Goal: Information Seeking & Learning: Learn about a topic

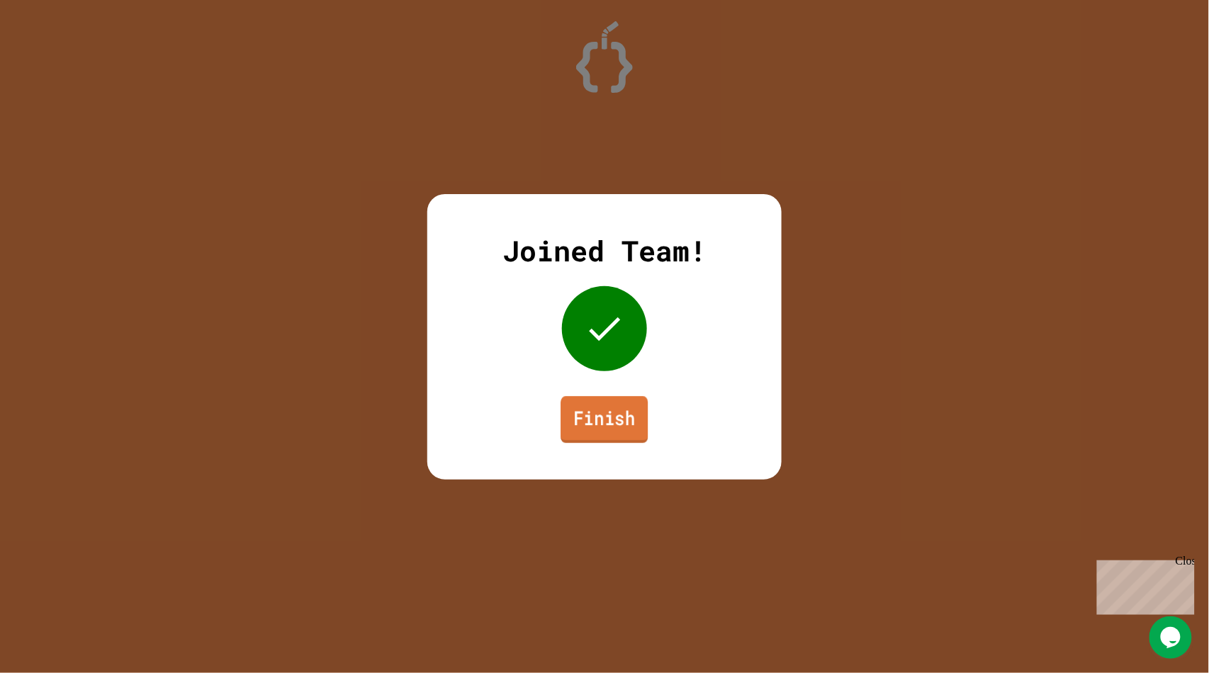
click at [615, 442] on link "Finish" at bounding box center [604, 419] width 87 height 47
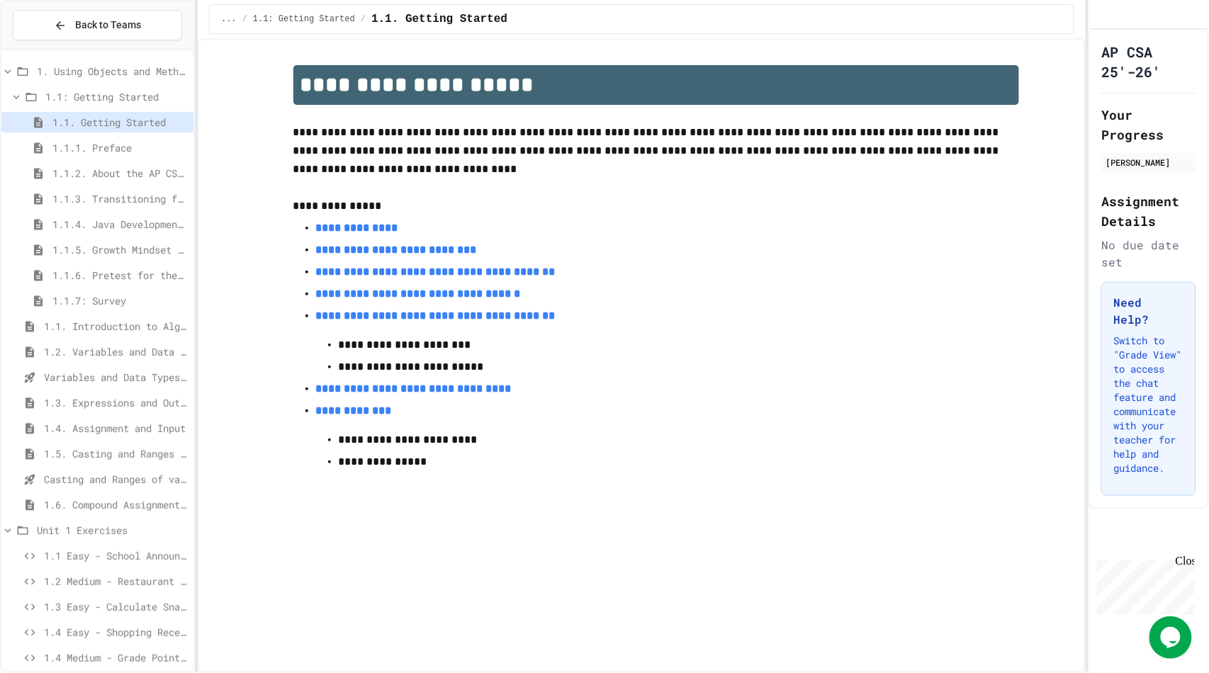
scroll to position [88, 0]
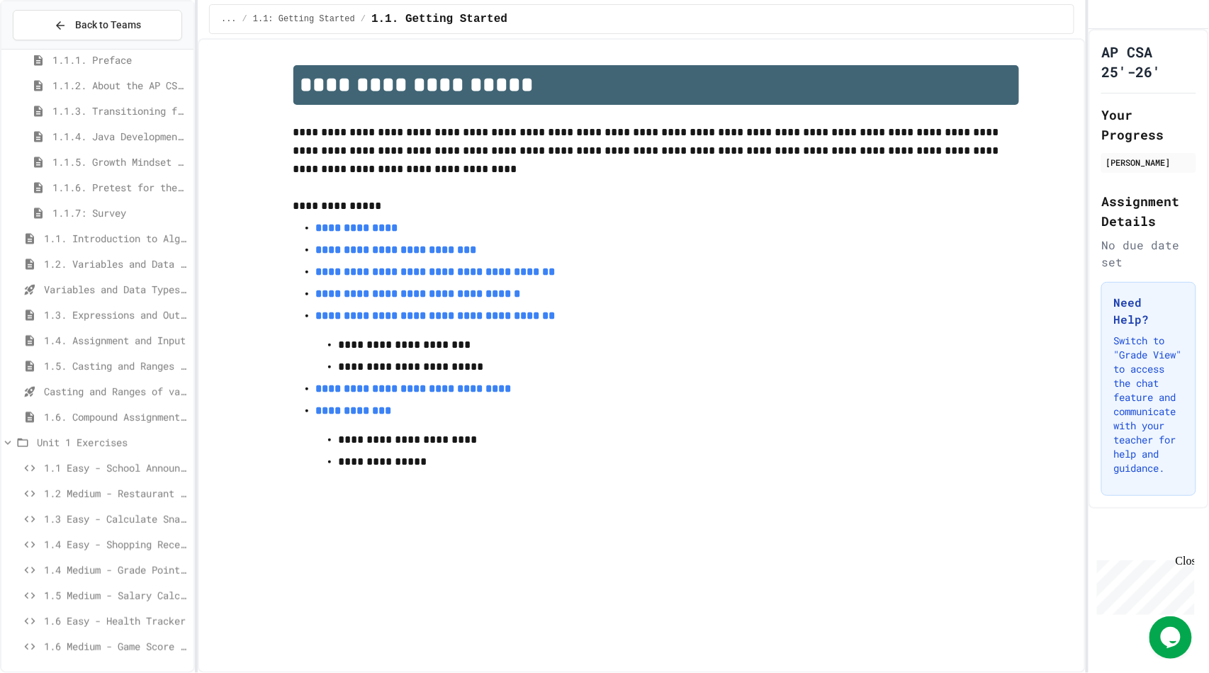
click at [123, 650] on span "1.6 Medium - Game Score Tracker" at bounding box center [116, 646] width 144 height 15
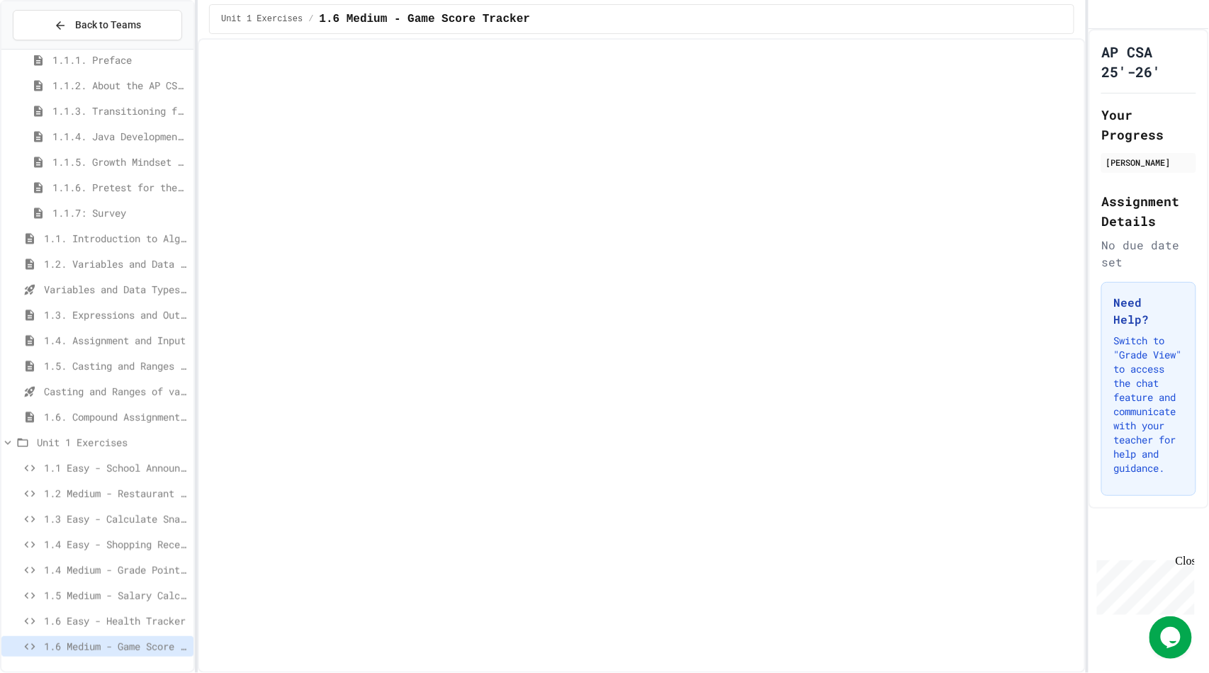
scroll to position [77, 0]
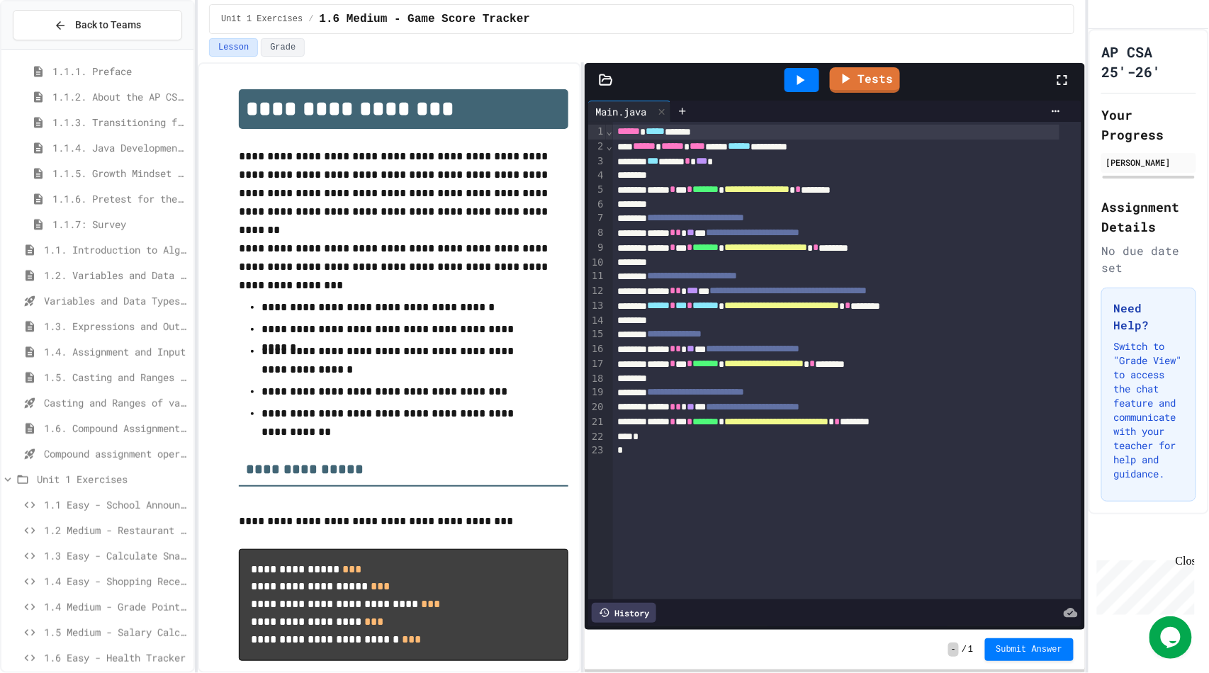
click at [77, 459] on span "Compound assignment operators - Quiz" at bounding box center [116, 454] width 144 height 15
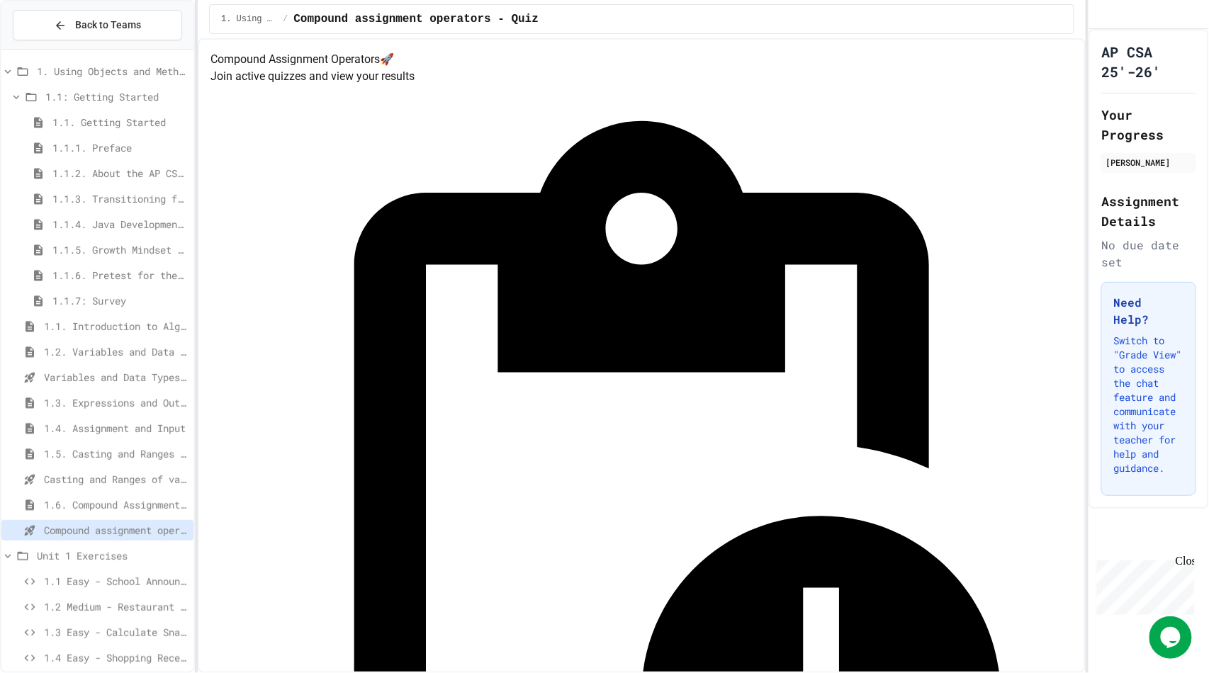
click at [135, 249] on span "1.1.5. Growth Mindset and Pair Programming" at bounding box center [119, 249] width 135 height 15
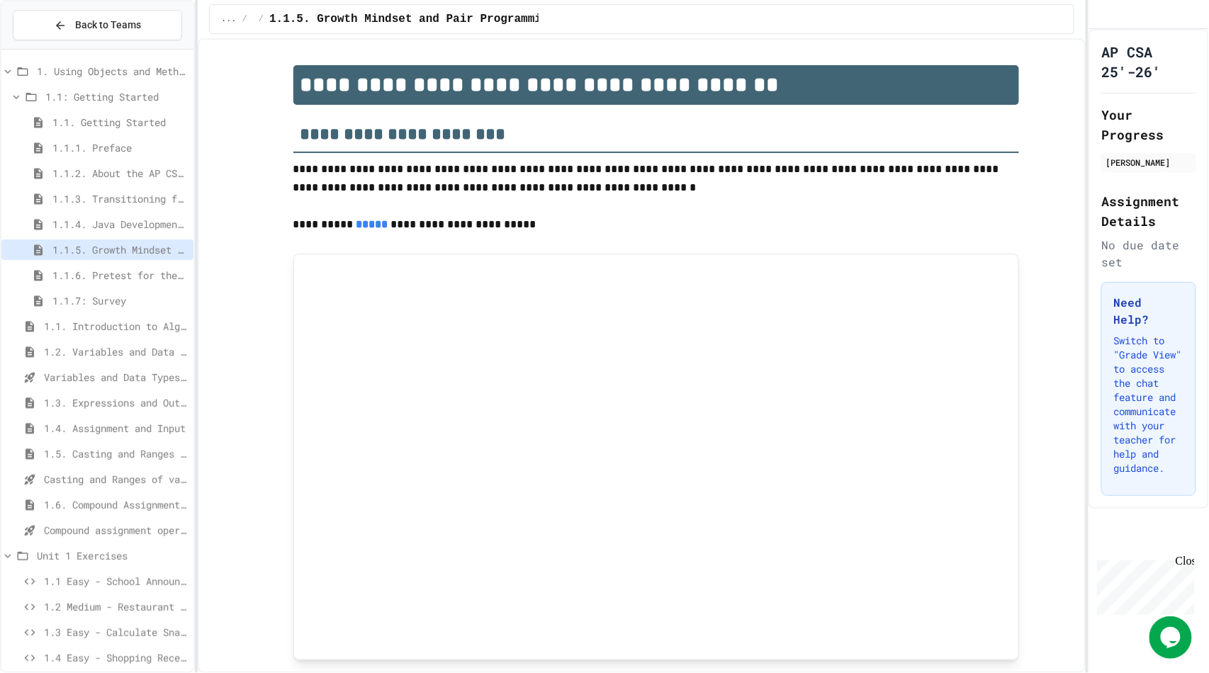
click at [126, 273] on span "1.1.6. Pretest for the AP CSA Exam" at bounding box center [119, 275] width 135 height 15
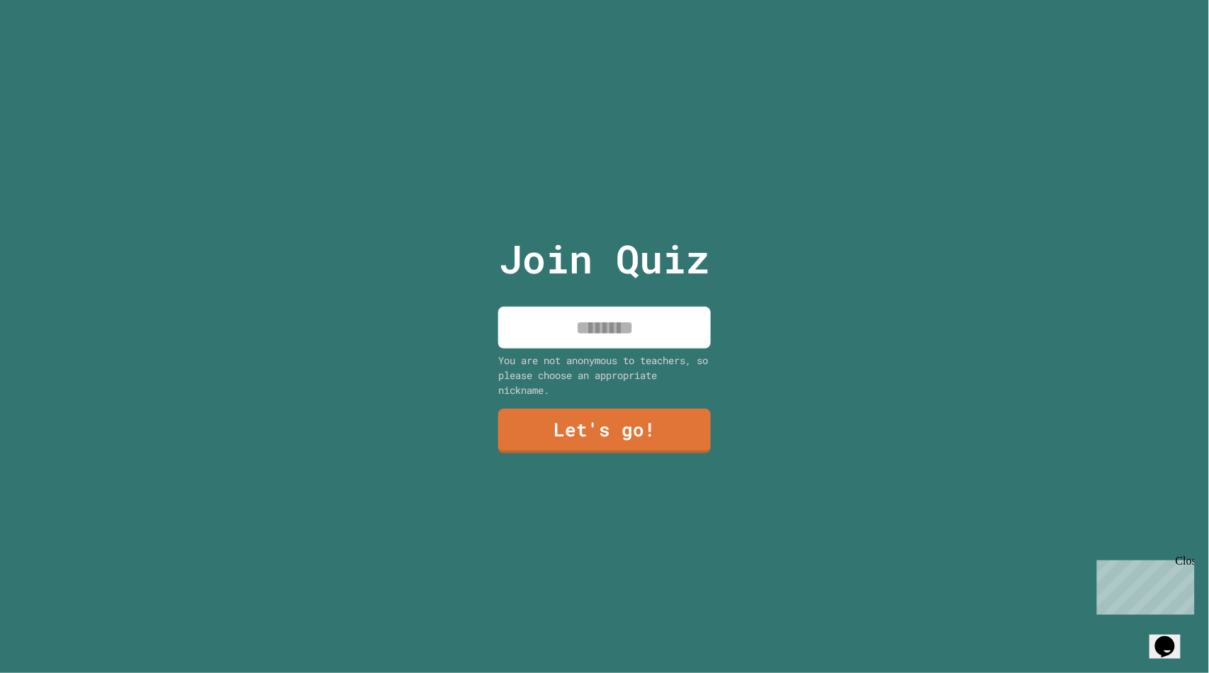
click at [592, 356] on div "You are not anonymous to teachers, so please choose an appropriate nickname." at bounding box center [604, 375] width 213 height 45
click at [591, 322] on input at bounding box center [604, 328] width 213 height 42
type input "***"
click at [590, 437] on link "Let's go!" at bounding box center [605, 429] width 206 height 47
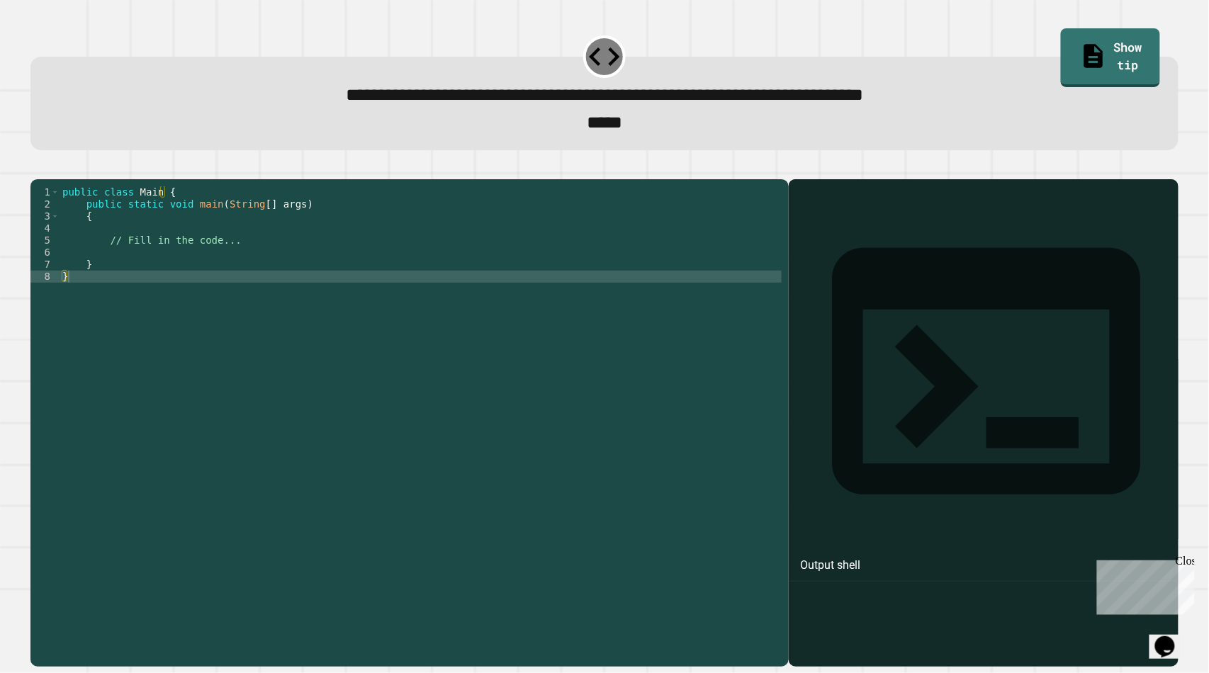
click at [132, 281] on div "public class Main { public static void main ( String [ ] args ) { // Fill in th…" at bounding box center [421, 403] width 723 height 434
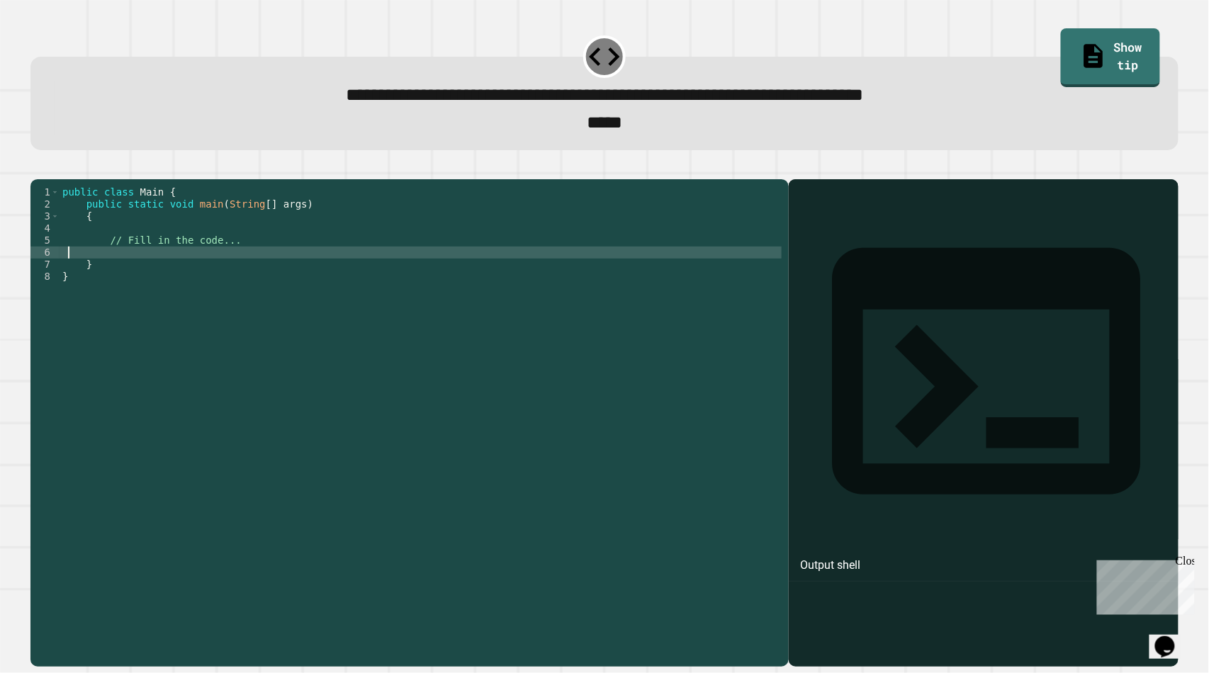
type textarea "*"
click at [38, 168] on icon "button" at bounding box center [38, 168] width 0 height 0
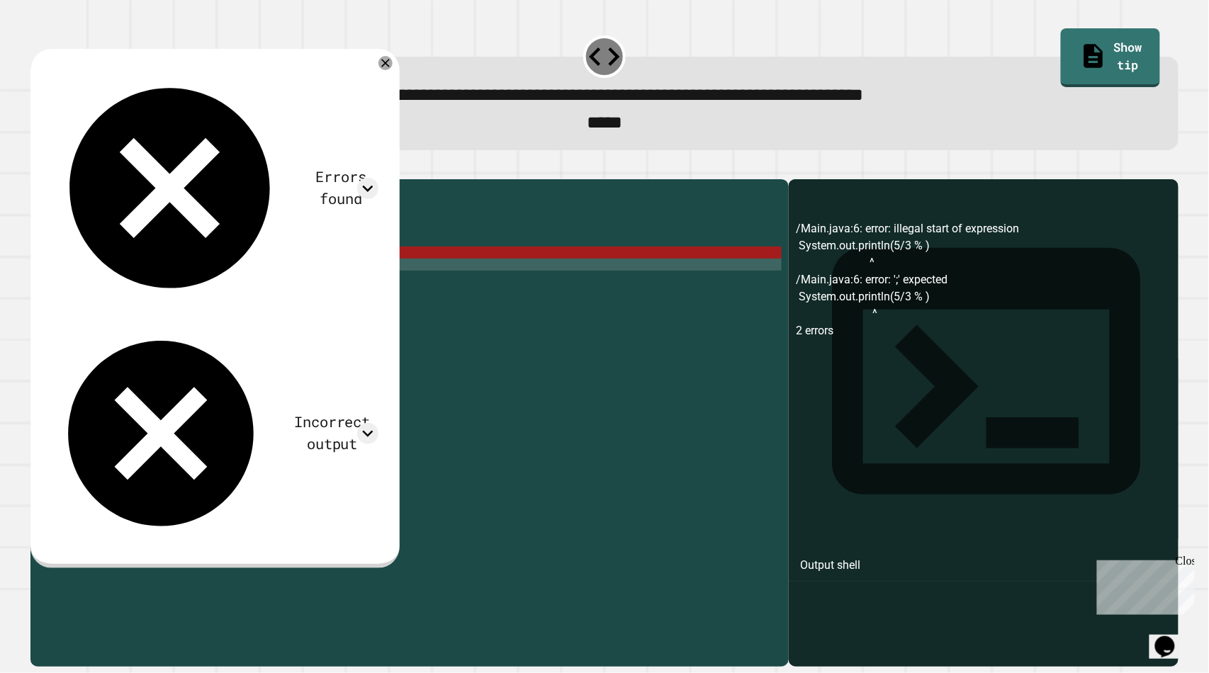
scroll to position [0, 1]
click at [231, 284] on div "public class Main { public static void main ( String [ ] args ) { // Fill in th…" at bounding box center [421, 403] width 723 height 434
click at [225, 280] on div "public class Main { public static void main ( String [ ] args ) { // Fill in th…" at bounding box center [421, 403] width 723 height 434
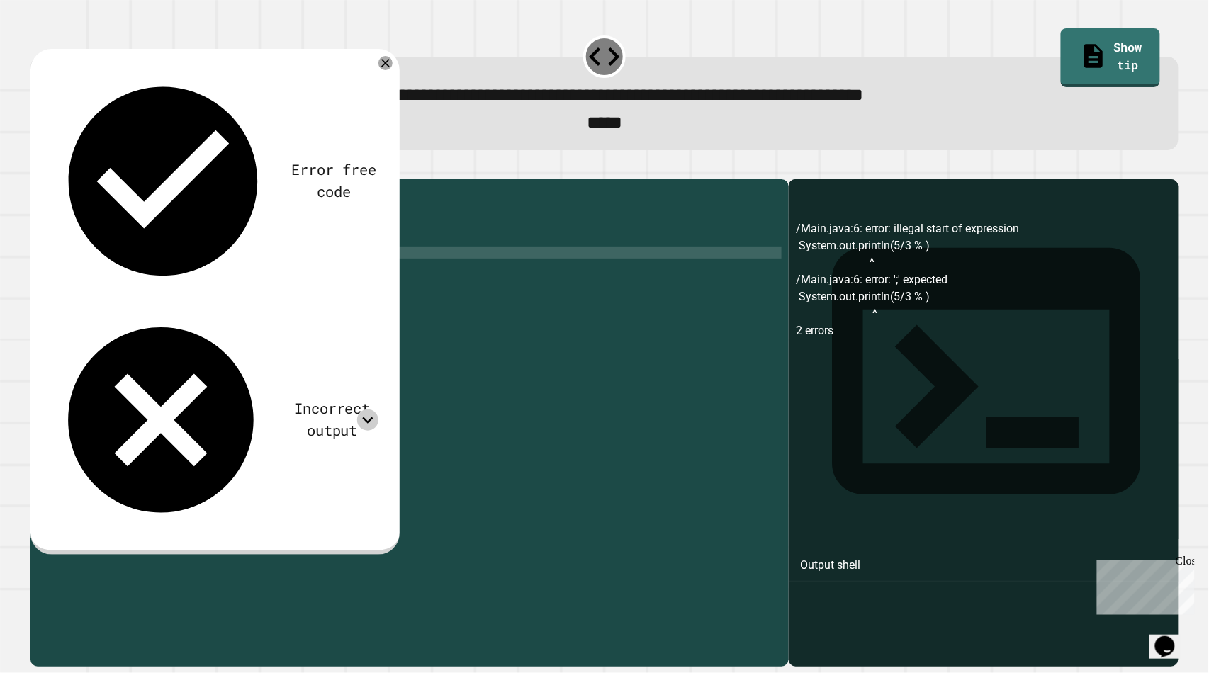
click at [378, 410] on div at bounding box center [367, 420] width 21 height 21
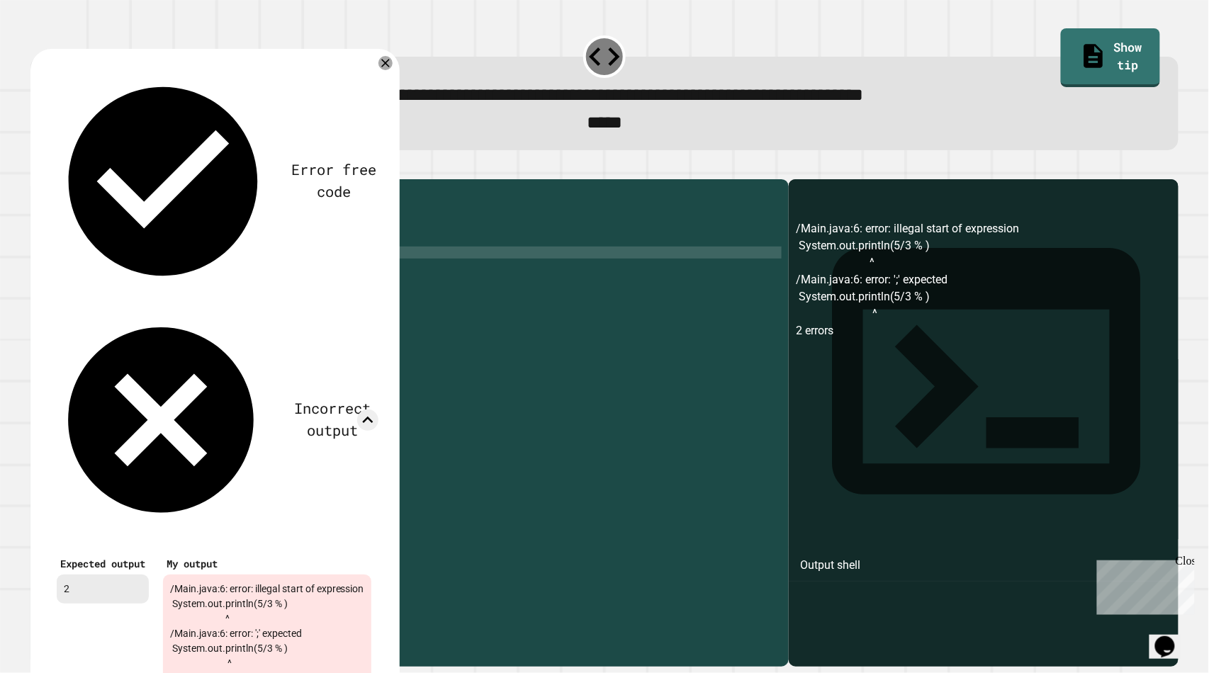
click at [457, 176] on div at bounding box center [604, 170] width 1149 height 17
click at [393, 70] on icon at bounding box center [385, 63] width 14 height 14
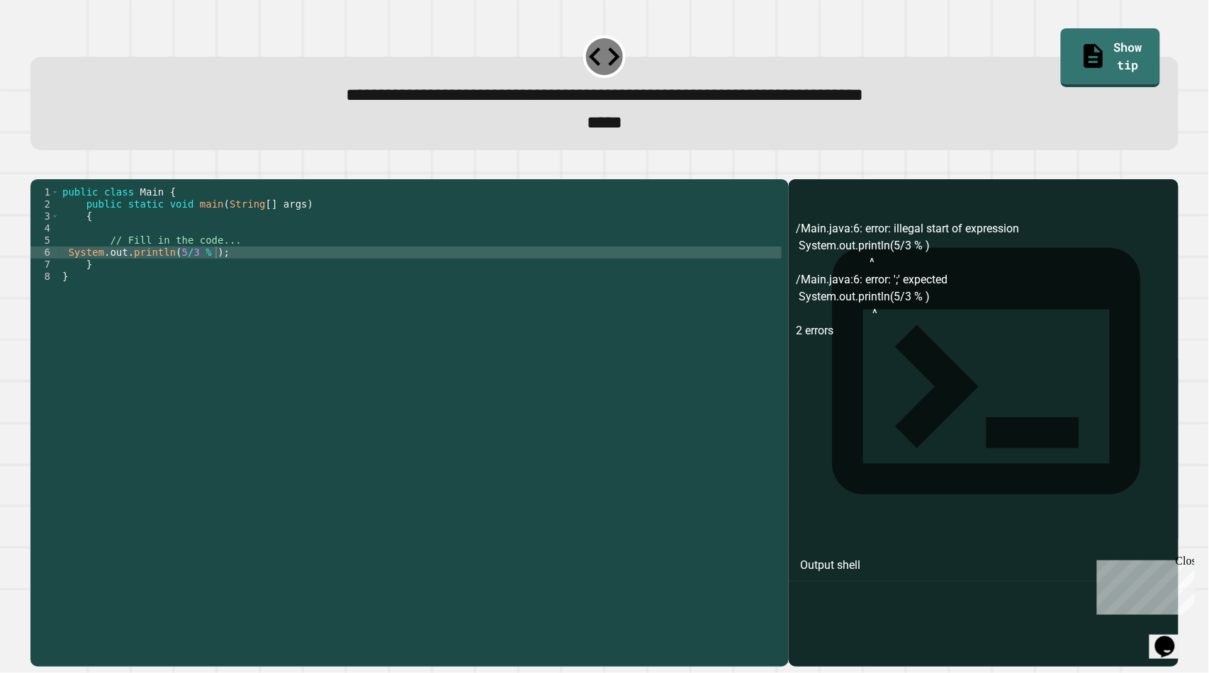
click at [38, 168] on button "button" at bounding box center [38, 168] width 0 height 0
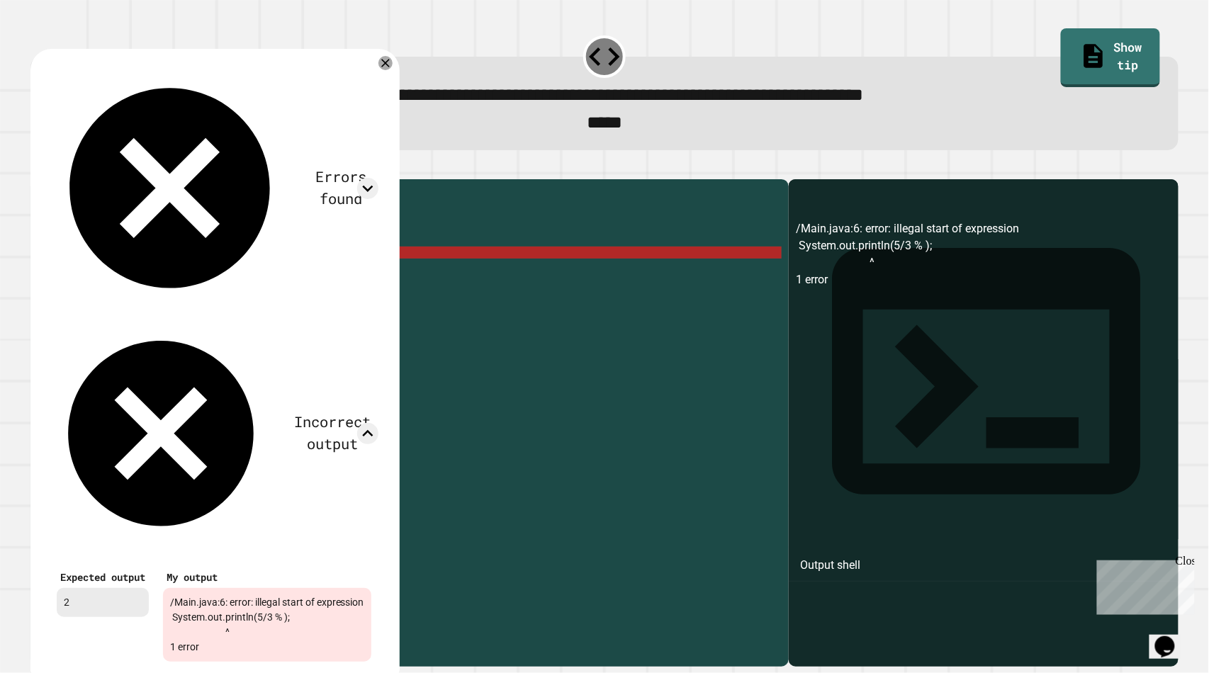
click at [414, 245] on div "public class Main { public static void main ( String [ ] args ) { // Fill in th…" at bounding box center [421, 403] width 723 height 434
click at [394, 72] on icon at bounding box center [385, 63] width 17 height 17
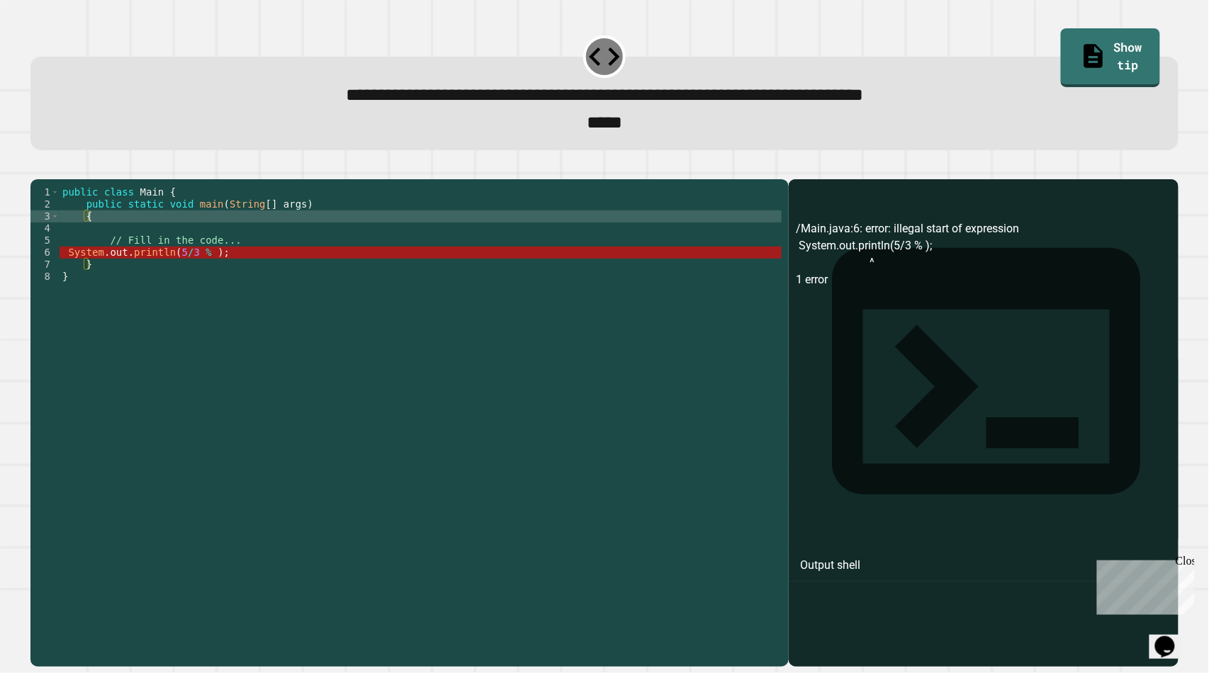
click at [167, 280] on div "public class Main { public static void main ( String [ ] args ) { // Fill in th…" at bounding box center [421, 403] width 723 height 434
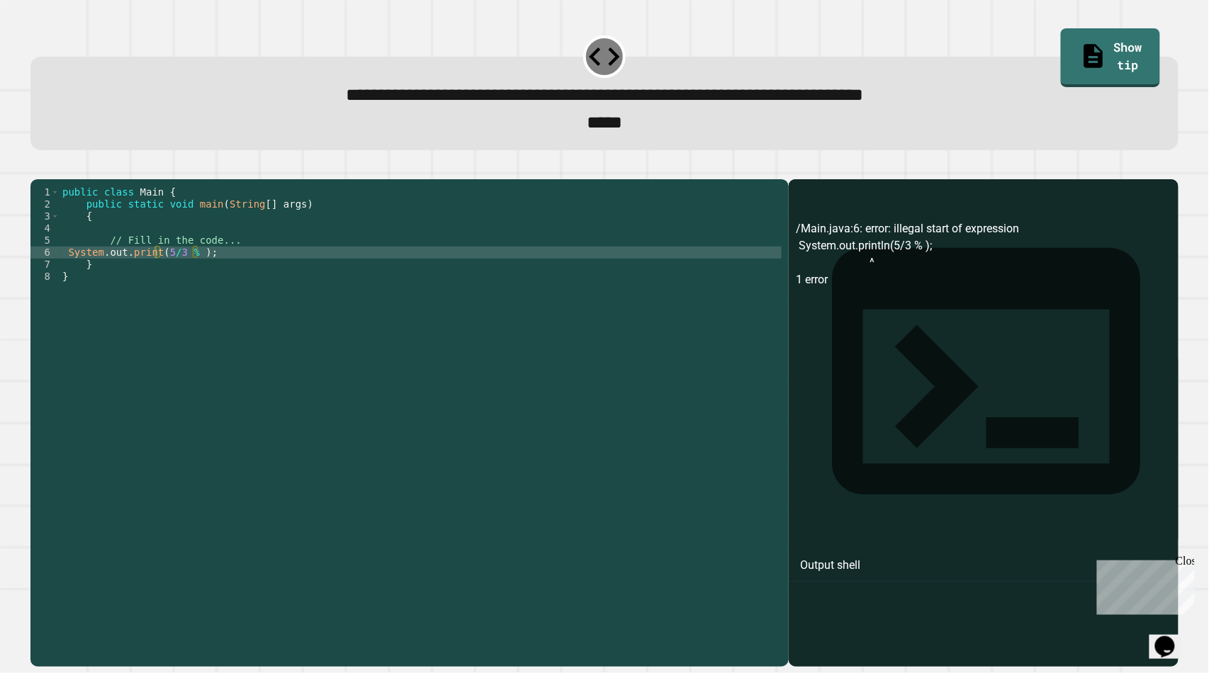
click at [38, 168] on icon "button" at bounding box center [38, 168] width 0 height 0
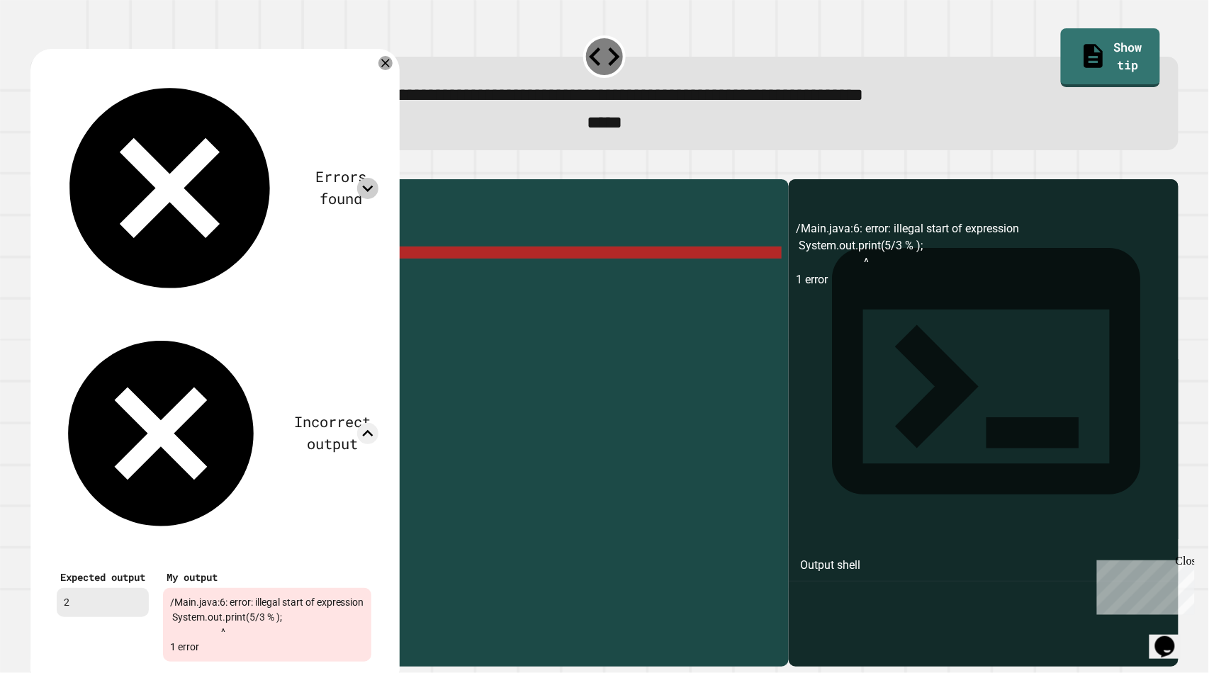
click at [373, 185] on icon at bounding box center [367, 188] width 11 height 6
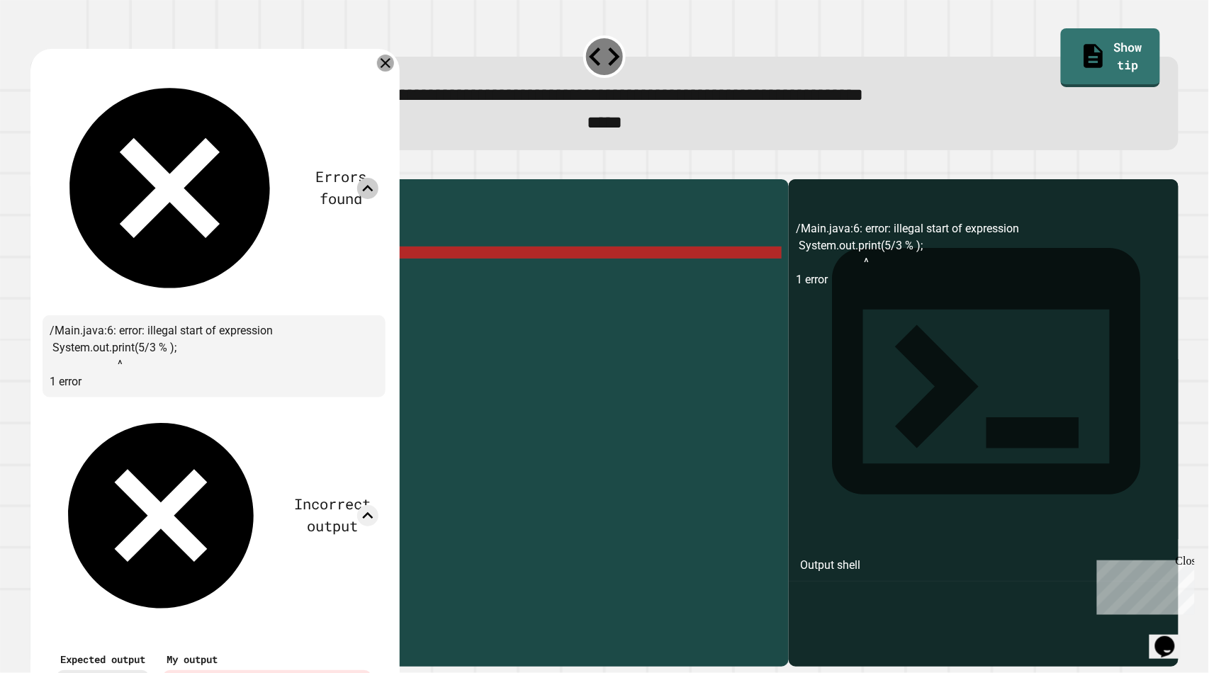
click at [394, 62] on icon at bounding box center [385, 63] width 17 height 17
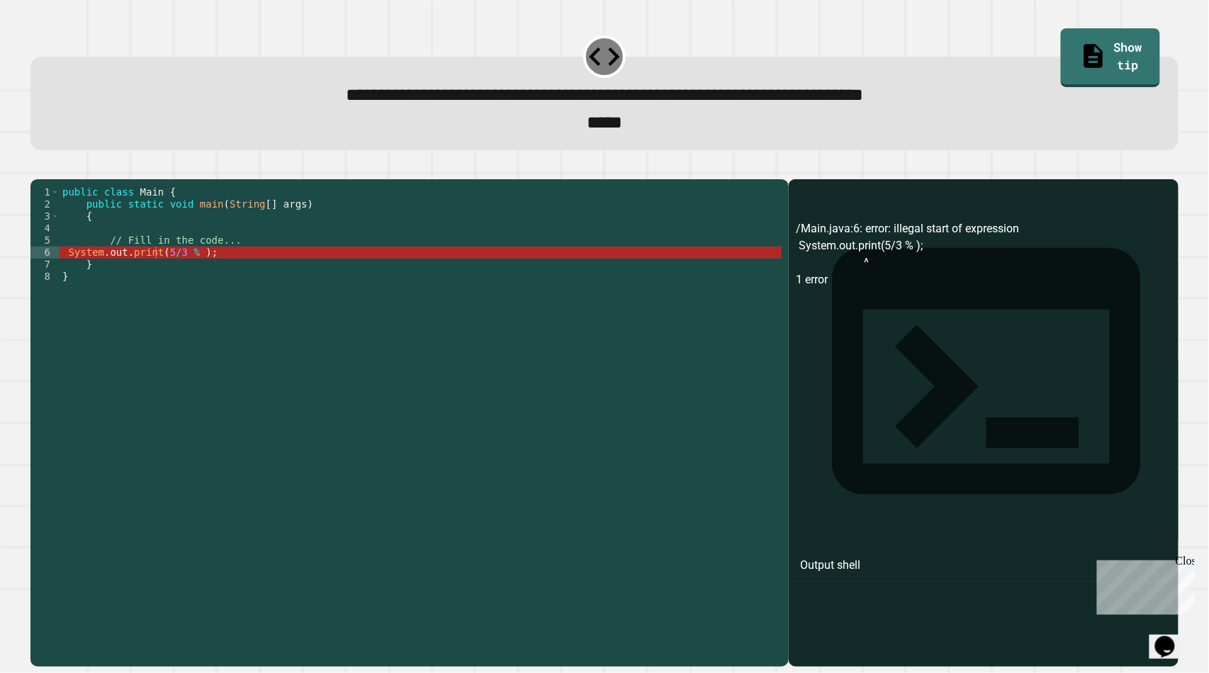
click at [191, 277] on div "public class Main { public static void main ( String [ ] args ) { // Fill in th…" at bounding box center [421, 403] width 723 height 434
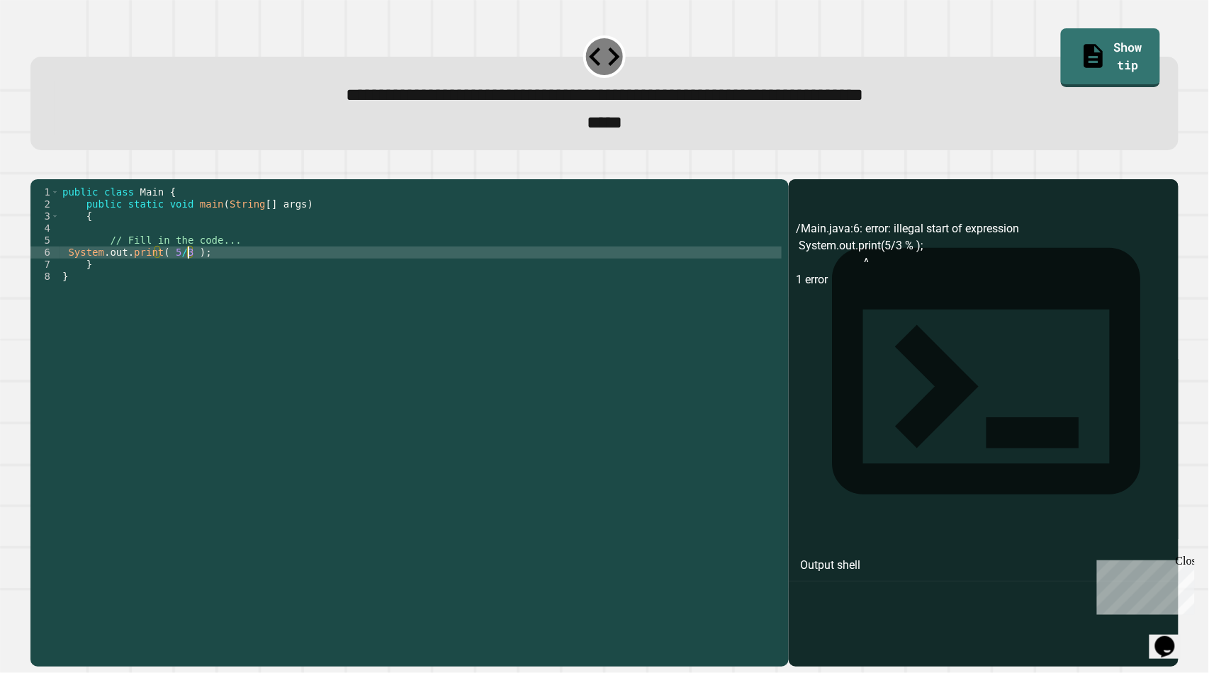
scroll to position [0, 9]
click at [38, 168] on icon "button" at bounding box center [38, 168] width 0 height 0
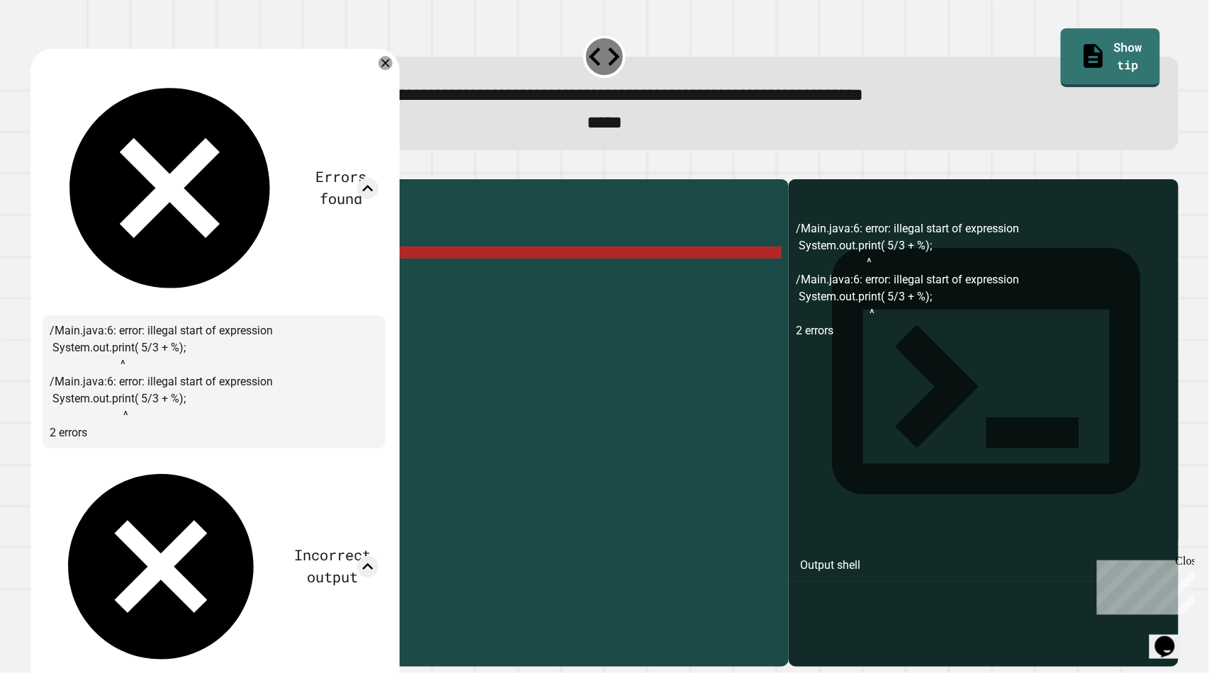
click at [487, 280] on div "public class Main { public static void main ( String [ ] args ) { // Fill in th…" at bounding box center [421, 403] width 723 height 434
click at [394, 68] on icon at bounding box center [385, 63] width 17 height 17
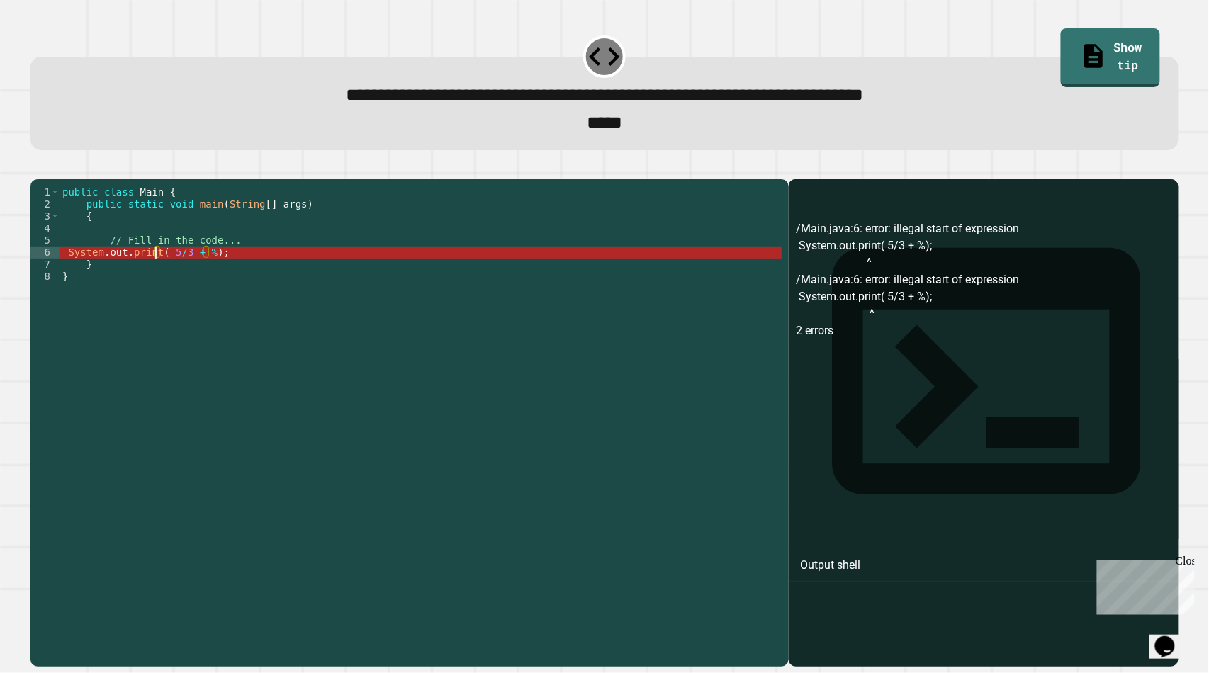
click at [153, 280] on div "public class Main { public static void main ( String [ ] args ) { // Fill in th…" at bounding box center [421, 403] width 723 height 434
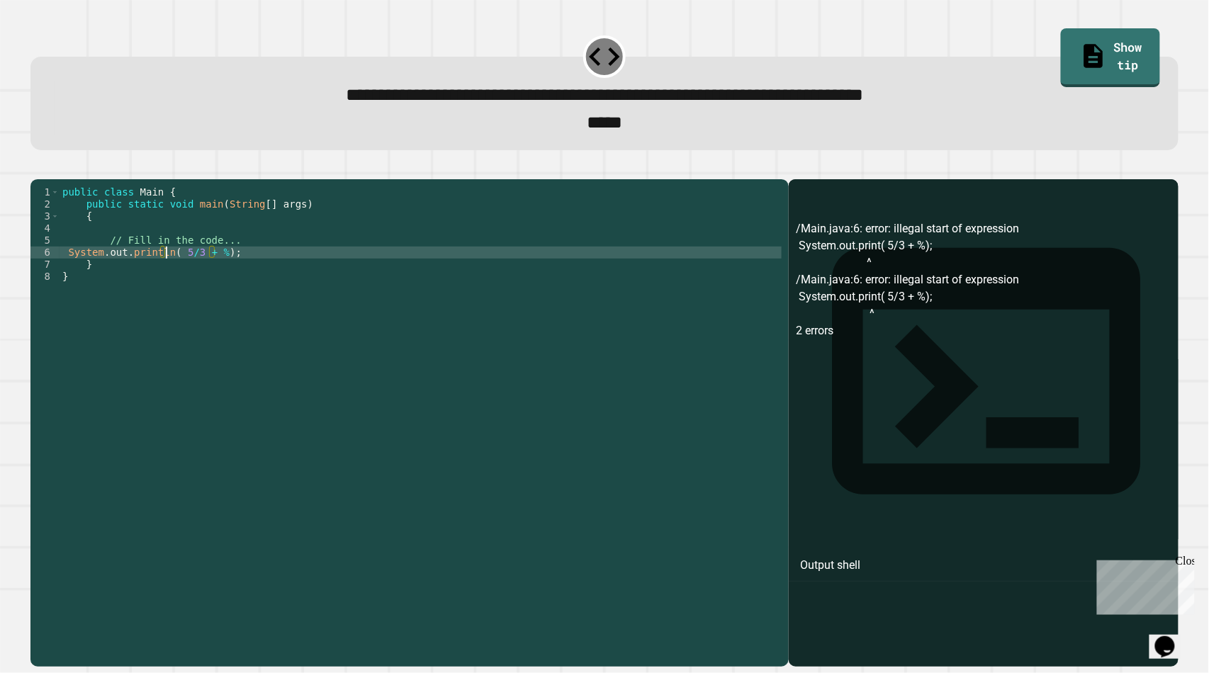
scroll to position [0, 7]
click at [38, 168] on button "button" at bounding box center [38, 168] width 0 height 0
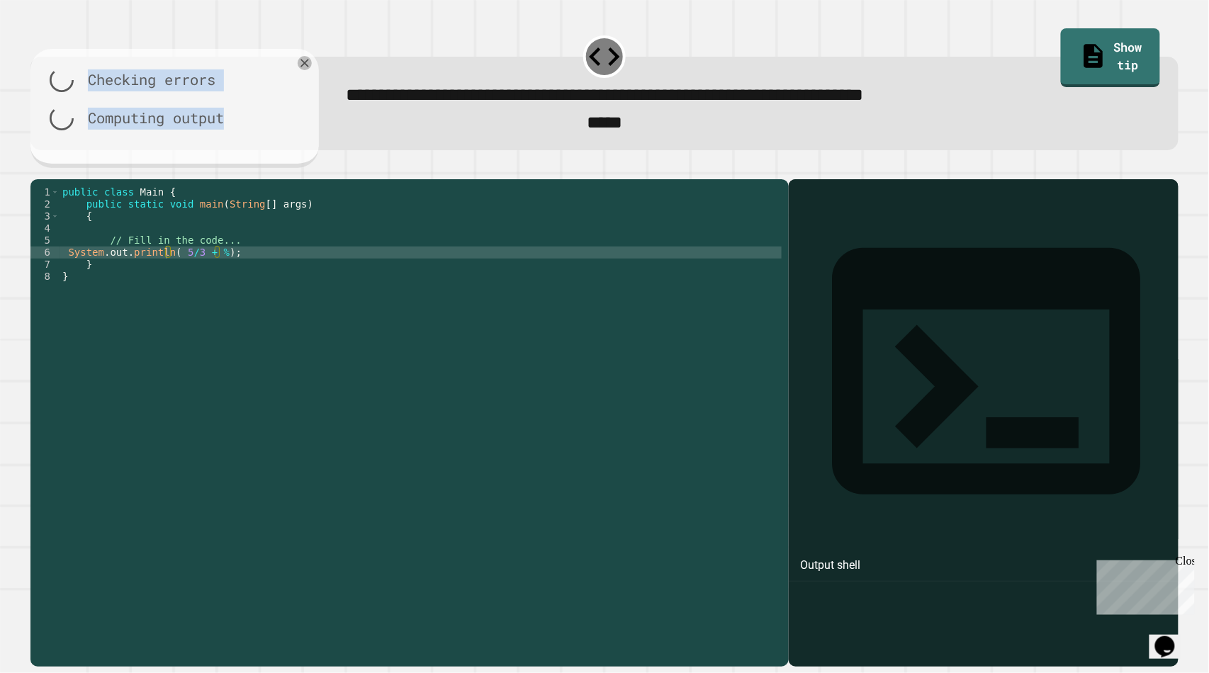
click at [46, 168] on div "Checking errors Computing output" at bounding box center [174, 108] width 288 height 119
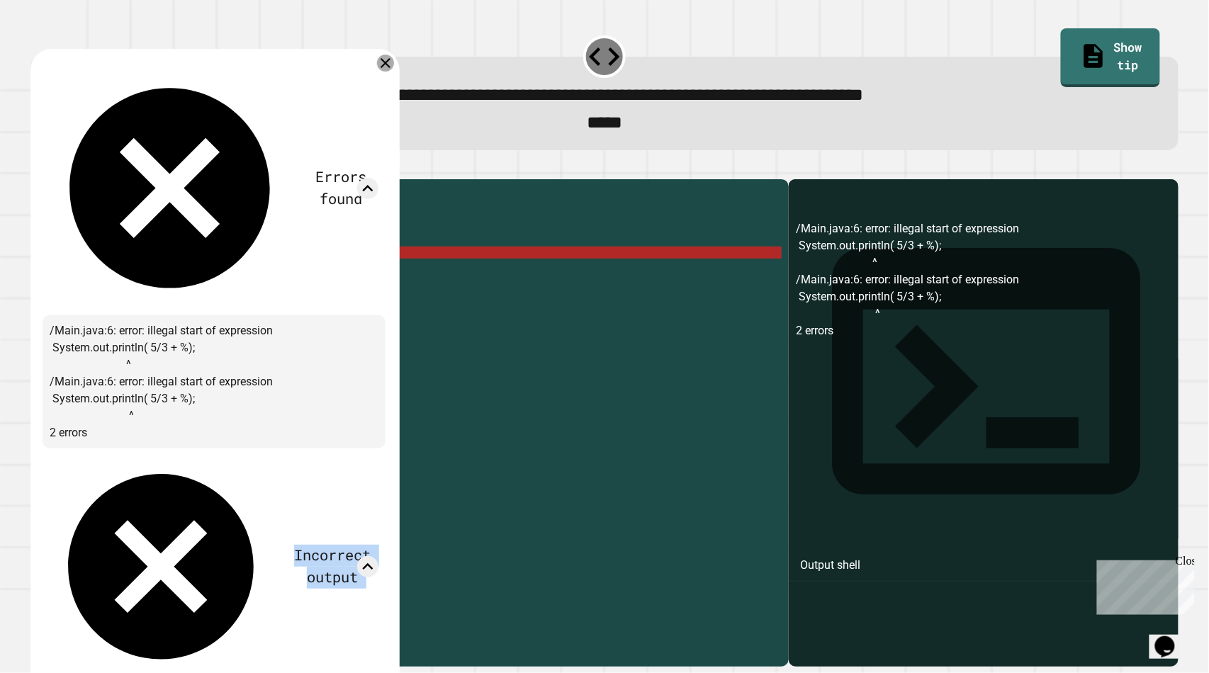
click at [391, 66] on icon at bounding box center [386, 63] width 10 height 10
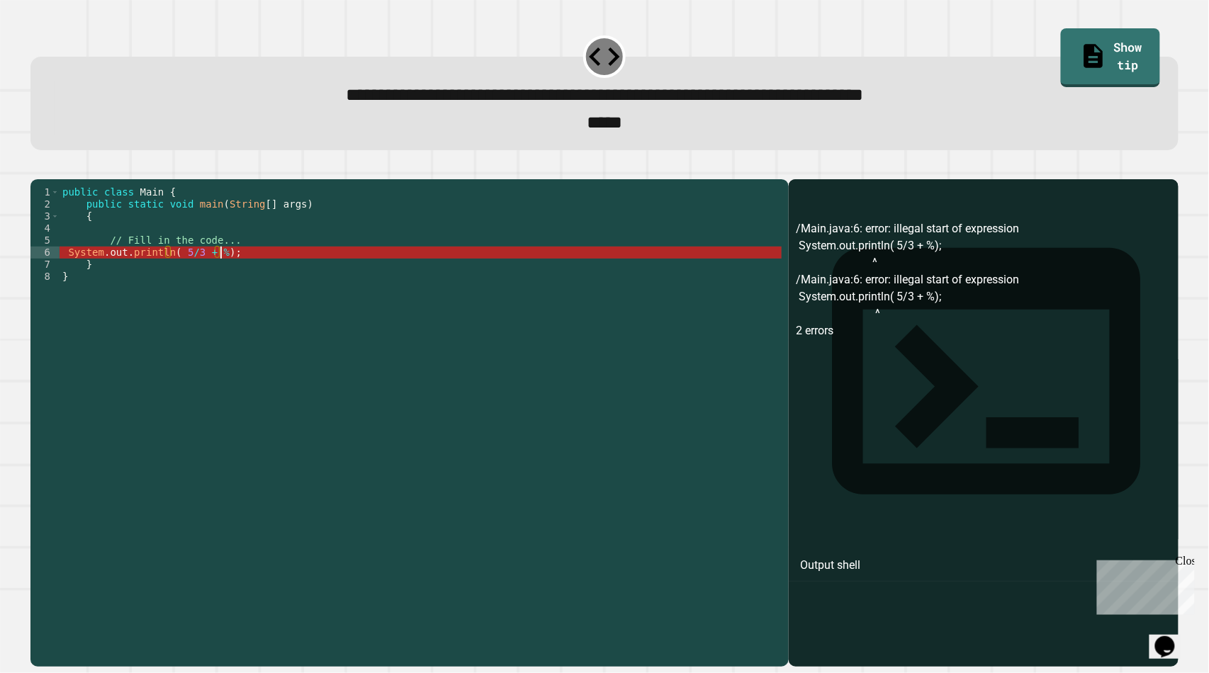
click at [221, 279] on div "public class Main { public static void main ( String [ ] args ) { // Fill in th…" at bounding box center [421, 403] width 723 height 434
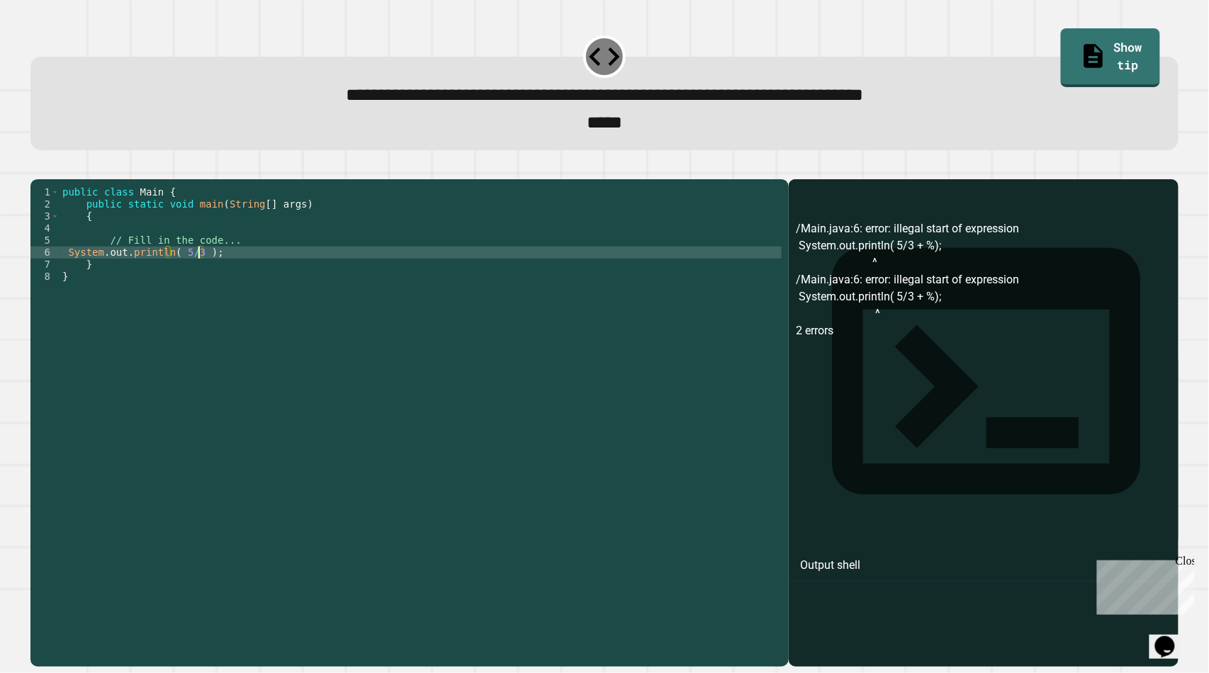
click at [30, 170] on div at bounding box center [604, 170] width 1149 height 17
click at [38, 168] on icon "button" at bounding box center [38, 168] width 0 height 0
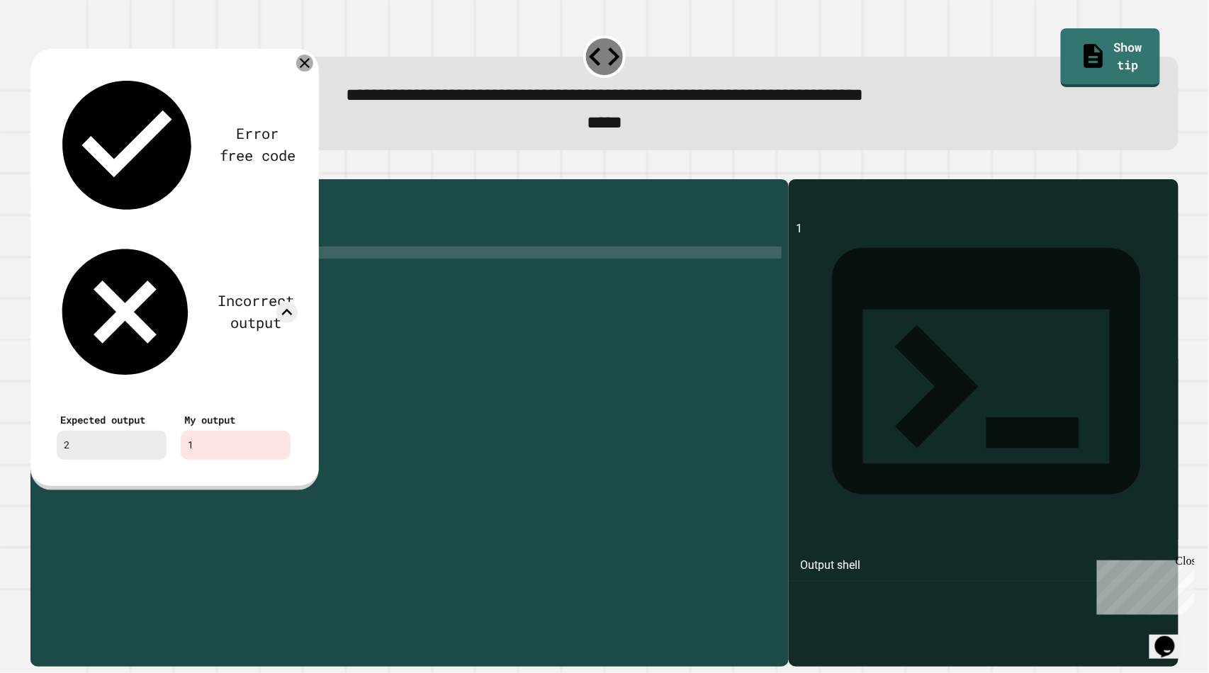
click at [303, 62] on icon at bounding box center [304, 63] width 17 height 17
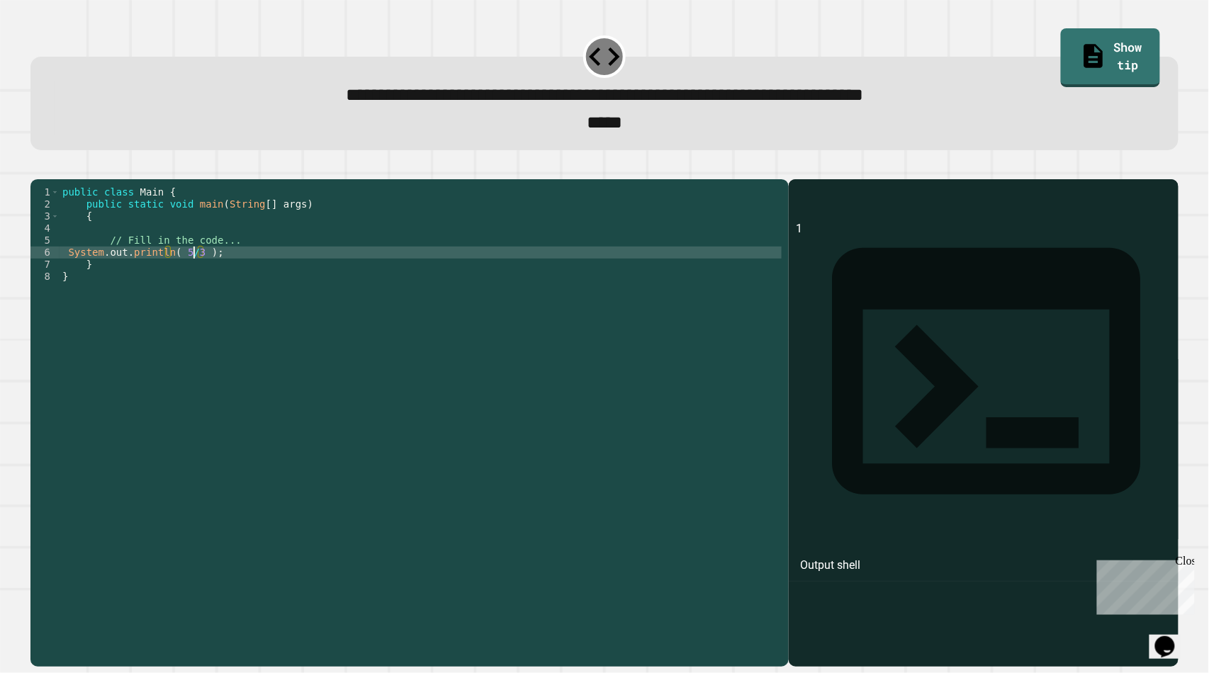
click at [196, 272] on div "public class Main { public static void main ( String [ ] args ) { // Fill in th…" at bounding box center [421, 403] width 723 height 434
click at [38, 168] on button "button" at bounding box center [38, 168] width 0 height 0
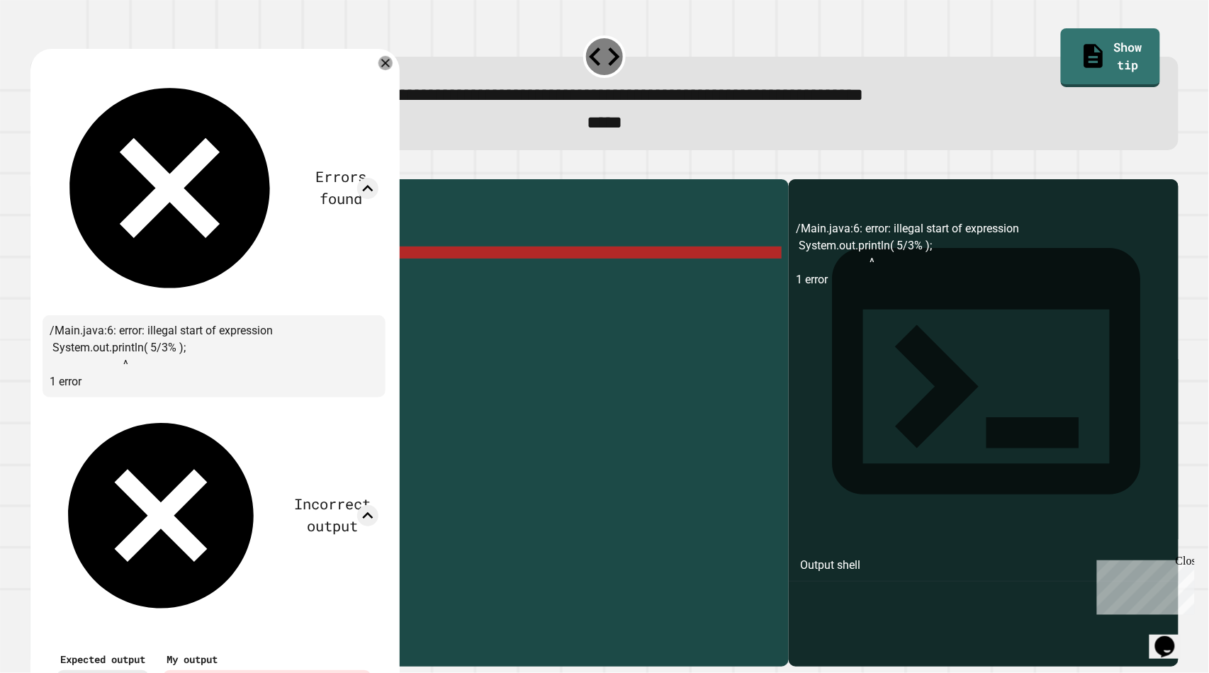
click at [393, 68] on icon at bounding box center [385, 63] width 14 height 14
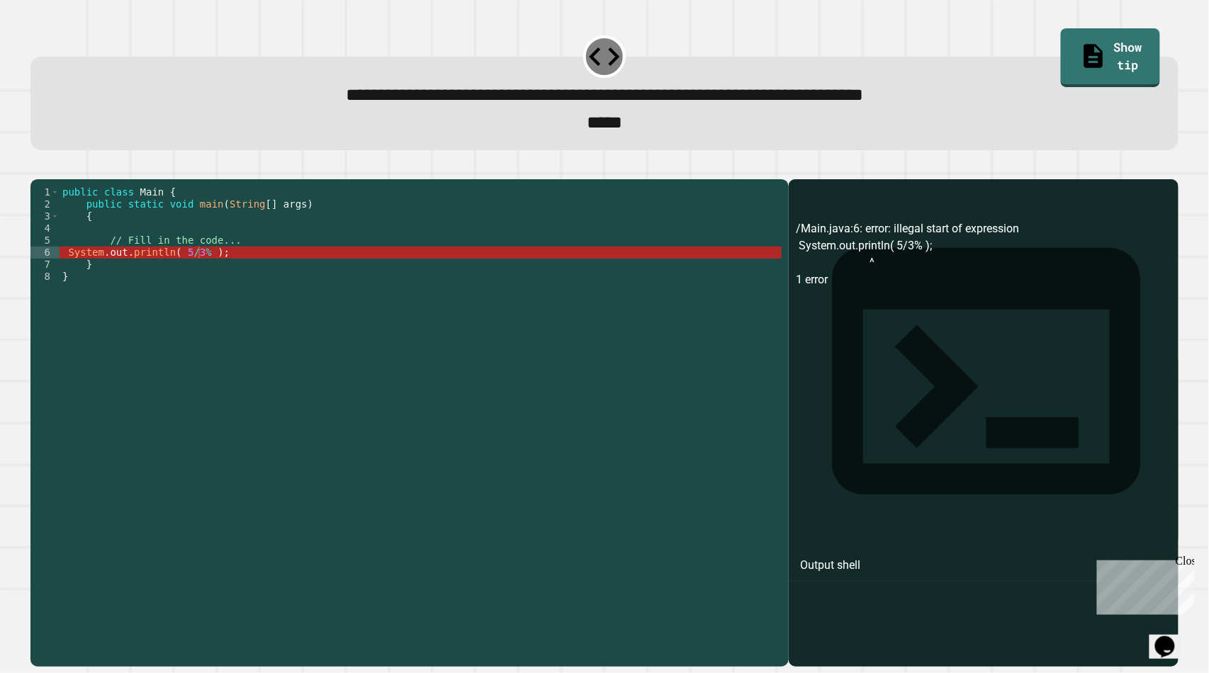
click at [196, 282] on div "public class Main { public static void main ( String [ ] args ) { // Fill in th…" at bounding box center [421, 403] width 723 height 434
type textarea "**********"
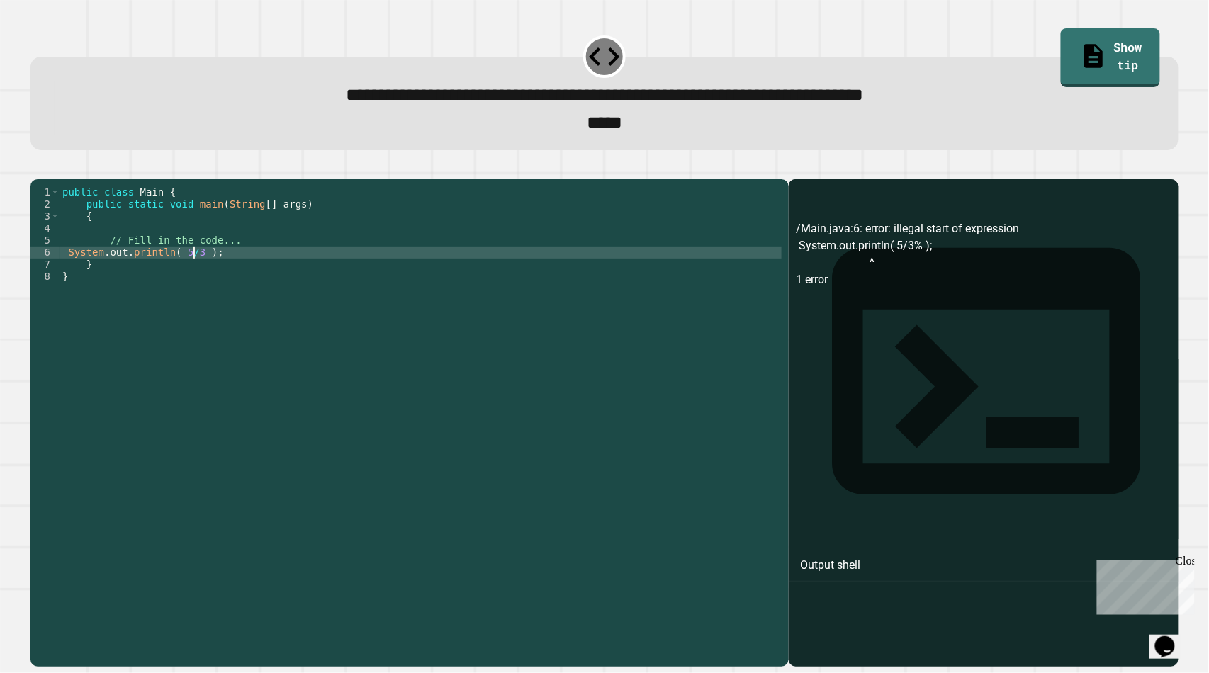
scroll to position [0, 9]
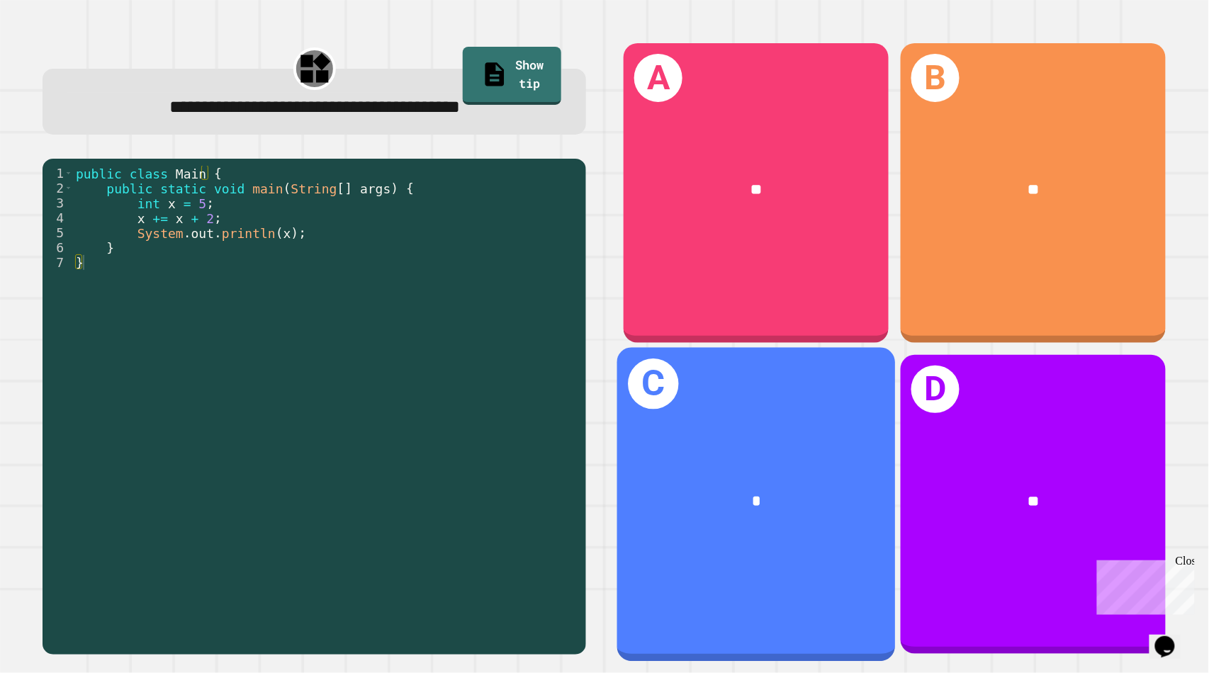
click at [636, 459] on div "*" at bounding box center [756, 501] width 279 height 84
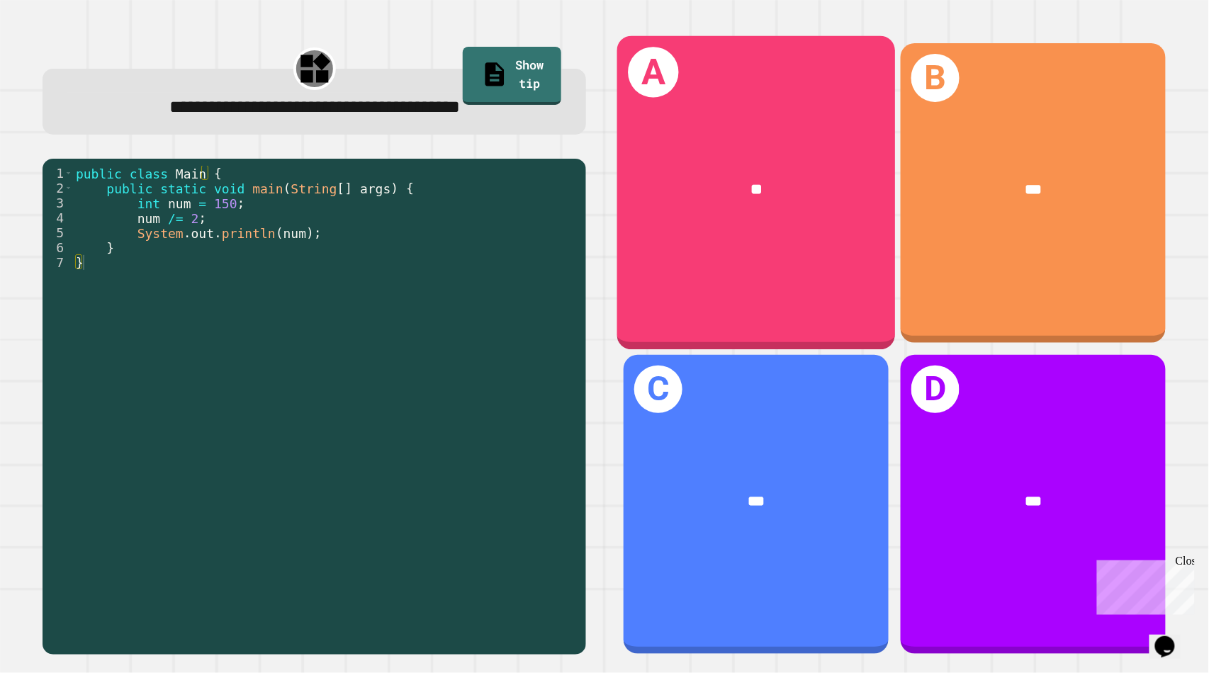
click at [619, 240] on div "A **" at bounding box center [756, 193] width 279 height 315
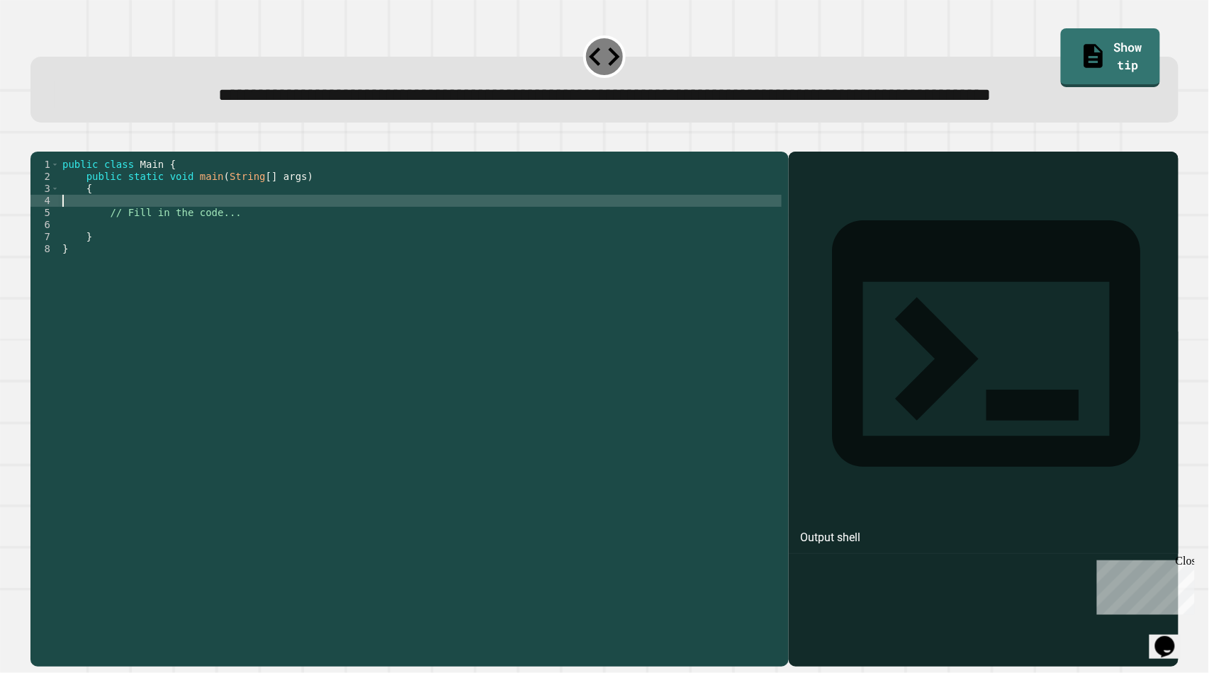
click at [245, 254] on div "public class Main { public static void main ( String [ ] args ) { // Fill in th…" at bounding box center [421, 376] width 723 height 434
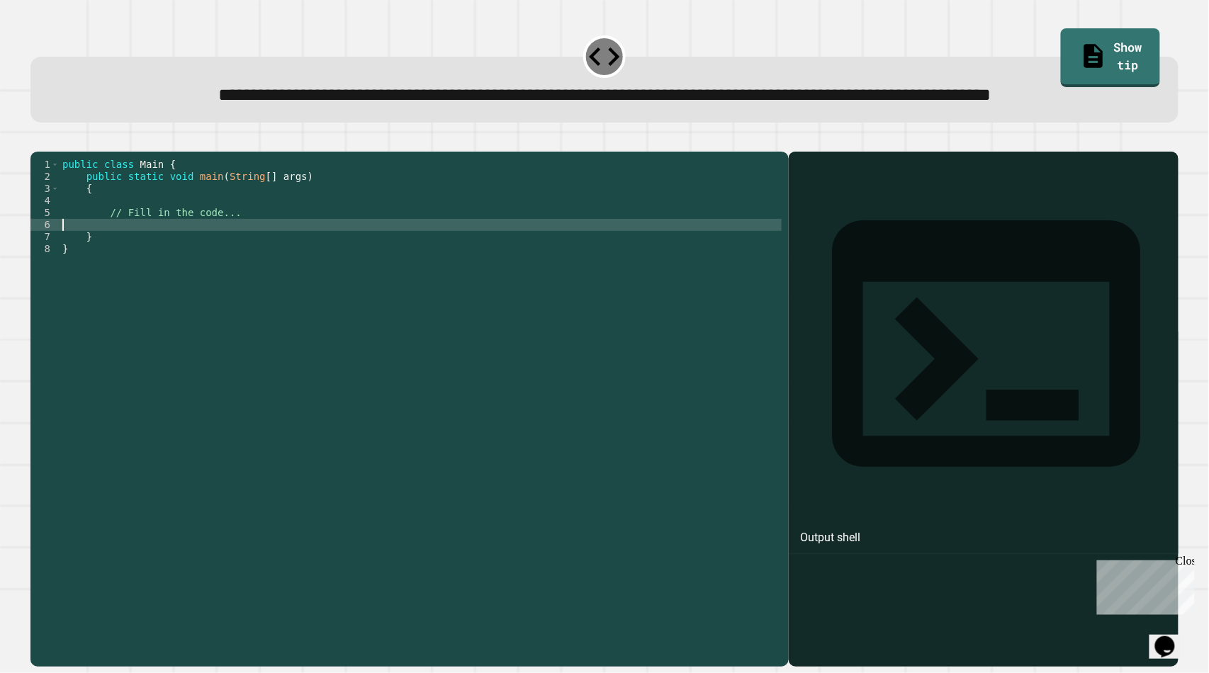
click at [248, 279] on div "public class Main { public static void main ( String [ ] args ) { // Fill in th…" at bounding box center [421, 376] width 723 height 434
type textarea "**********"
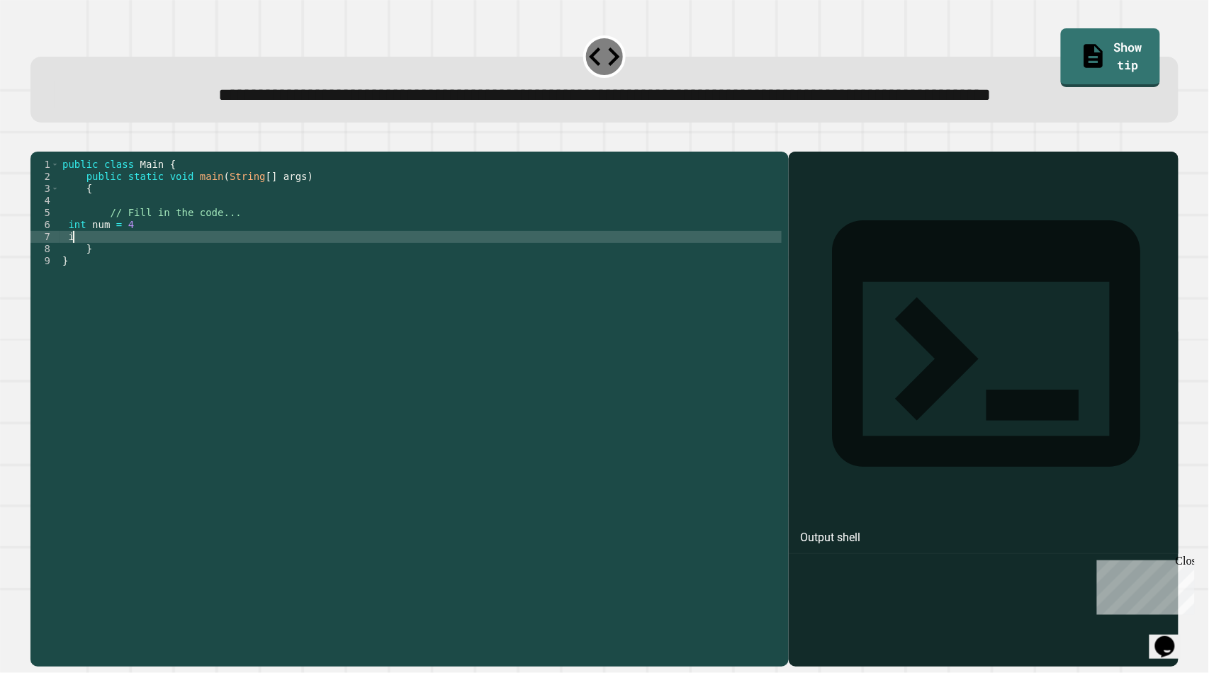
type textarea "*"
click at [195, 280] on div "public class Main { public static void main ( String [ ] args ) { // Fill in th…" at bounding box center [421, 376] width 723 height 434
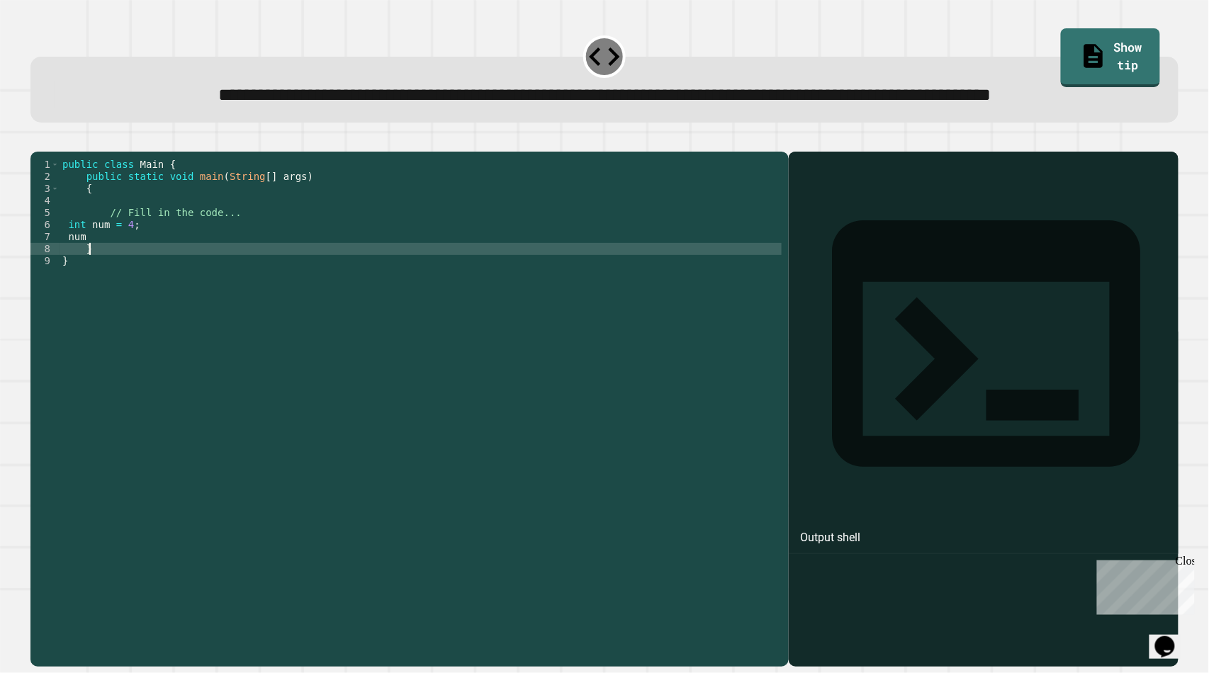
click at [123, 295] on div "public class Main { public static void main ( String [ ] args ) { // Fill in th…" at bounding box center [421, 376] width 723 height 434
click at [123, 291] on div "public class Main { public static void main ( String [ ] args ) { // Fill in th…" at bounding box center [421, 376] width 723 height 434
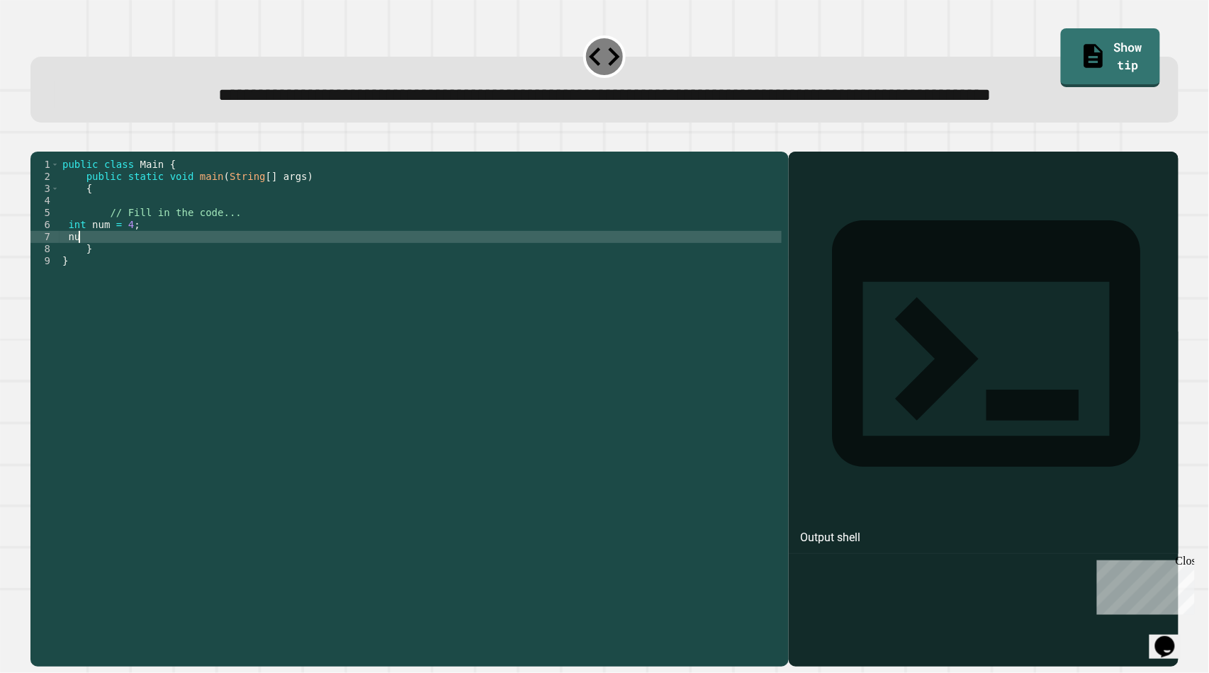
scroll to position [0, 0]
type textarea "*"
click at [68, 292] on div "public class Main { public static void main ( String [ ] args ) { // Fill in th…" at bounding box center [421, 376] width 723 height 434
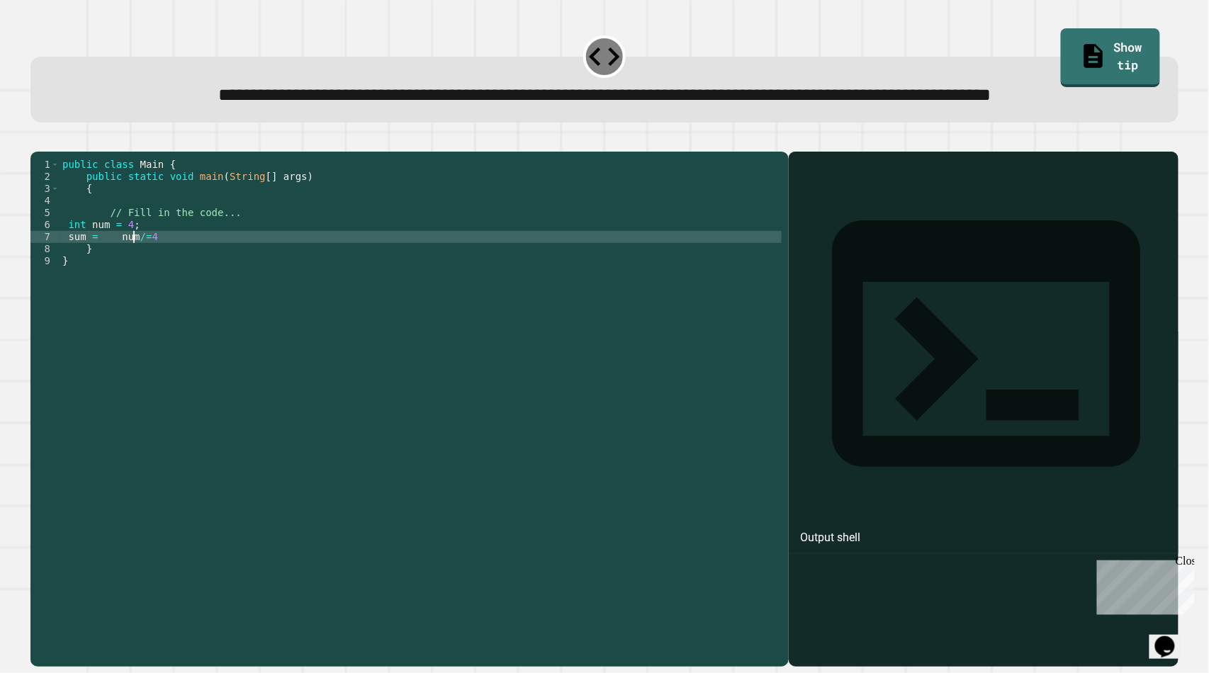
click at [117, 293] on div "public class Main { public static void main ( String [ ] args ) { // Fill in th…" at bounding box center [421, 376] width 723 height 434
type textarea "**********"
click at [196, 293] on div "public class Main { public static void main ( String [ ] args ) { // Fill in th…" at bounding box center [421, 376] width 723 height 434
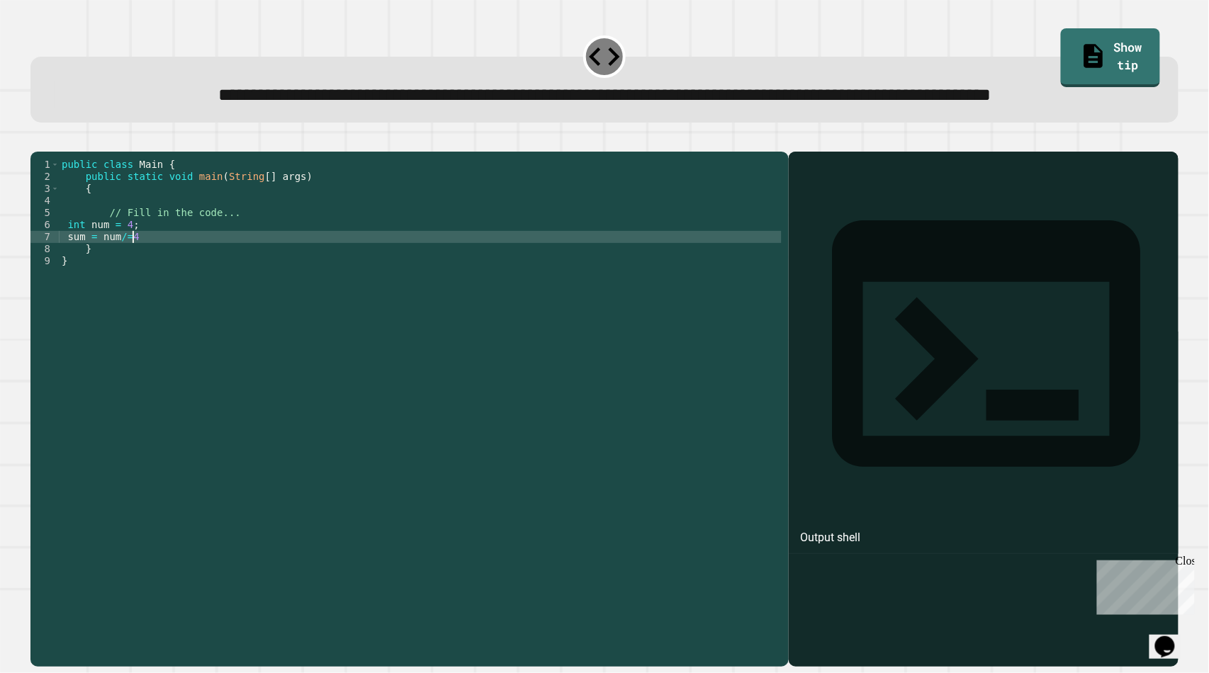
type textarea "**********"
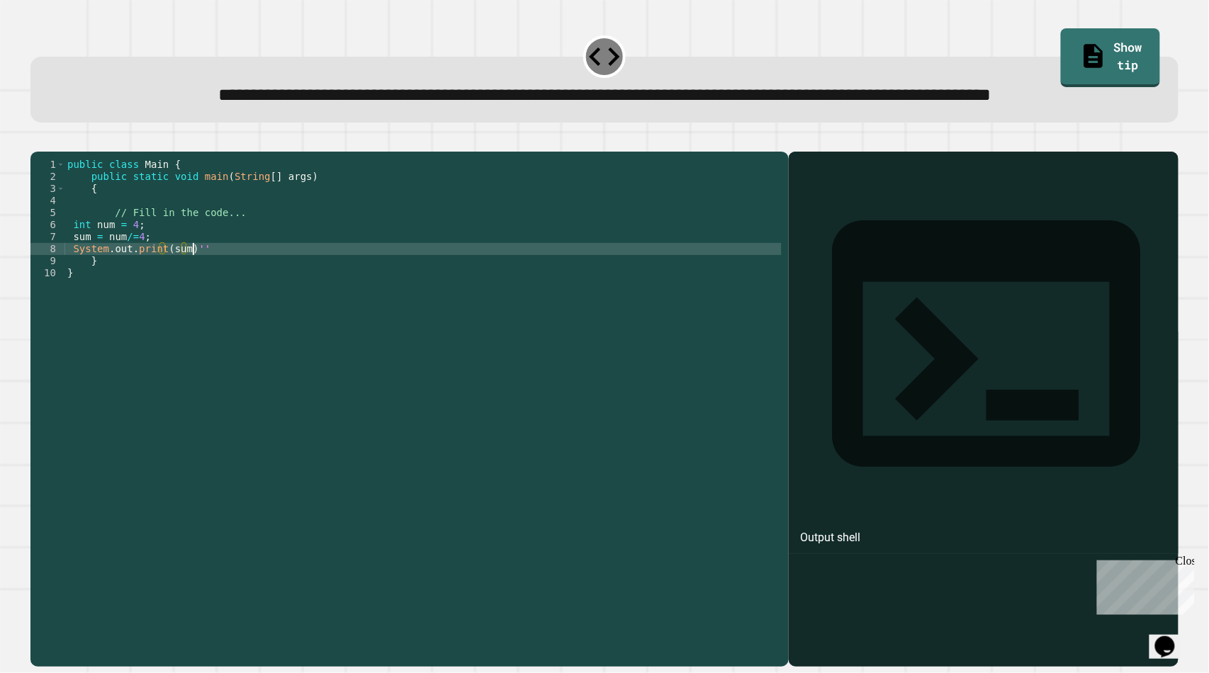
scroll to position [0, 8]
click at [38, 140] on button "button" at bounding box center [38, 140] width 0 height 0
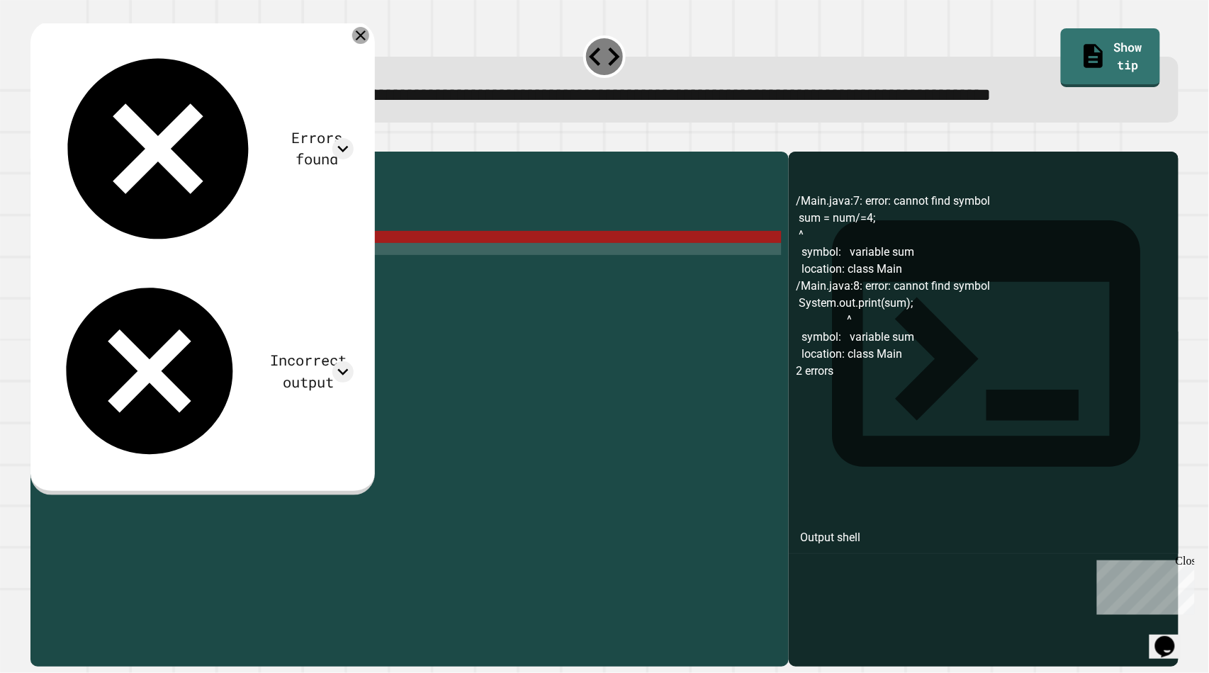
click at [369, 44] on icon at bounding box center [360, 35] width 17 height 17
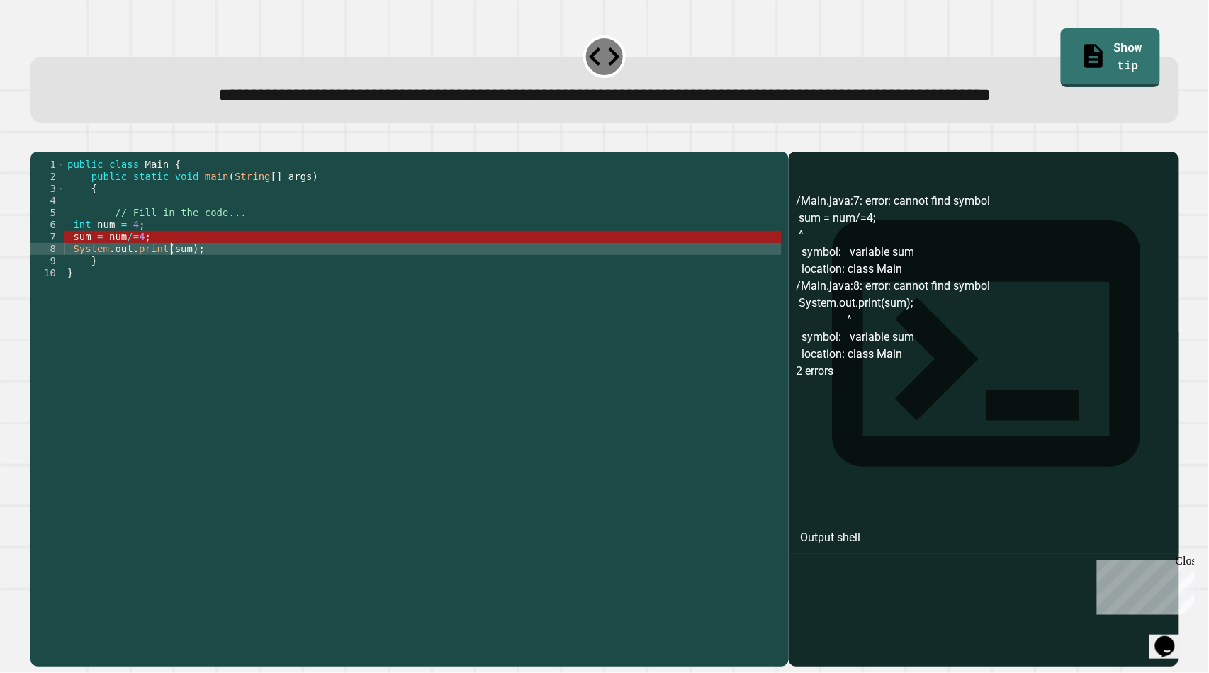
click at [172, 296] on div "public class Main { public static void main ( String [ ] args ) { // Fill in th…" at bounding box center [422, 376] width 717 height 434
click at [160, 291] on div "public class Main { public static void main ( String [ ] args ) { // Fill in th…" at bounding box center [422, 376] width 717 height 434
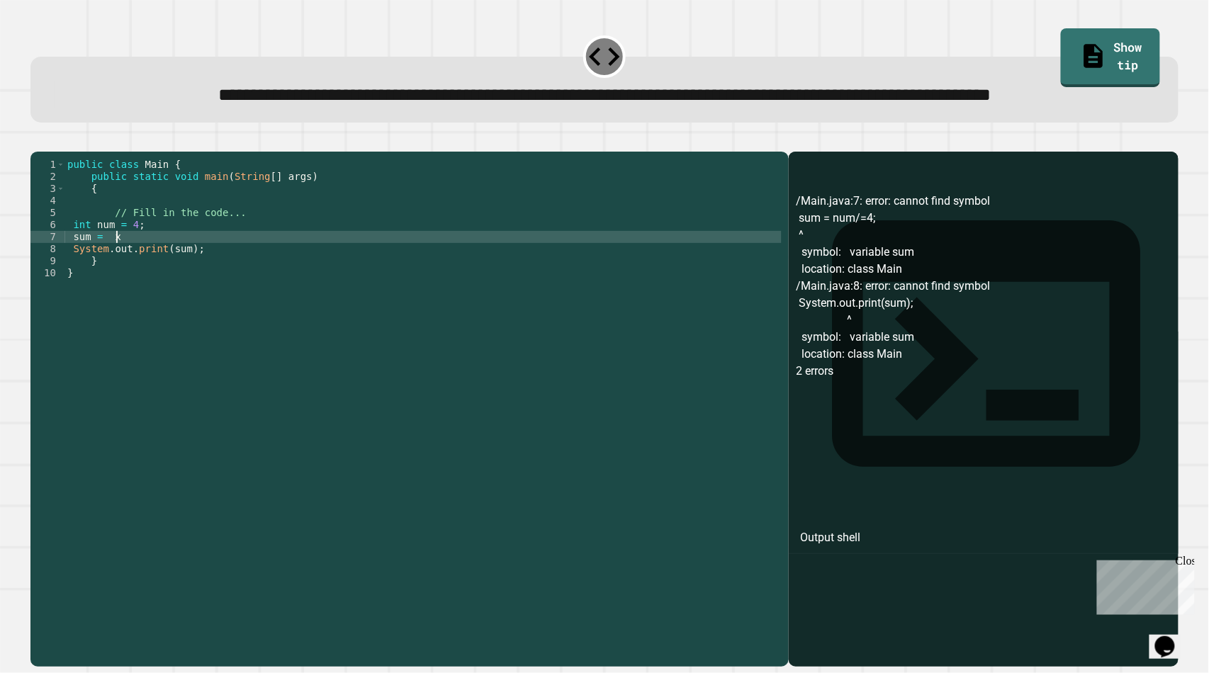
scroll to position [0, 2]
click at [115, 282] on div "public class Main { public static void main ( String [ ] args ) { // Fill in th…" at bounding box center [422, 376] width 717 height 434
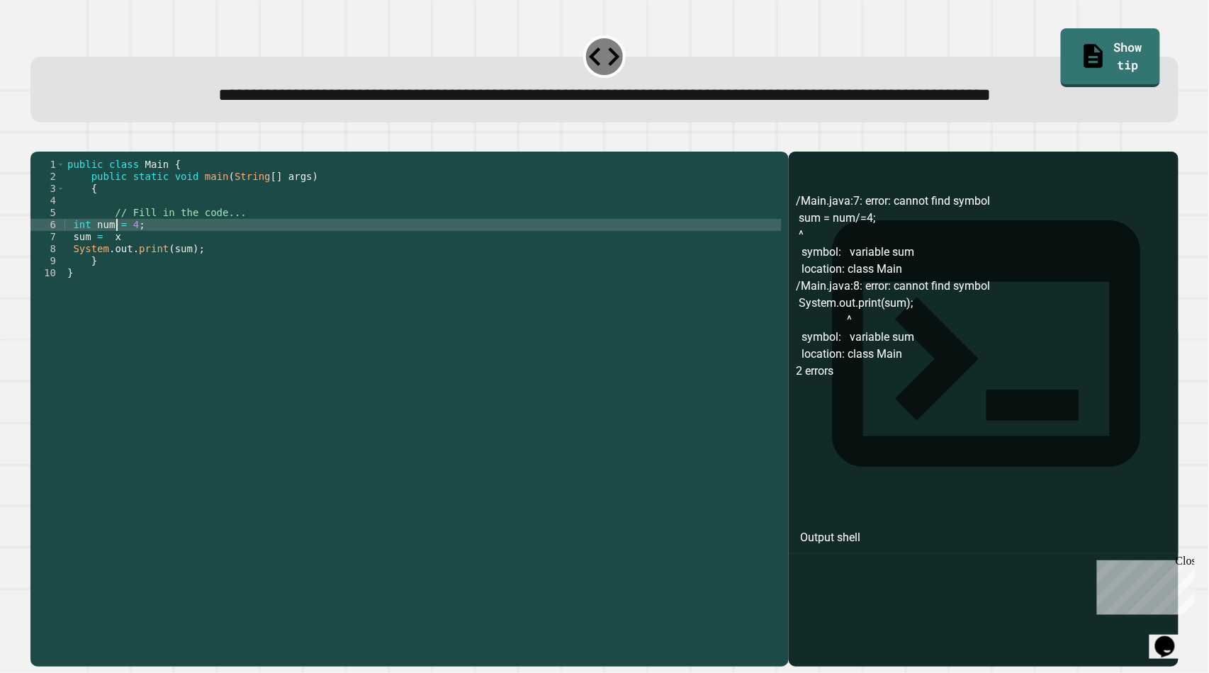
click at [111, 279] on div "public class Main { public static void main ( String [ ] args ) { // Fill in th…" at bounding box center [422, 376] width 717 height 434
type textarea "**********"
click at [136, 282] on div "public class Main { public static void main ( String [ ] args ) { // Fill in th…" at bounding box center [422, 376] width 717 height 434
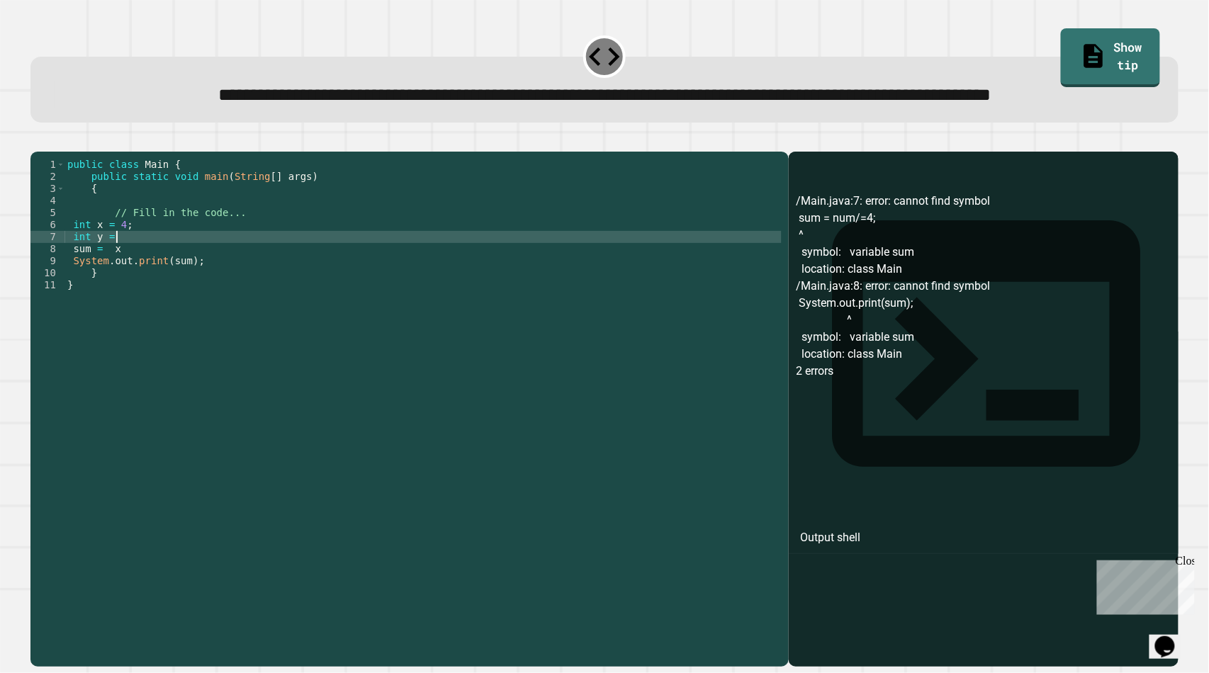
scroll to position [0, 3]
type textarea "**********"
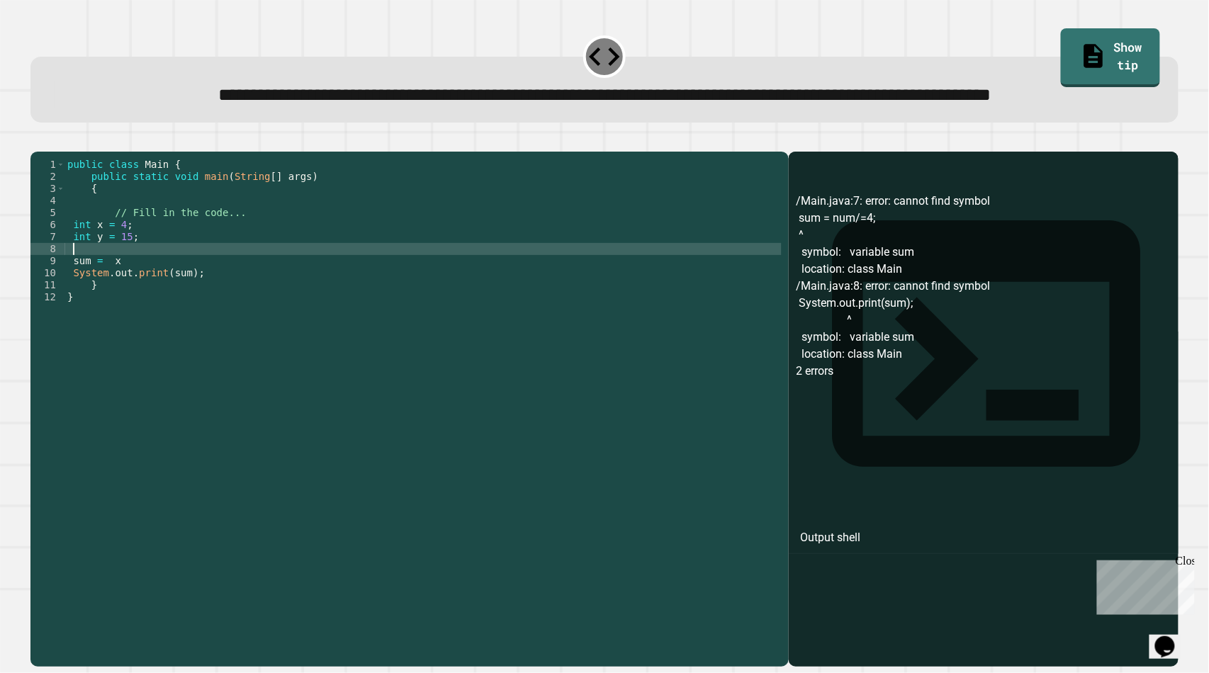
scroll to position [0, 0]
click at [128, 300] on div "public class Main { public static void main ( String [ ] args ) { // Fill in th…" at bounding box center [422, 376] width 717 height 434
click at [51, 154] on icon "button" at bounding box center [47, 149] width 8 height 10
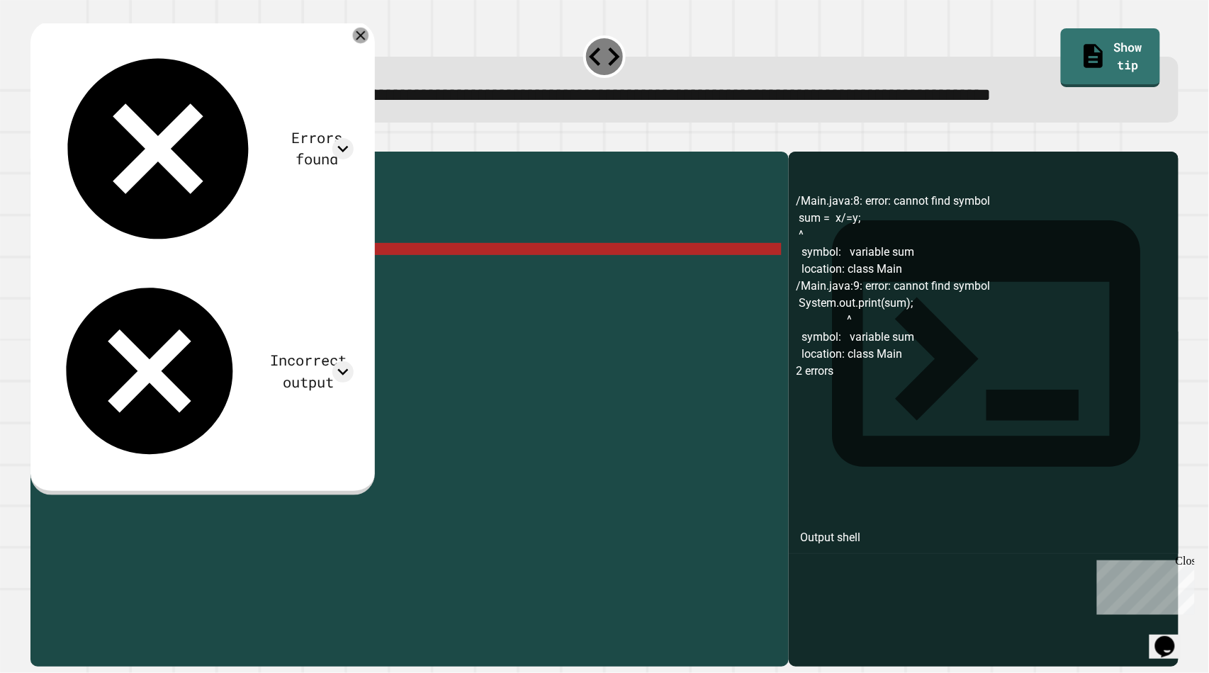
click at [368, 43] on div at bounding box center [360, 36] width 16 height 16
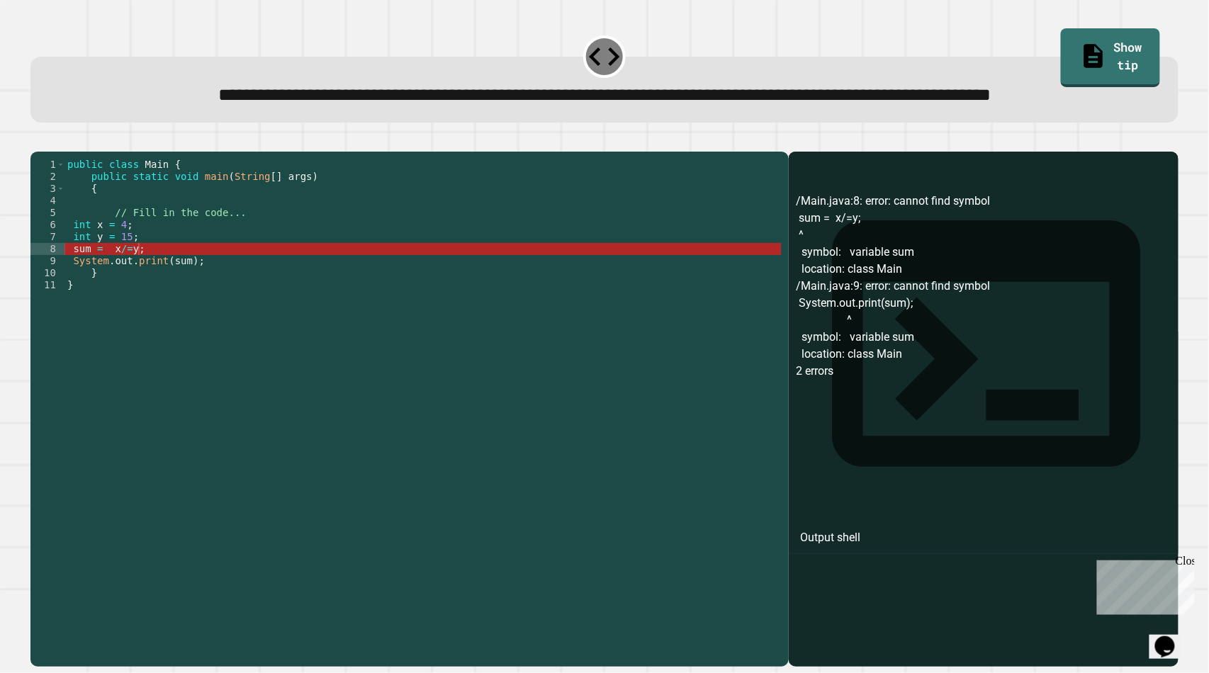
click at [73, 300] on div "public class Main { public static void main ( String [ ] args ) { // Fill in th…" at bounding box center [422, 376] width 717 height 434
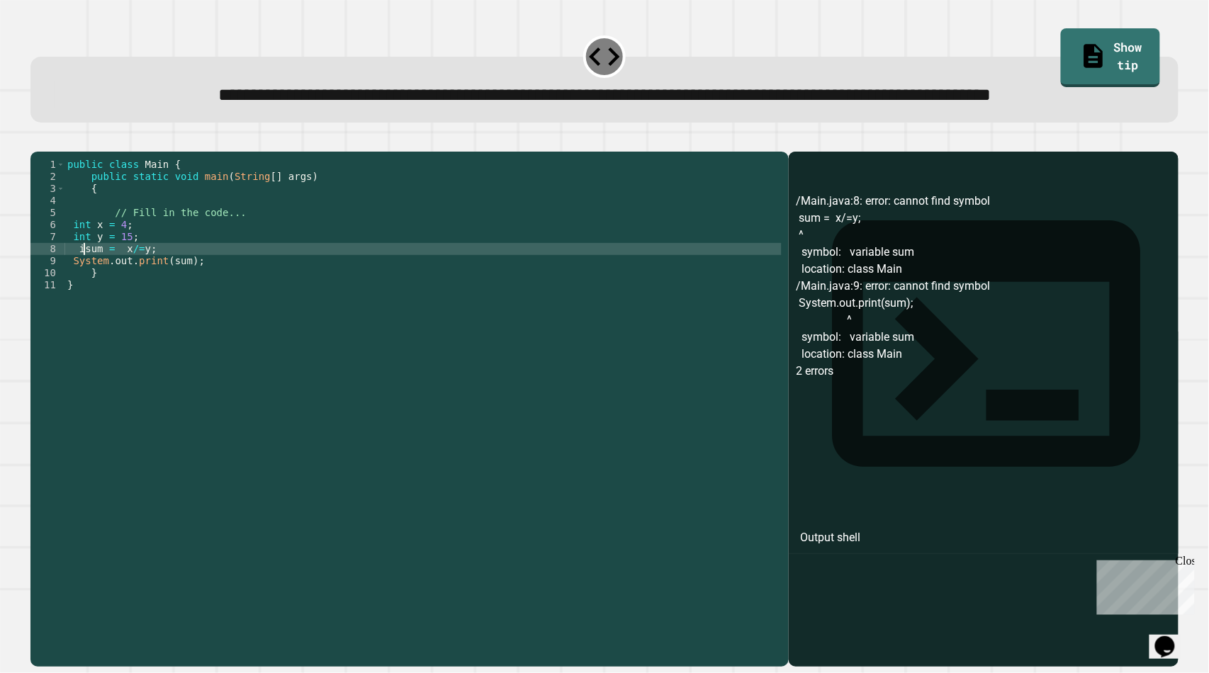
scroll to position [0, 2]
click at [80, 303] on div "public class Main { public static void main ( String [ ] args ) { // Fill in th…" at bounding box center [422, 376] width 717 height 434
click at [38, 140] on icon "button" at bounding box center [38, 140] width 0 height 0
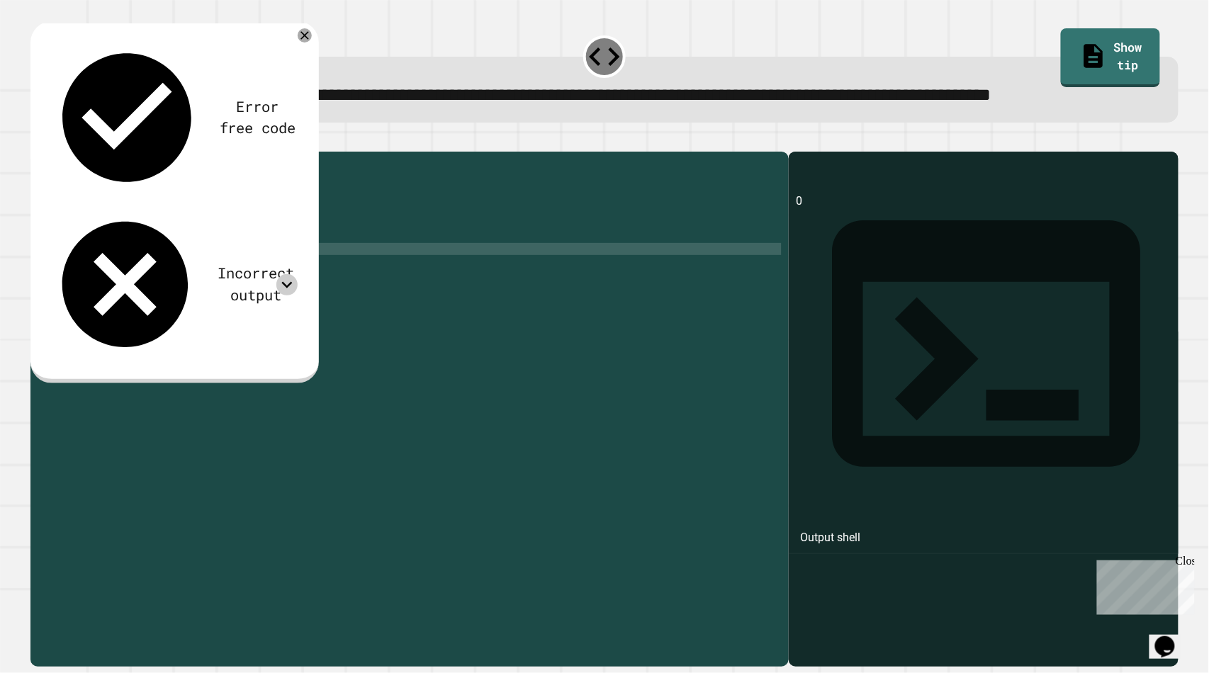
click at [285, 281] on icon at bounding box center [286, 284] width 11 height 6
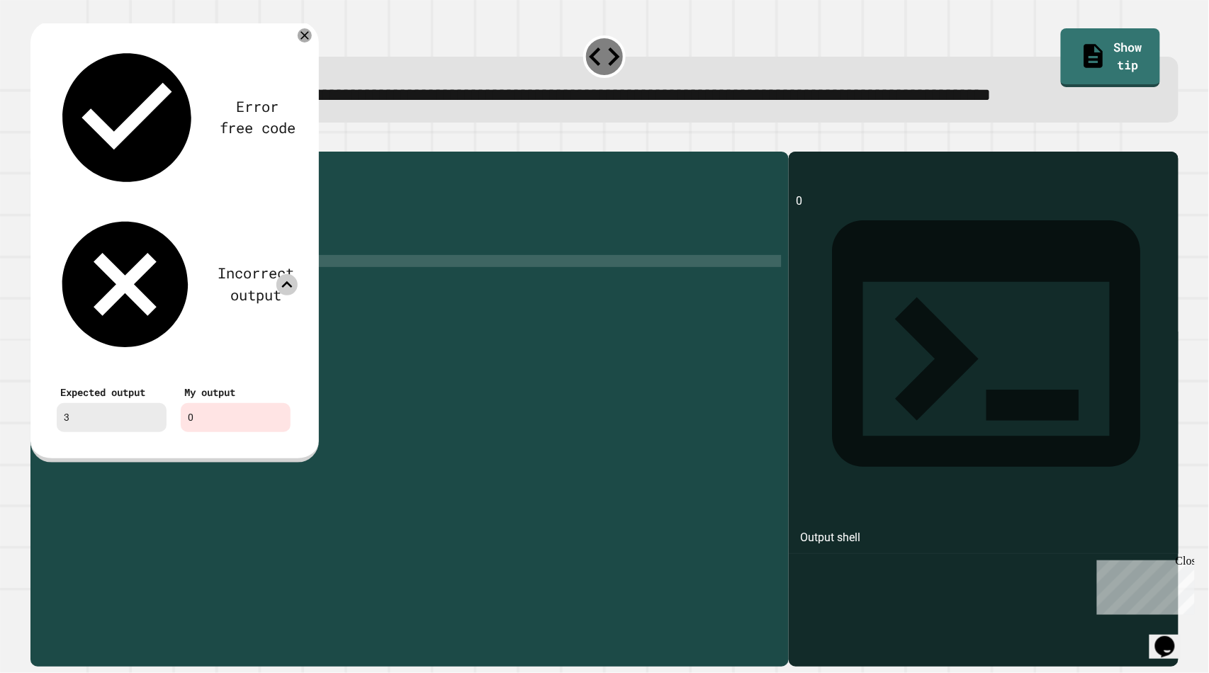
click at [184, 313] on div "public class Main { public static void main ( String [ ] args ) { // Fill in th…" at bounding box center [422, 376] width 717 height 434
click at [293, 69] on div "Error free code 0 Incorrect output Expected output 3 My output 0" at bounding box center [174, 239] width 262 height 413
click at [294, 71] on div "Error free code 0 Incorrect output Expected output 3 My output 0" at bounding box center [174, 239] width 262 height 413
click at [294, 69] on div "Error free code 0 Incorrect output Expected output 3 My output 0" at bounding box center [174, 239] width 262 height 413
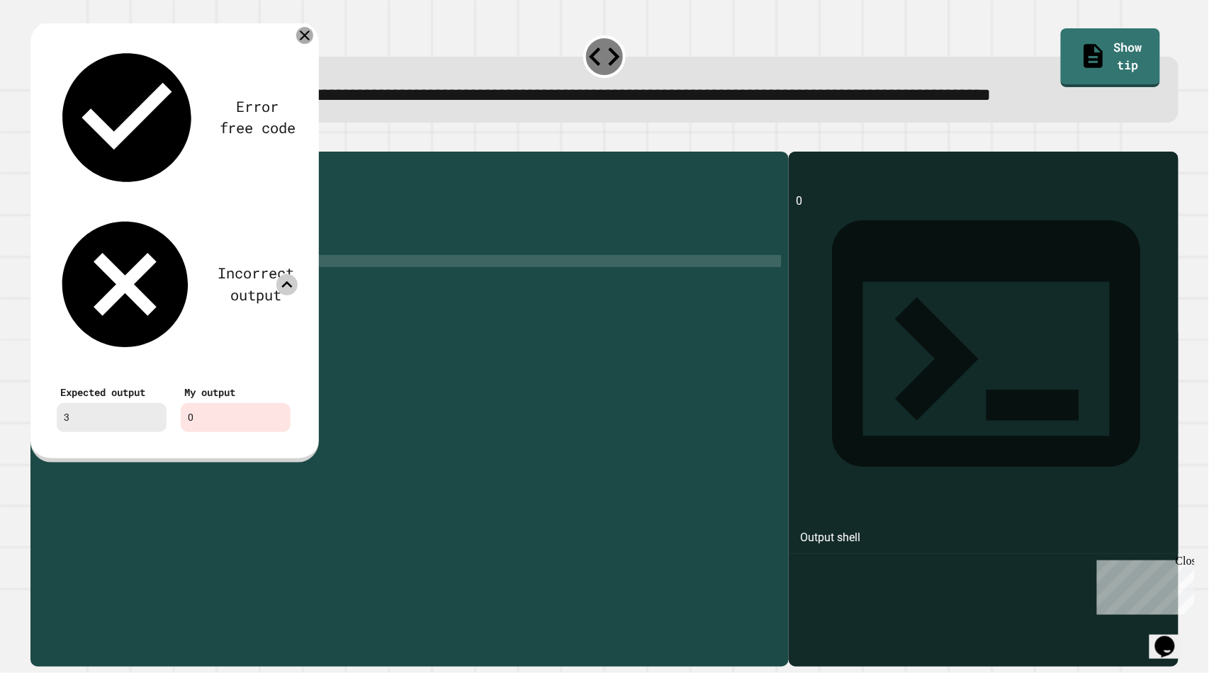
click at [298, 44] on icon at bounding box center [304, 35] width 17 height 17
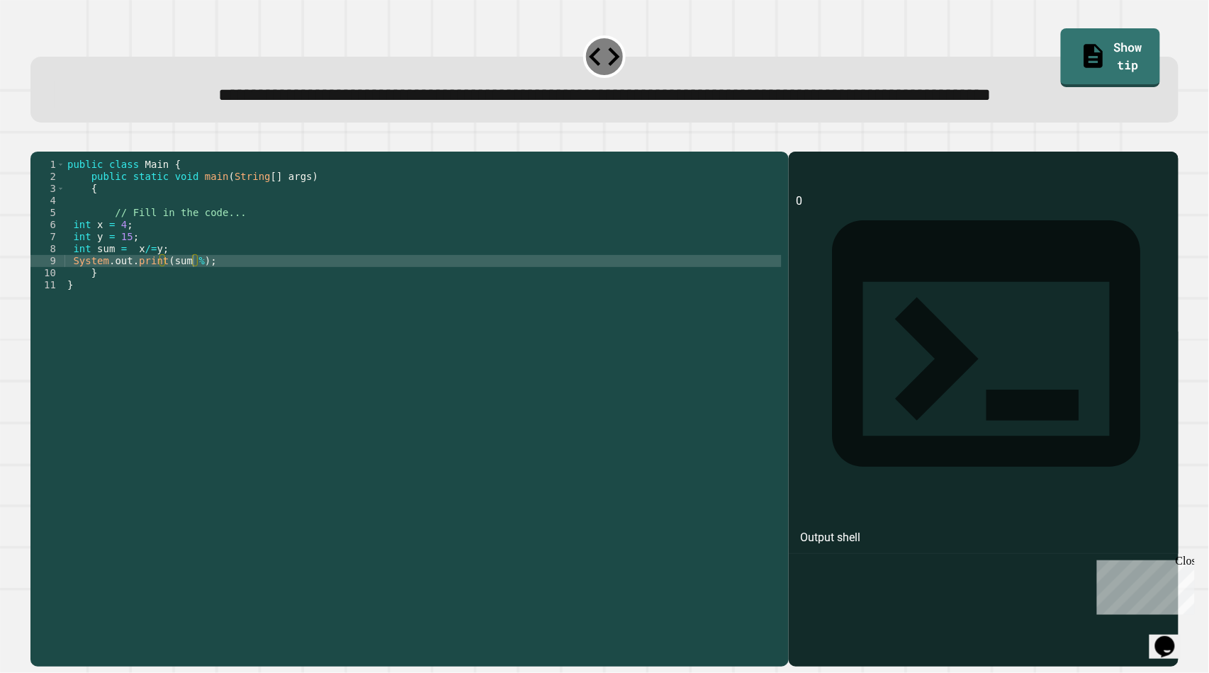
click at [38, 140] on icon "button" at bounding box center [38, 140] width 0 height 0
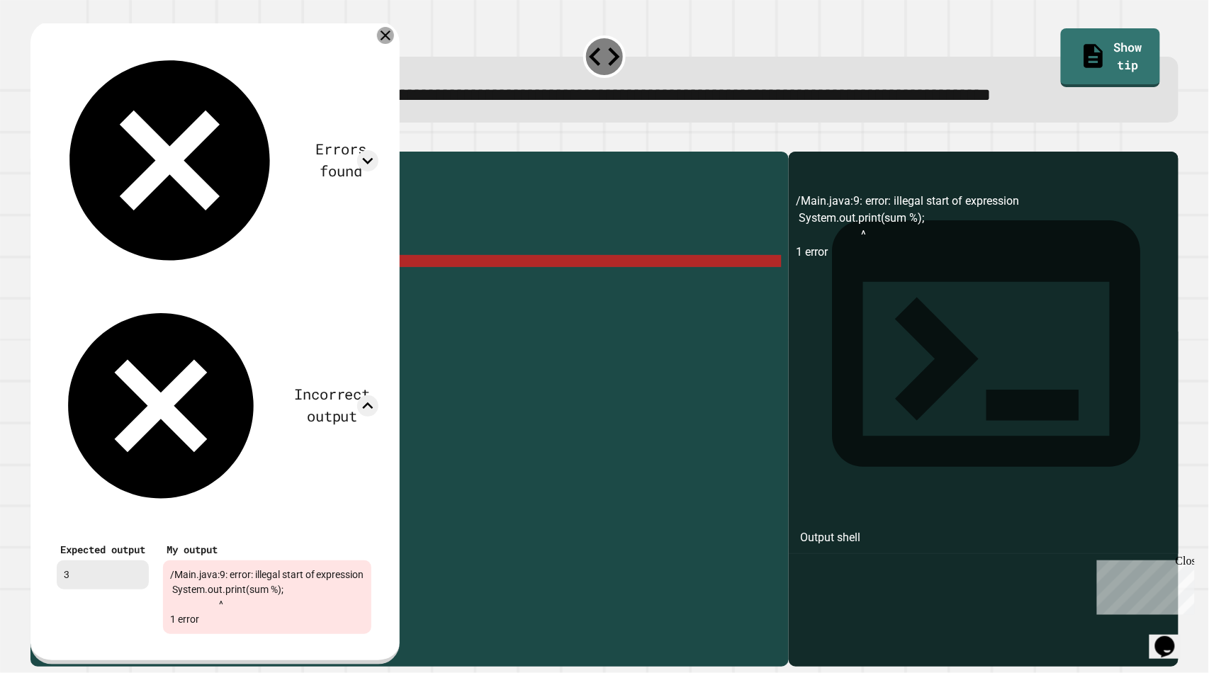
click at [394, 44] on div at bounding box center [385, 35] width 17 height 17
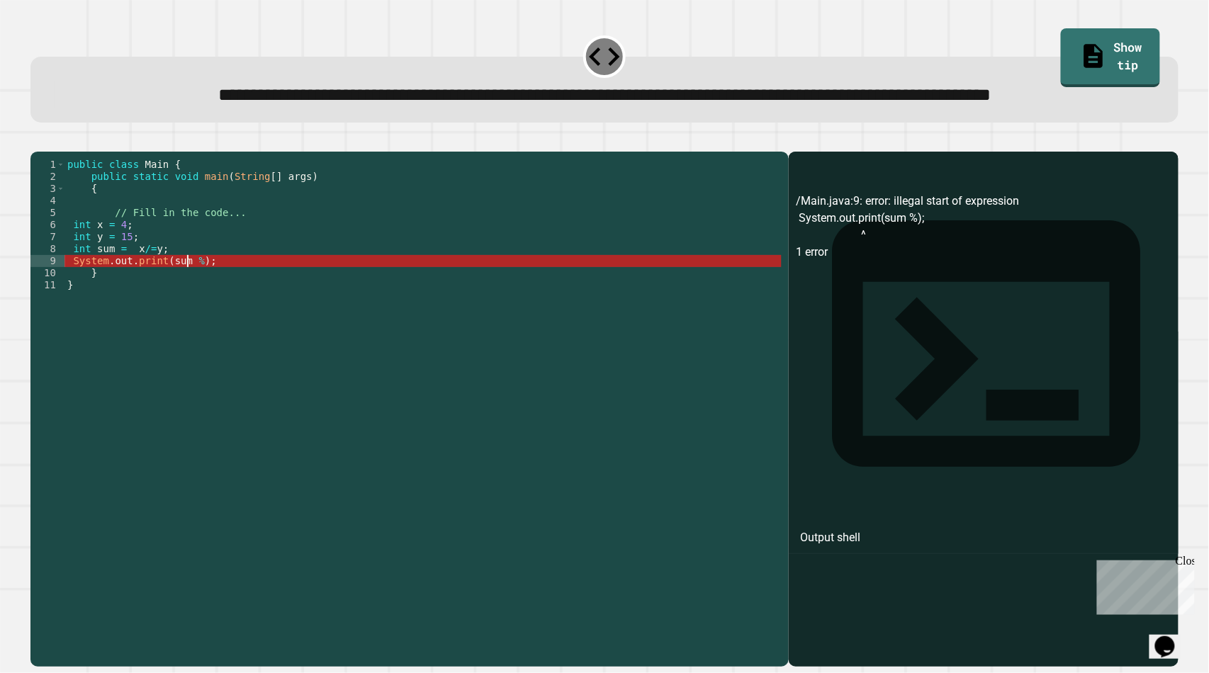
click at [189, 315] on div "public class Main { public static void main ( String [ ] args ) { // Fill in th…" at bounding box center [422, 376] width 717 height 434
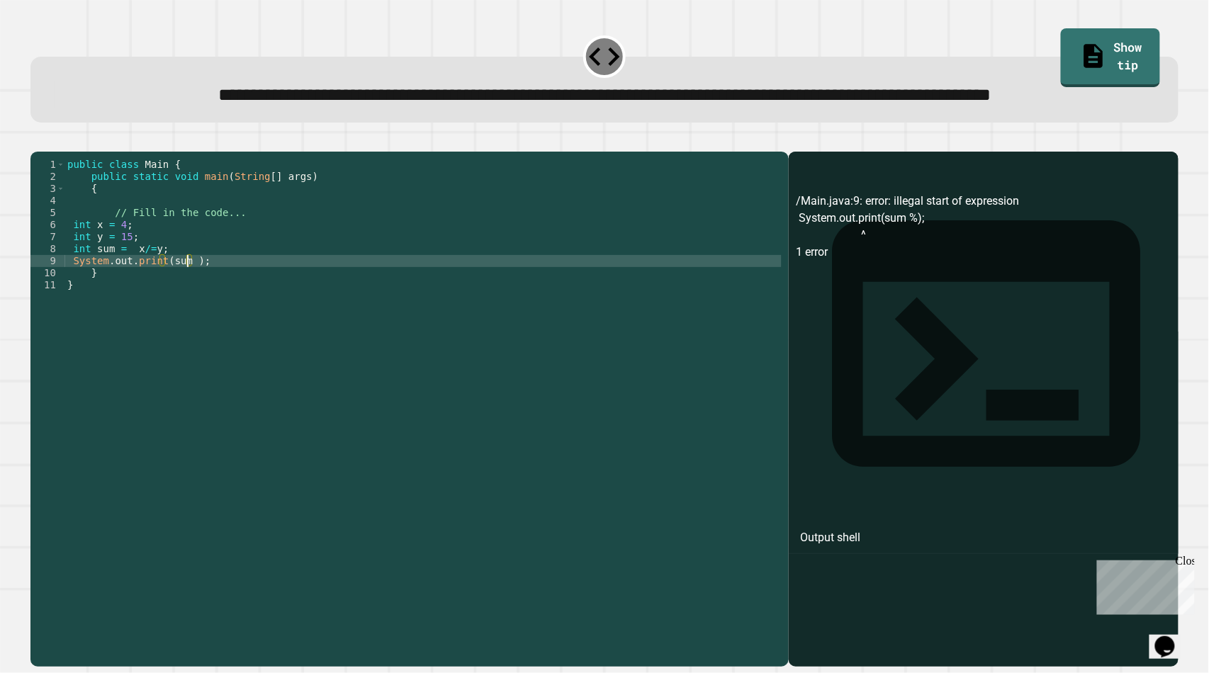
scroll to position [0, 8]
click at [1076, 57] on link "Show tip" at bounding box center [1110, 57] width 99 height 62
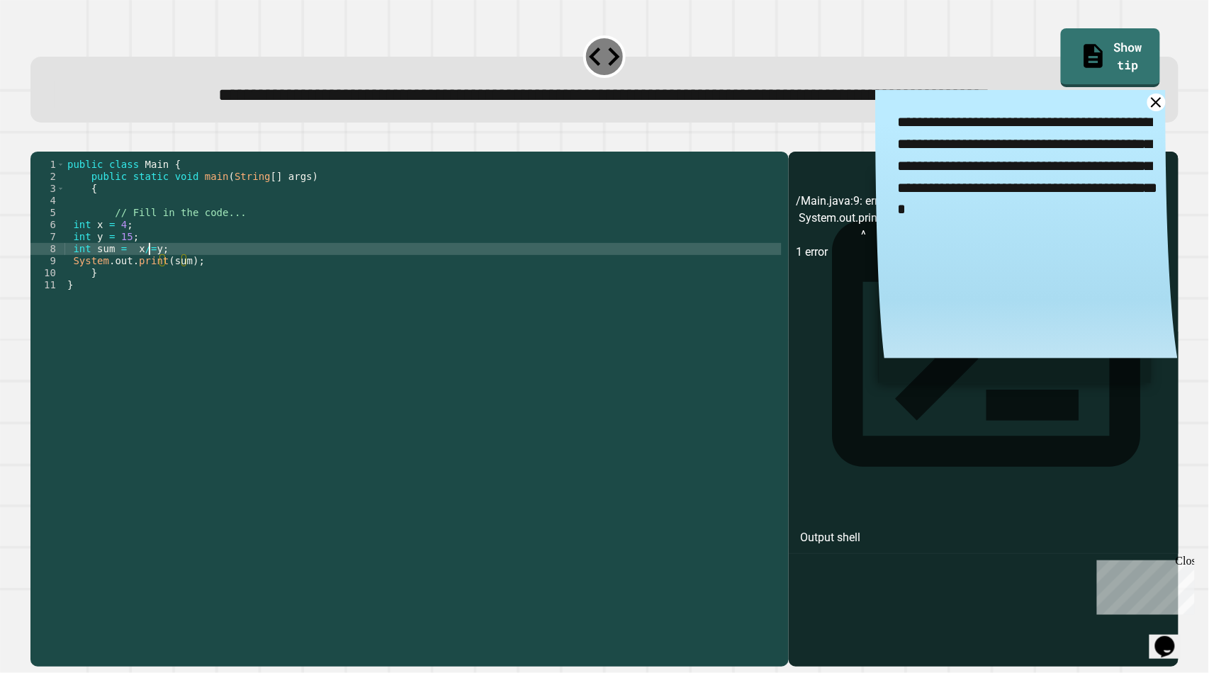
scroll to position [0, 5]
click at [147, 301] on div "public class Main { public static void main ( String [ ] args ) { // Fill in th…" at bounding box center [422, 376] width 717 height 434
click at [145, 306] on div "public class Main { public static void main ( String [ ] args ) { // Fill in th…" at bounding box center [422, 376] width 717 height 434
type textarea "**********"
click at [38, 140] on button "button" at bounding box center [38, 140] width 0 height 0
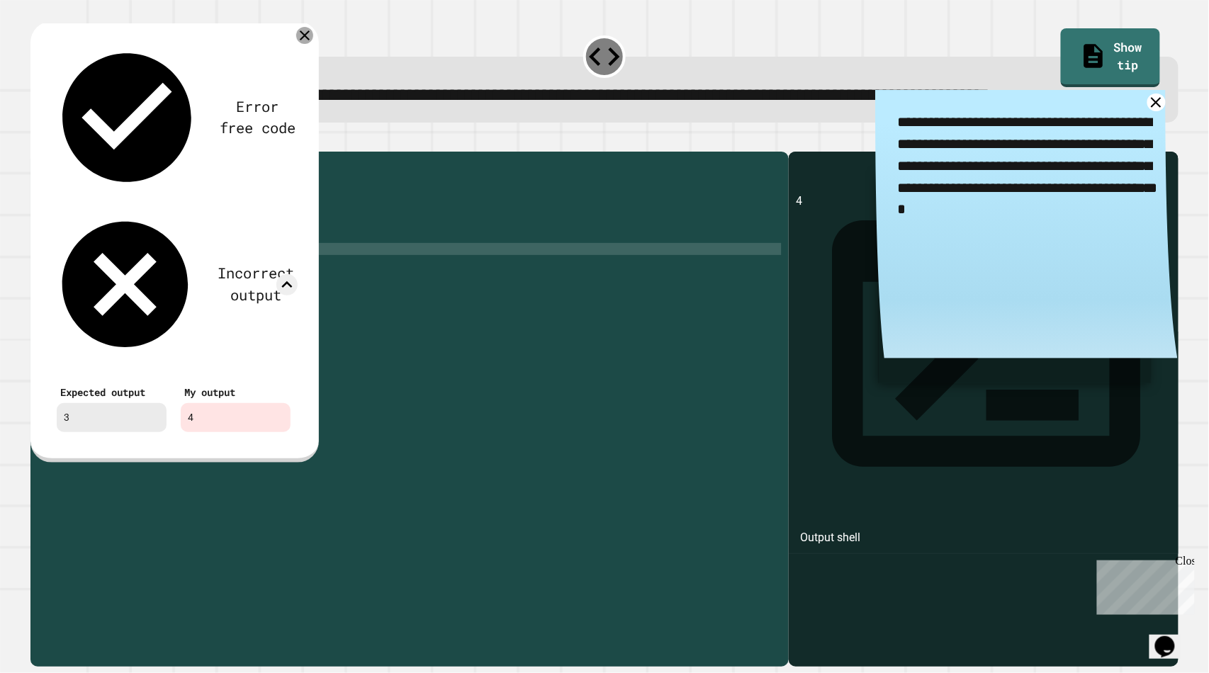
click at [302, 44] on icon at bounding box center [304, 35] width 17 height 17
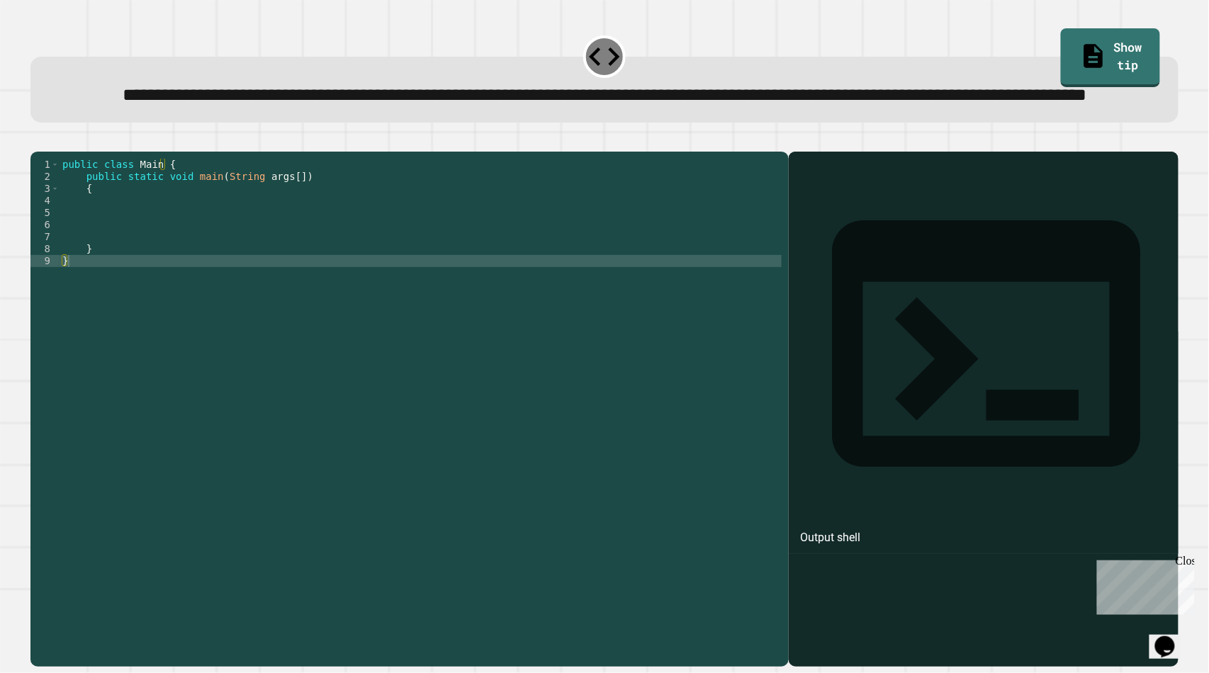
click at [152, 260] on div "public class Main { public static void main ( String args [ ]) { } }" at bounding box center [421, 376] width 723 height 434
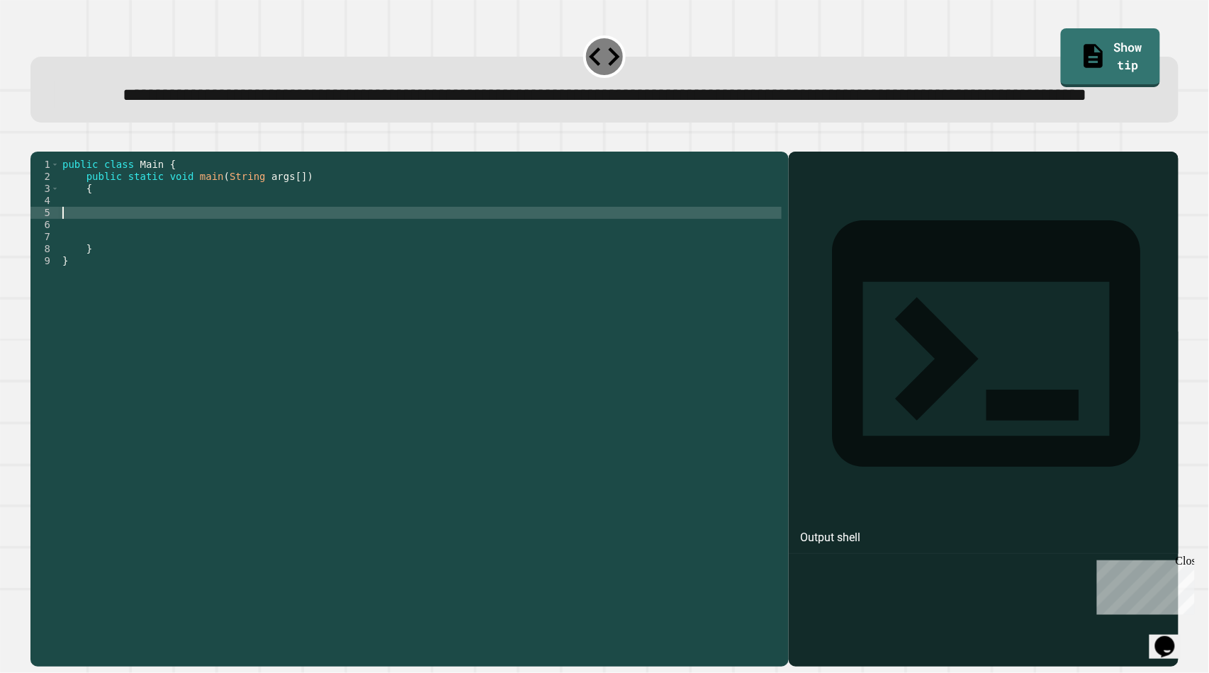
click at [146, 252] on div "public class Main { public static void main ( String args [ ]) { } }" at bounding box center [421, 376] width 723 height 434
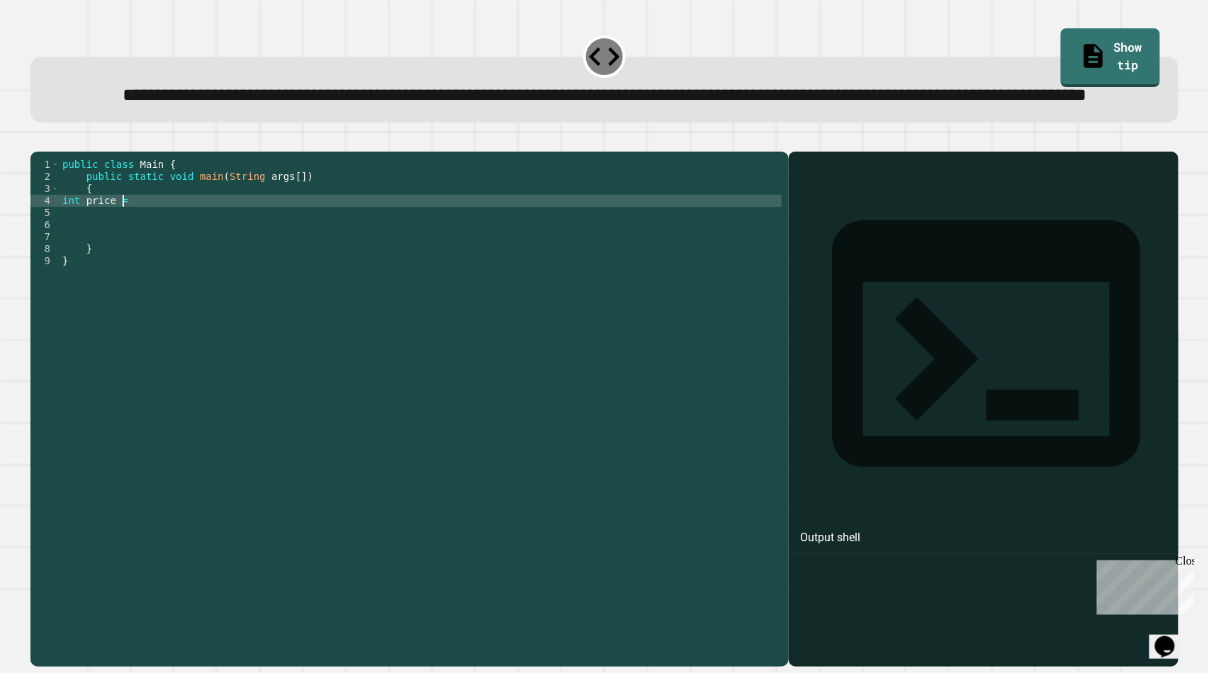
scroll to position [0, 4]
type textarea "**********"
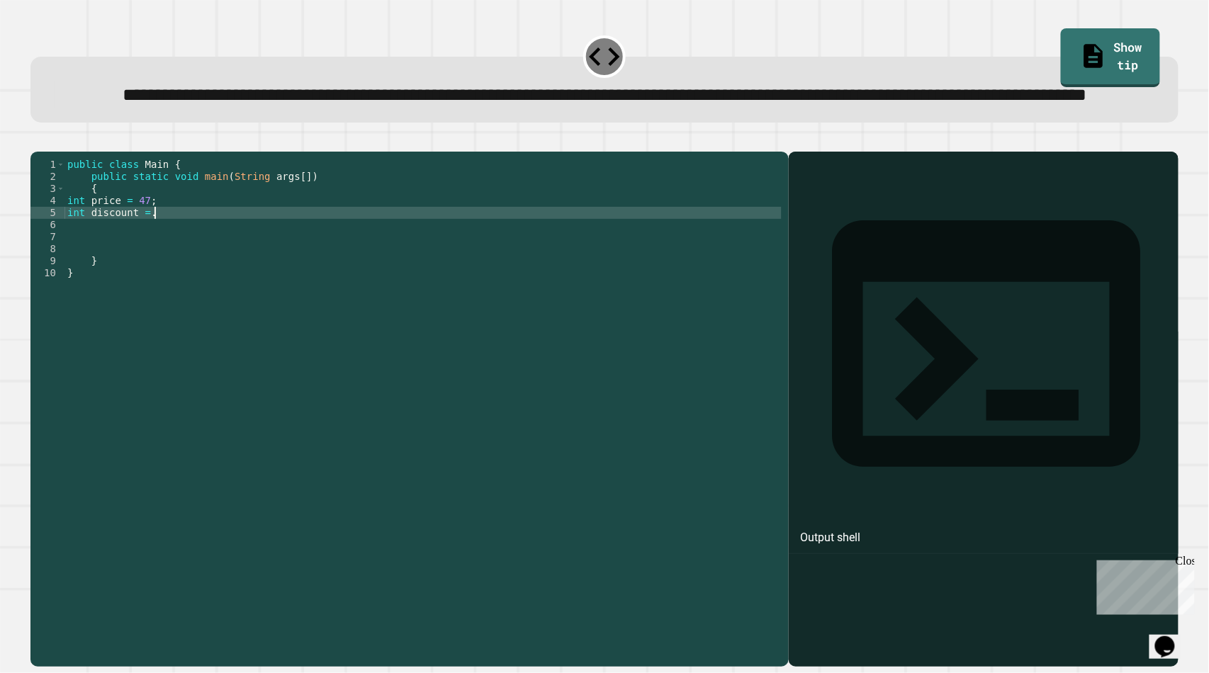
scroll to position [0, 6]
click at [83, 268] on div "public class Main { public static void main ( String args [ ]) { int price = 47…" at bounding box center [422, 376] width 717 height 434
type textarea "**********"
click at [210, 268] on div "public class Main { public static void main ( String args [ ]) { int price = 47…" at bounding box center [422, 376] width 717 height 434
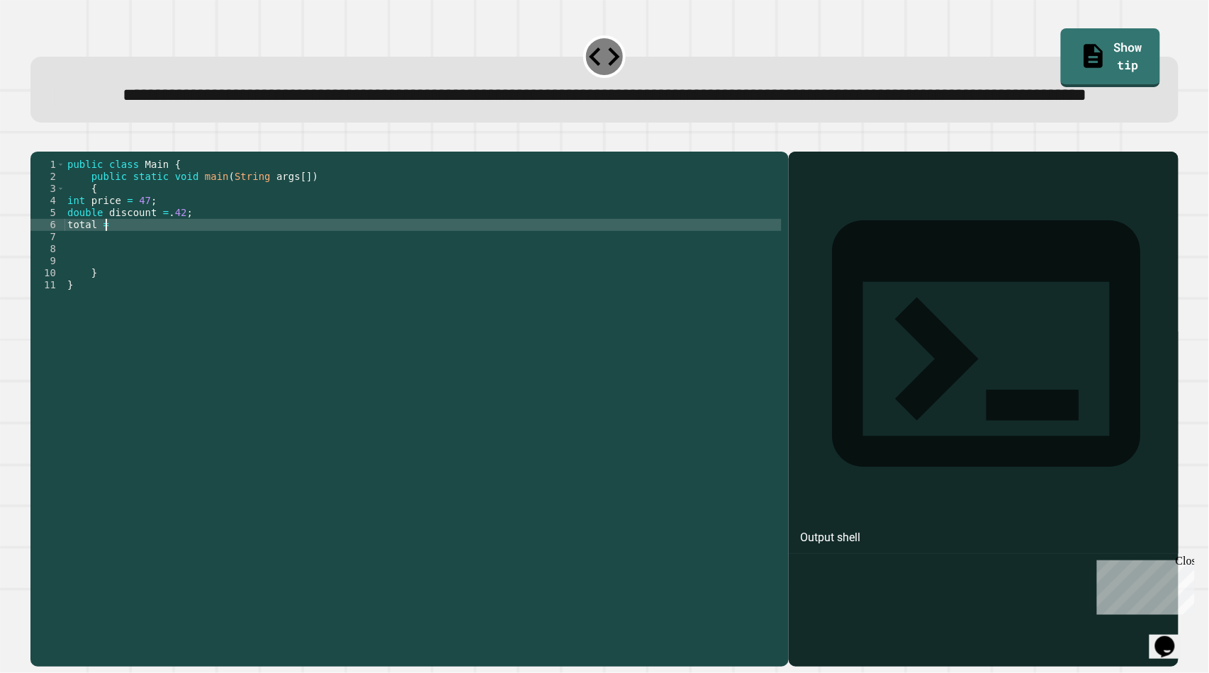
scroll to position [0, 0]
type textarea "*"
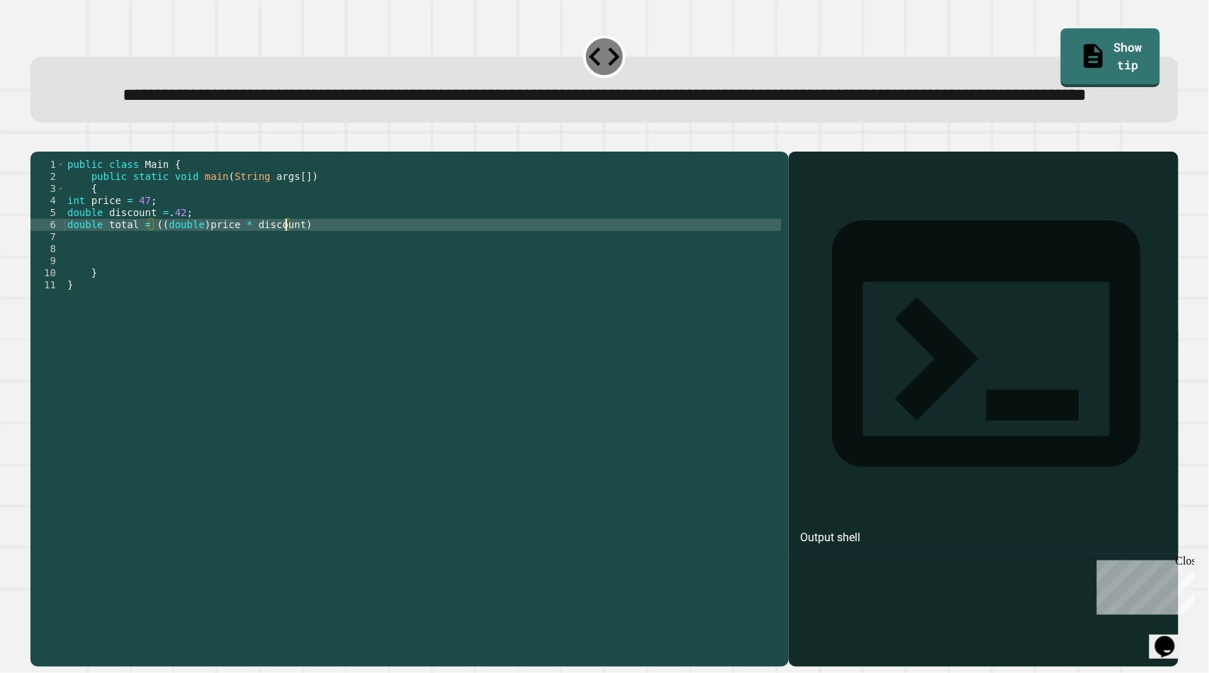
click at [324, 274] on div "public class Main { public static void main ( String args [ ]) { int price = 47…" at bounding box center [422, 376] width 717 height 434
type textarea "**********"
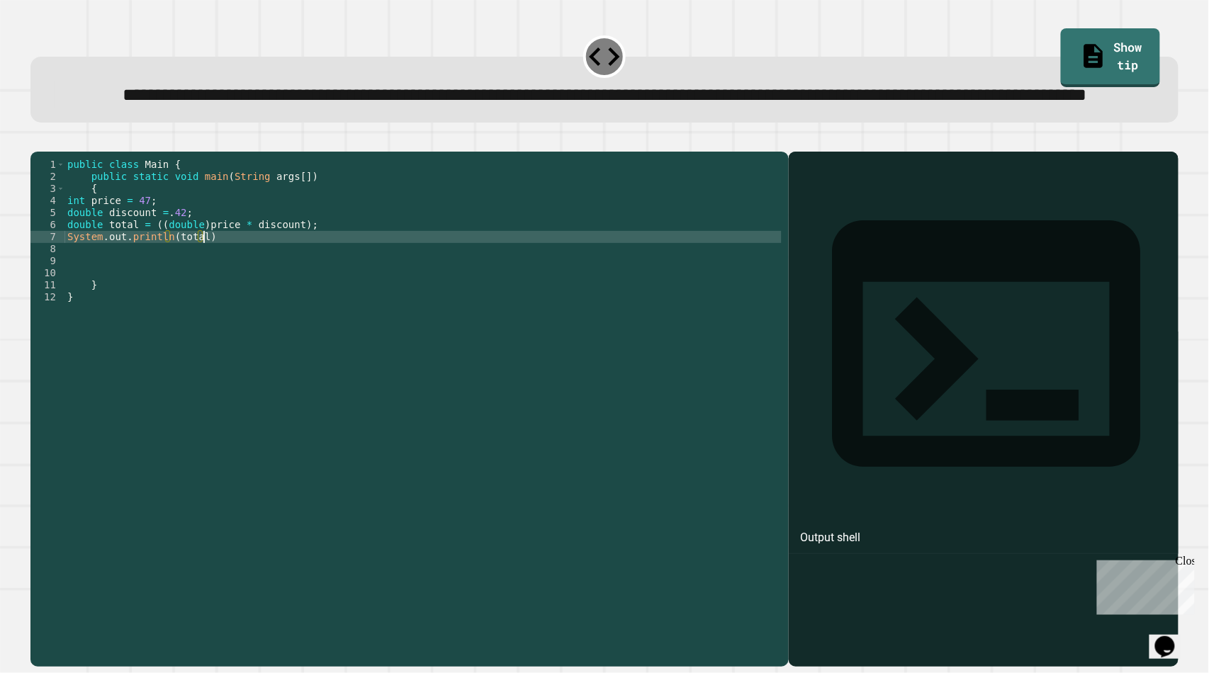
scroll to position [0, 9]
click at [38, 140] on icon "button" at bounding box center [38, 140] width 0 height 0
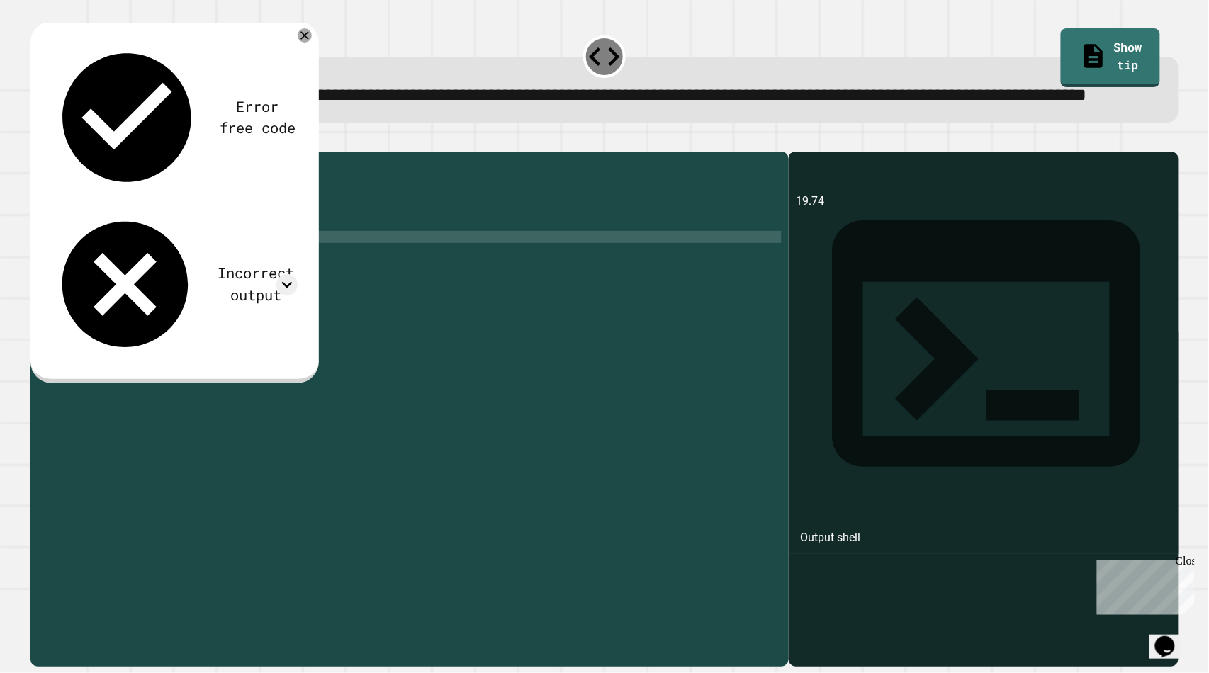
click at [274, 209] on div "Incorrect output" at bounding box center [174, 284] width 248 height 151
click at [276, 274] on div at bounding box center [286, 284] width 21 height 21
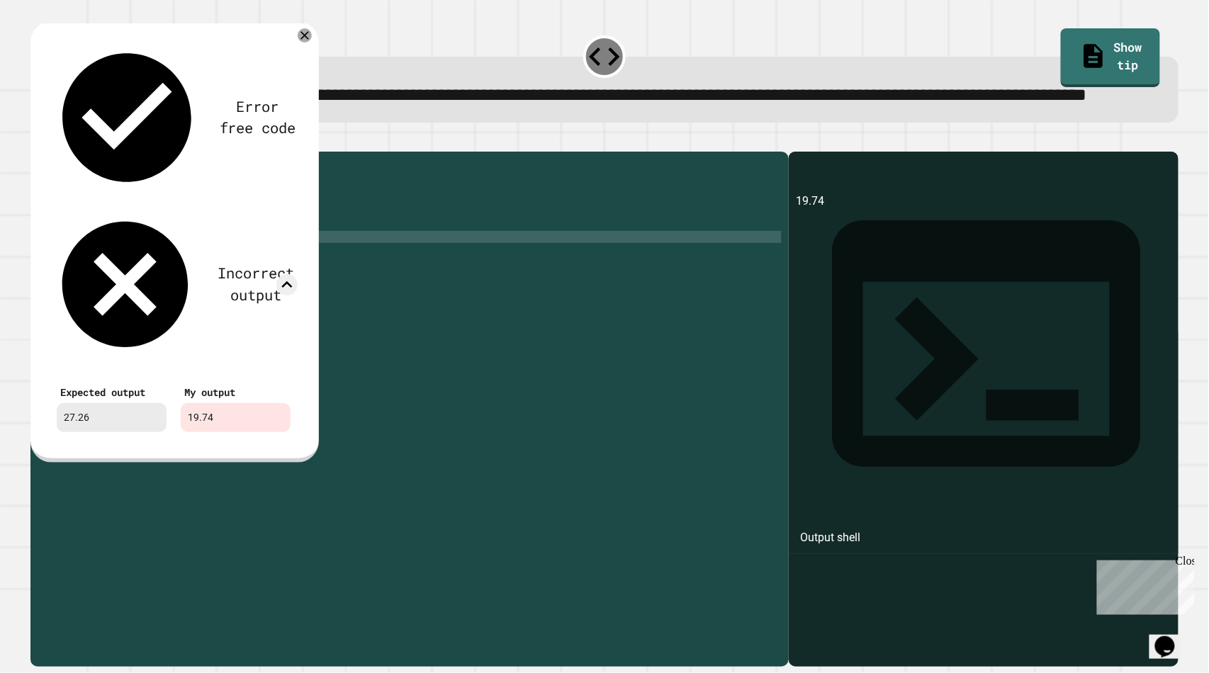
click at [182, 270] on div "public class Main { public static void main ( String args [ ]) { int price = 47…" at bounding box center [422, 376] width 717 height 434
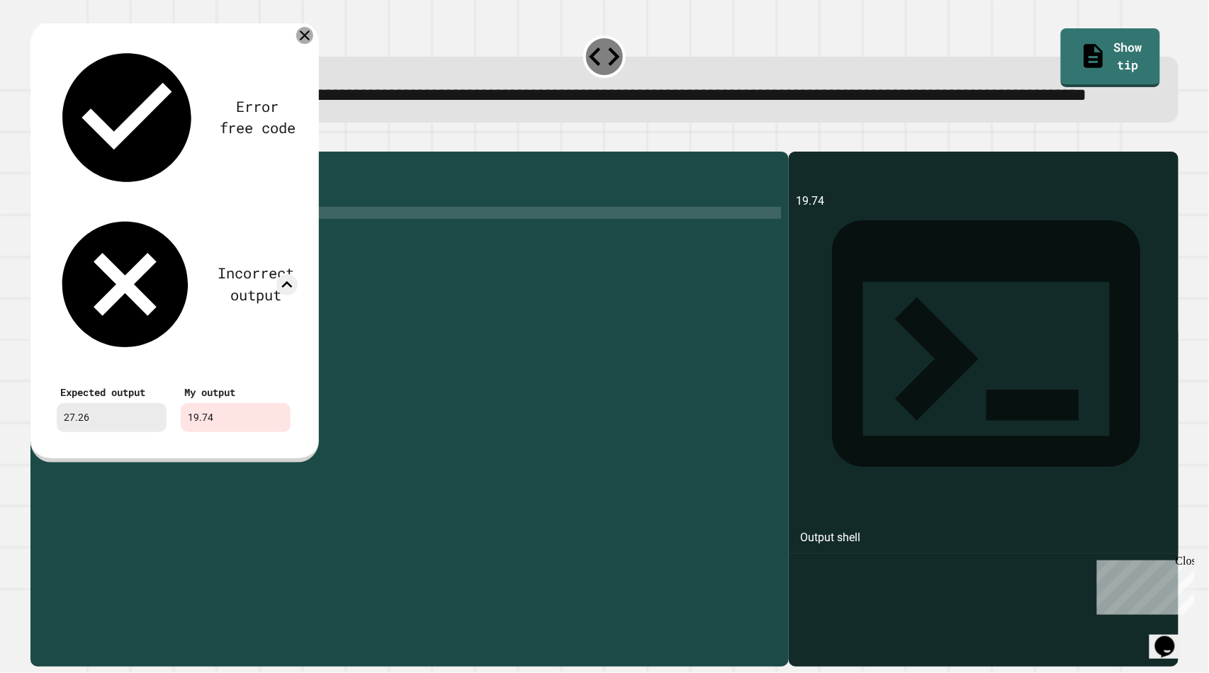
click at [301, 44] on icon at bounding box center [304, 35] width 17 height 17
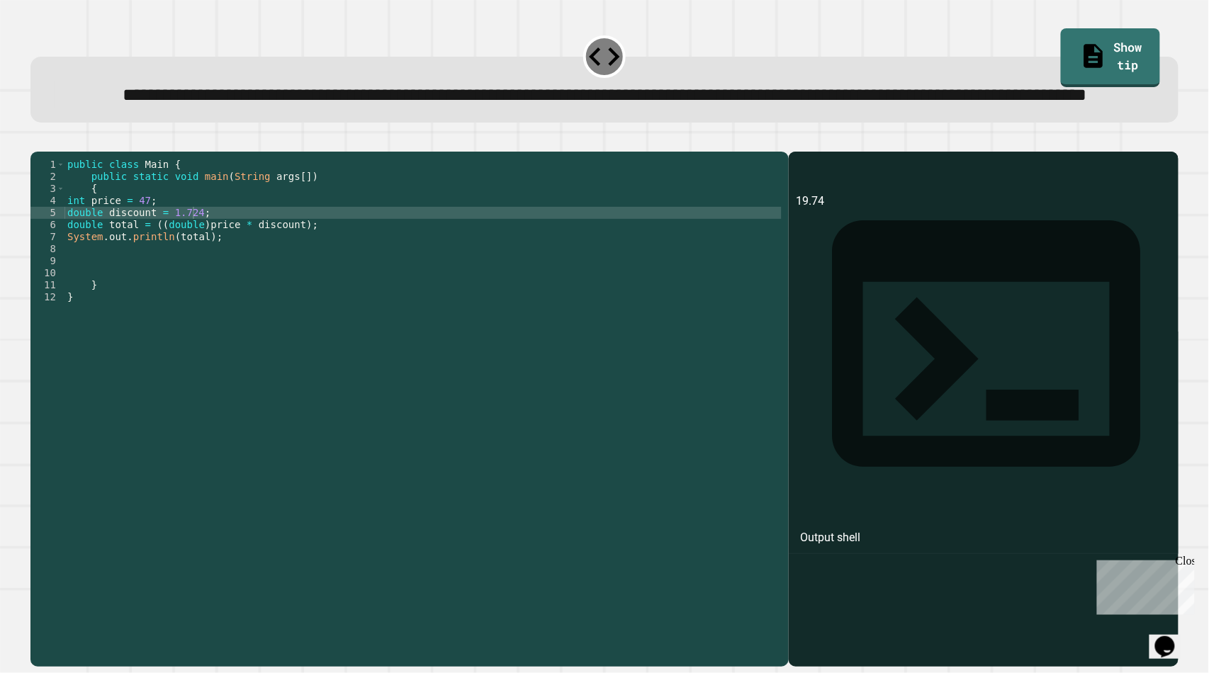
click at [51, 154] on icon "button" at bounding box center [47, 149] width 8 height 10
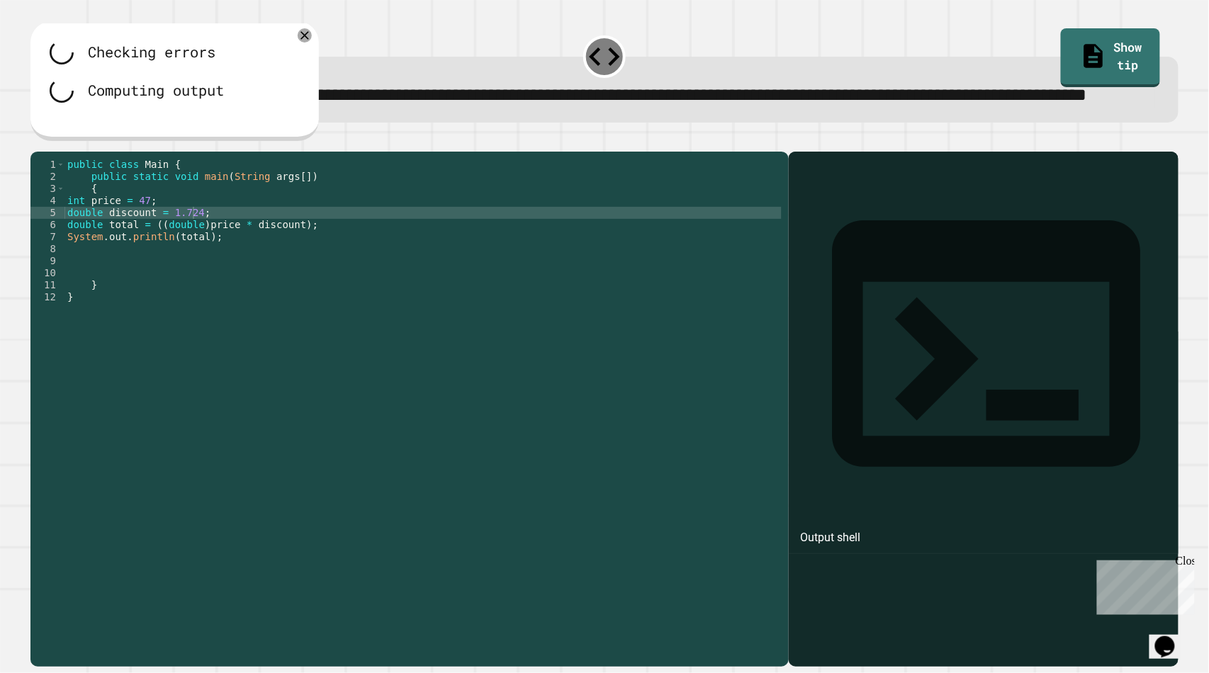
click at [52, 152] on div at bounding box center [604, 143] width 1149 height 17
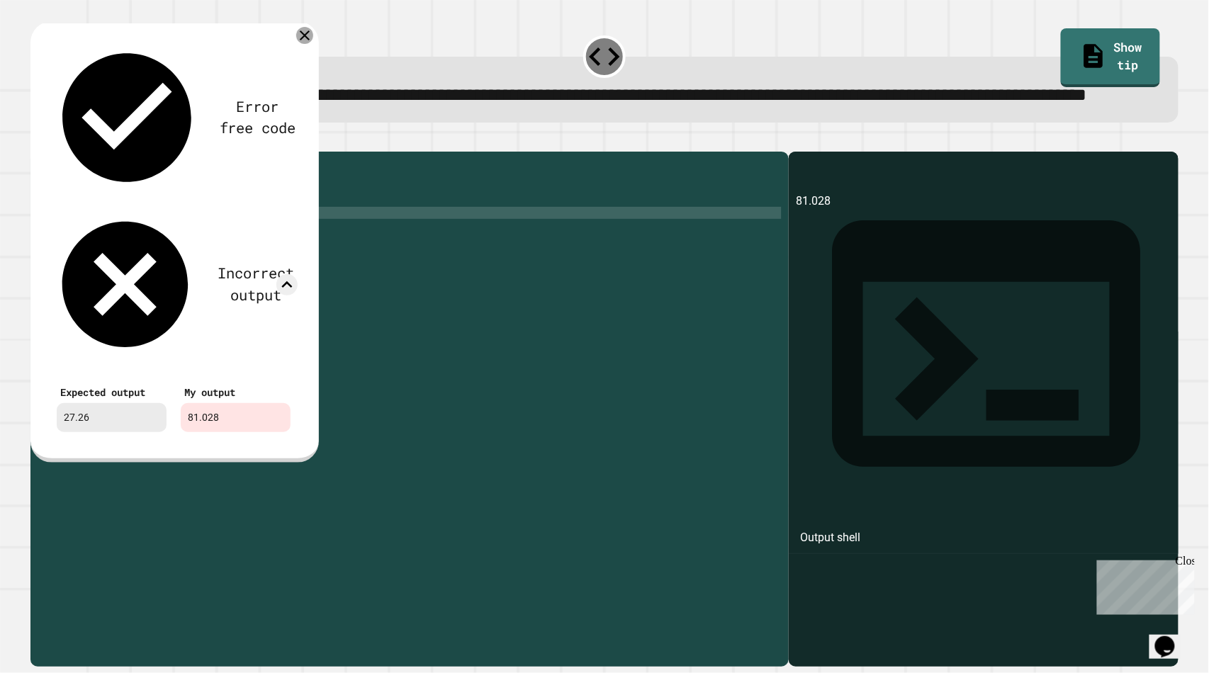
click at [296, 44] on div at bounding box center [304, 35] width 17 height 17
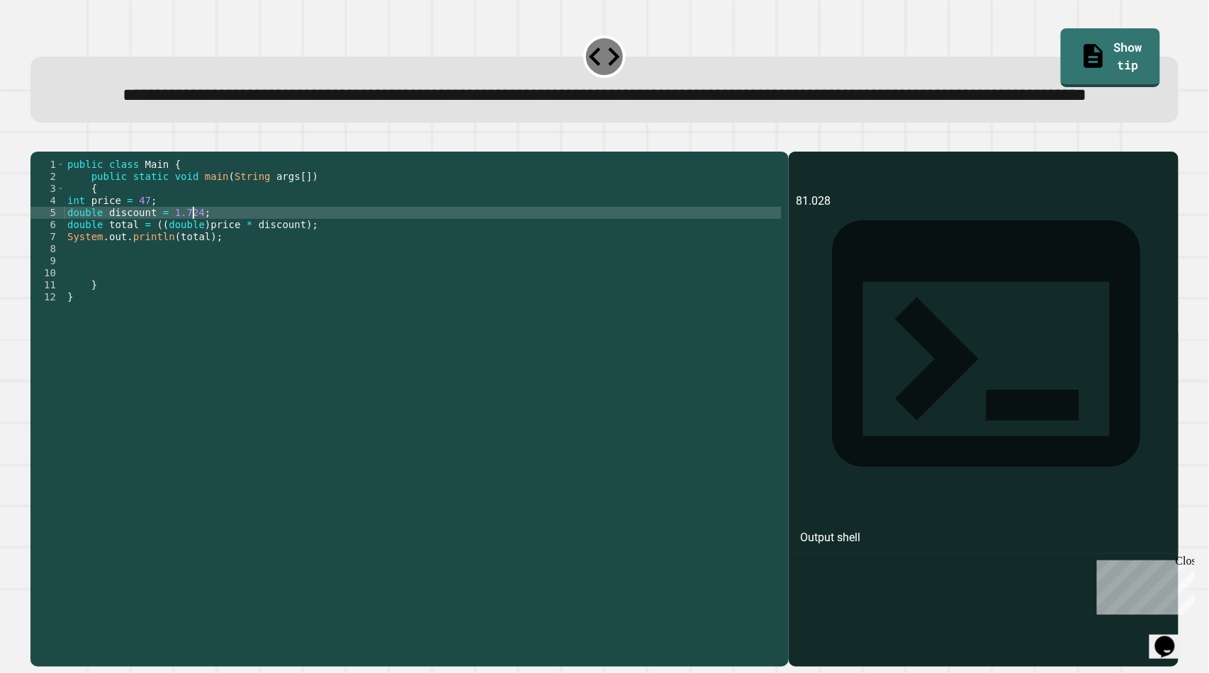
click at [193, 260] on div "public class Main { public static void main ( String args [ ]) { int price = 47…" at bounding box center [422, 376] width 717 height 434
click at [28, 7] on span at bounding box center [28, 7] width 0 height 0
click at [1065, 57] on link "Show tip" at bounding box center [1110, 56] width 90 height 62
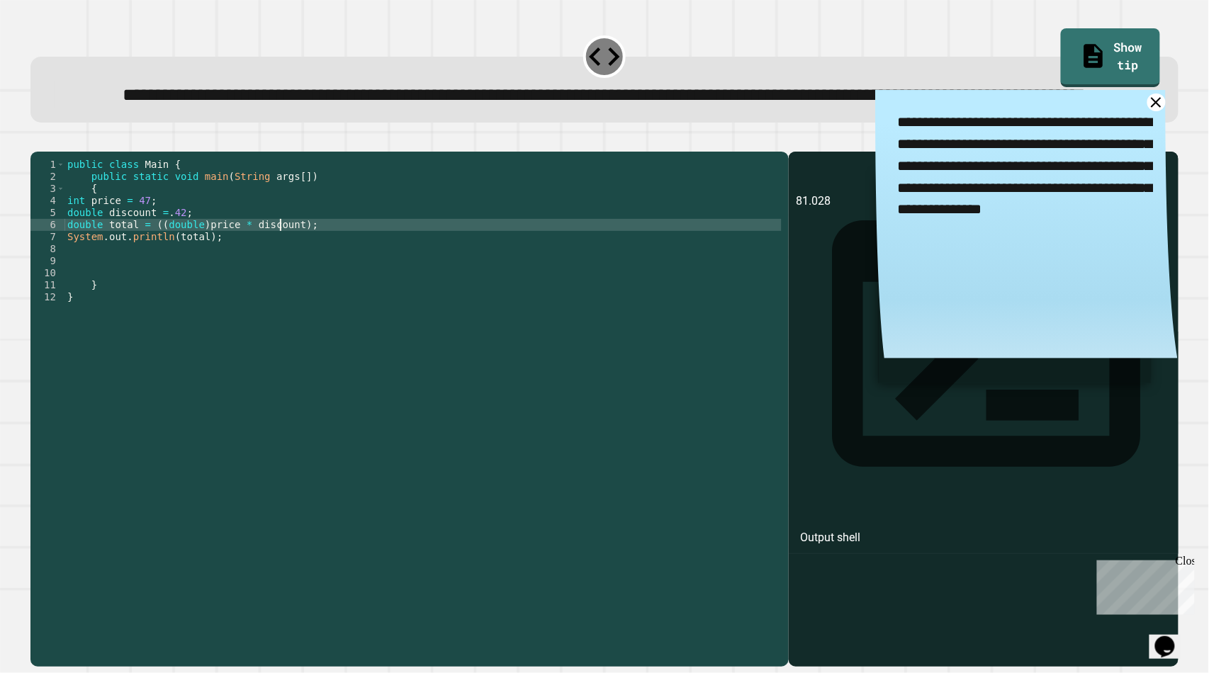
click at [279, 271] on div "public class Main { public static void main ( String args [ ]) { int price = 47…" at bounding box center [422, 376] width 717 height 434
click at [286, 281] on div "public class Main { public static void main ( String args [ ]) { int price = 47…" at bounding box center [422, 376] width 717 height 434
click at [183, 268] on div "public class Main { public static void main ( String args [ ]) { int price = 47…" at bounding box center [422, 376] width 717 height 434
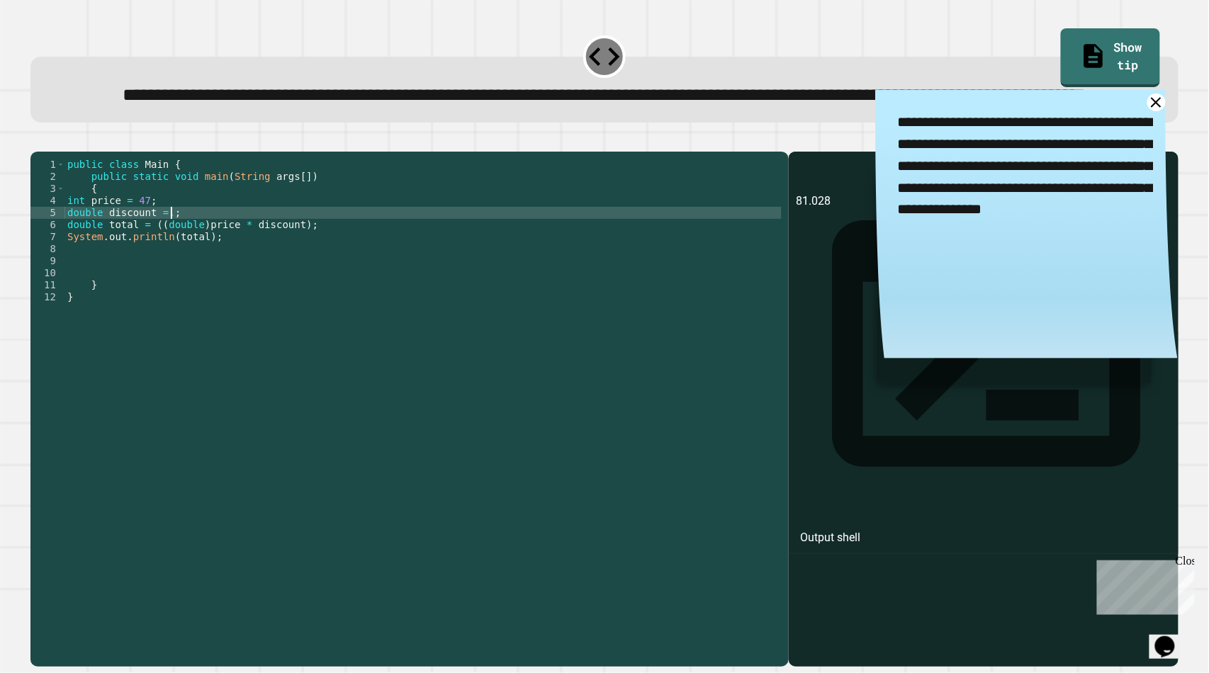
scroll to position [0, 7]
click at [281, 274] on div "public class Main { public static void main ( String args [ ]) { int price = 47…" at bounding box center [422, 376] width 717 height 434
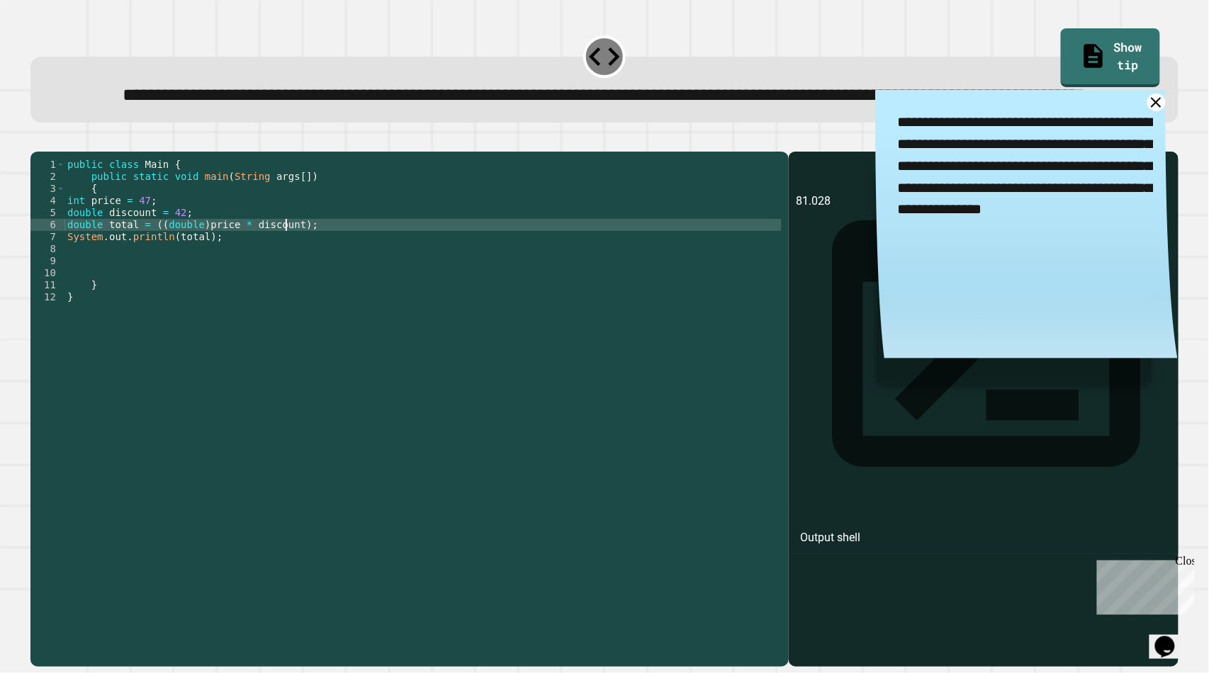
click at [287, 274] on div "public class Main { public static void main ( String args [ ]) { int price = 47…" at bounding box center [422, 376] width 717 height 434
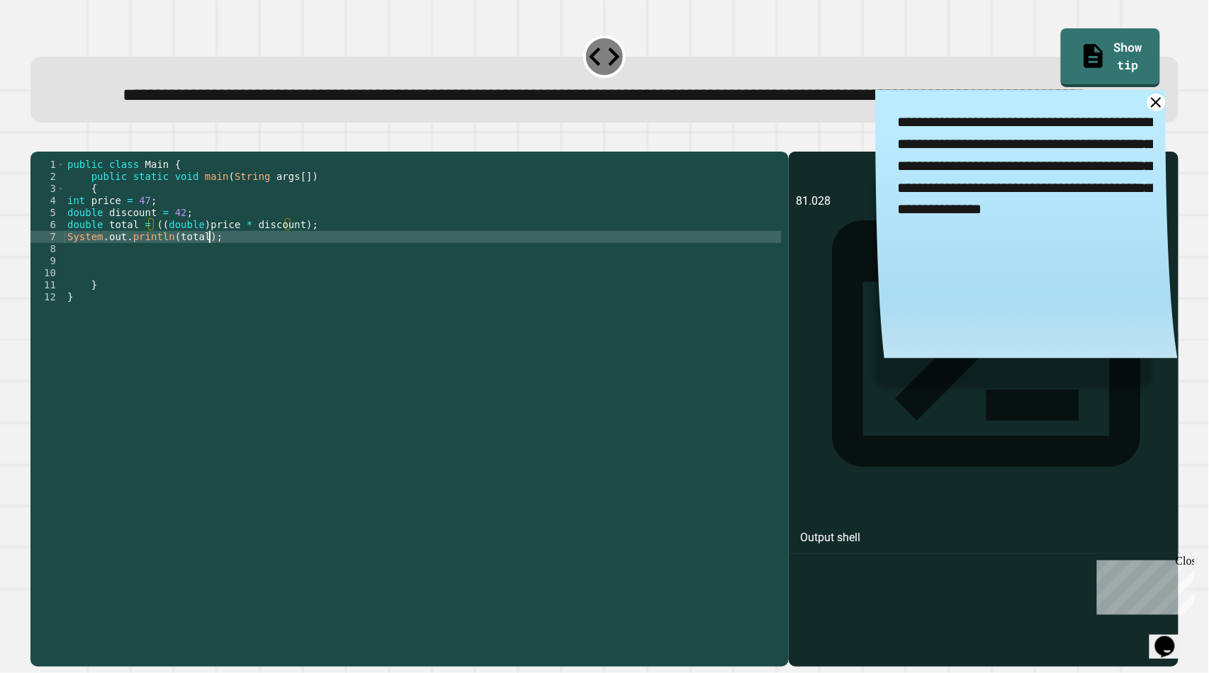
click at [329, 286] on div "public class Main { public static void main ( String args [ ]) { int price = 47…" at bounding box center [422, 376] width 717 height 434
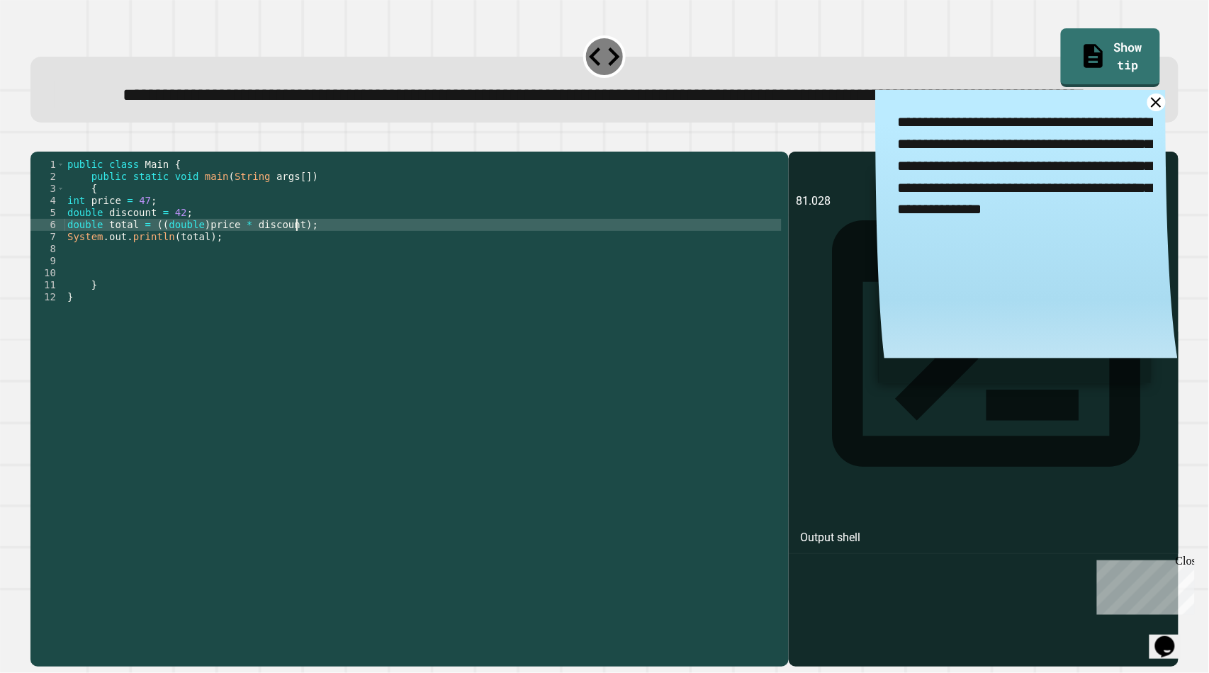
click at [324, 280] on div "public class Main { public static void main ( String args [ ]) { int price = 47…" at bounding box center [422, 376] width 717 height 434
type textarea "**********"
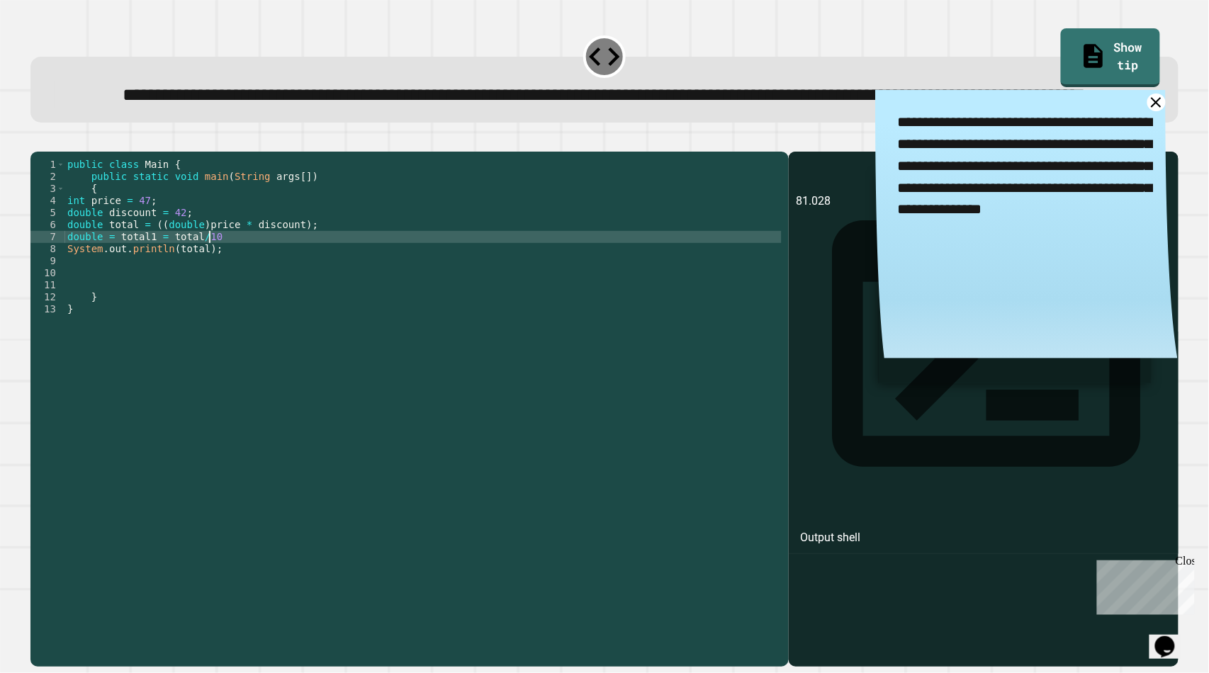
scroll to position [0, 9]
click at [201, 300] on div "public class Main { public static void main ( String args [ ]) { int price = 47…" at bounding box center [422, 376] width 717 height 434
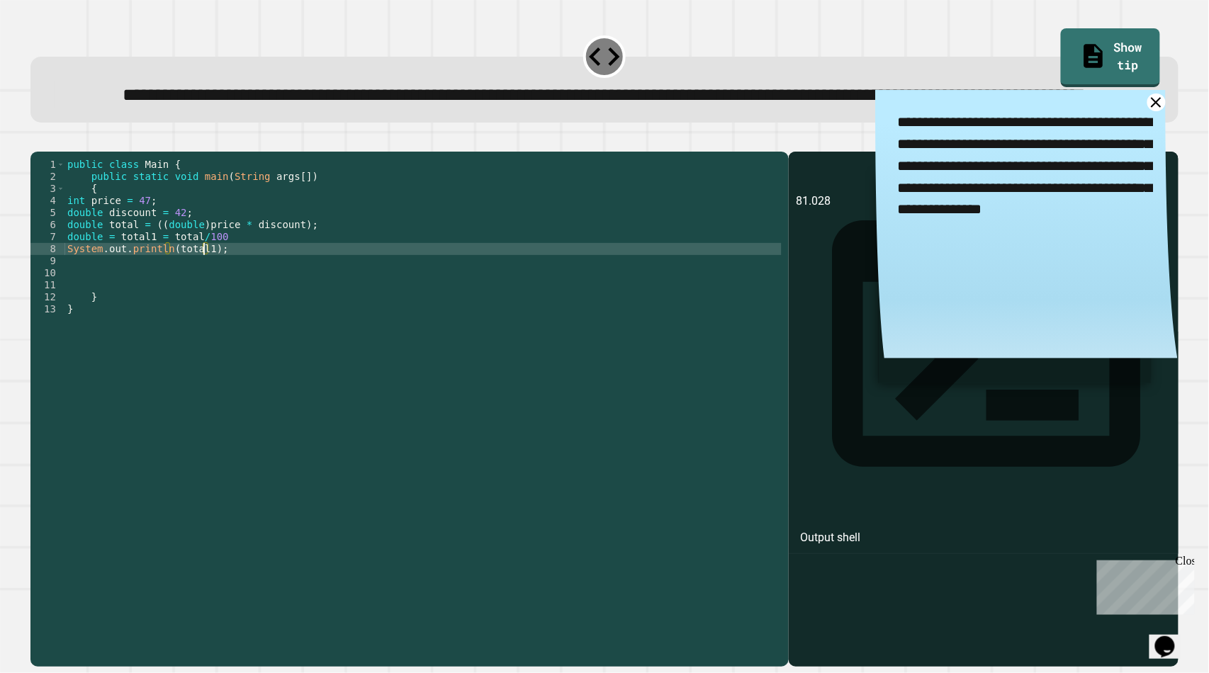
click at [38, 140] on icon "button" at bounding box center [38, 140] width 0 height 0
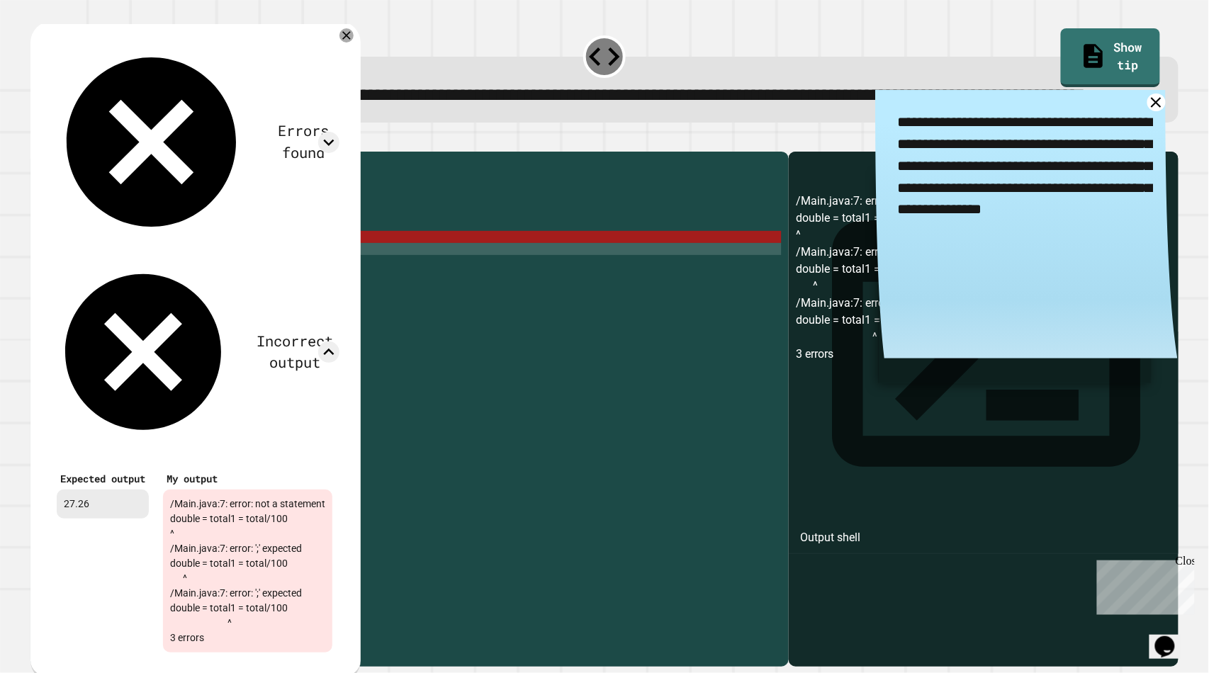
click at [354, 43] on icon at bounding box center [346, 35] width 14 height 14
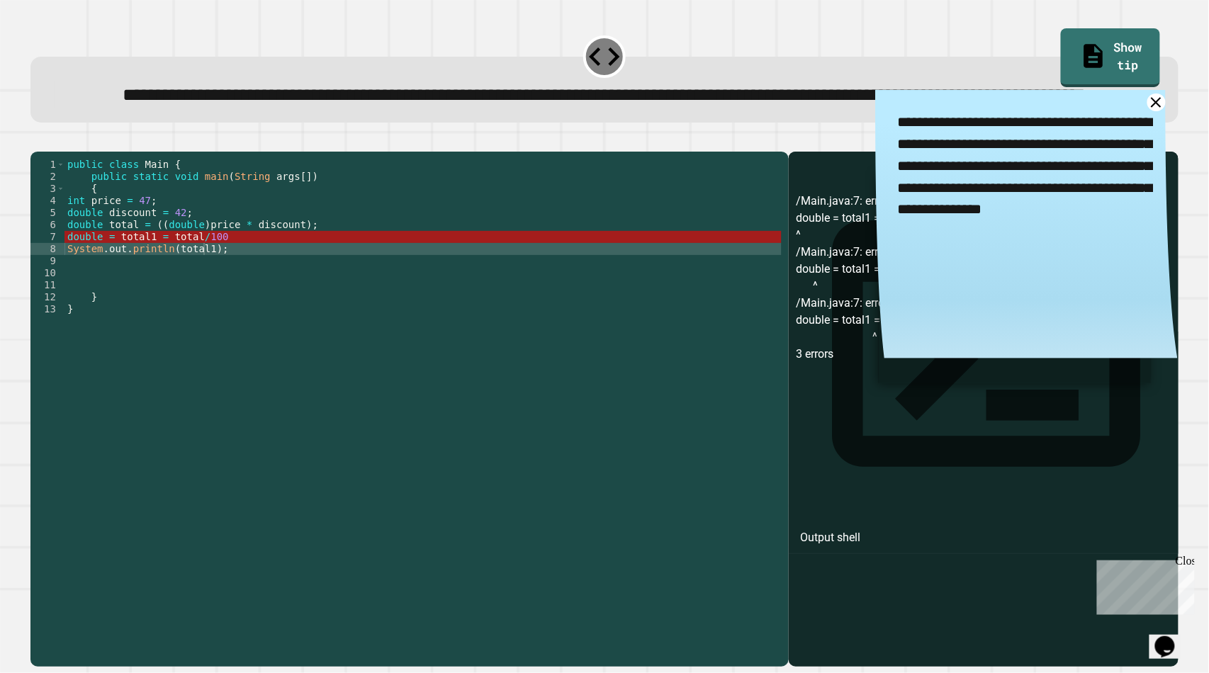
click at [272, 285] on div "public class Main { public static void main ( String args [ ]) { int price = 47…" at bounding box center [422, 376] width 717 height 434
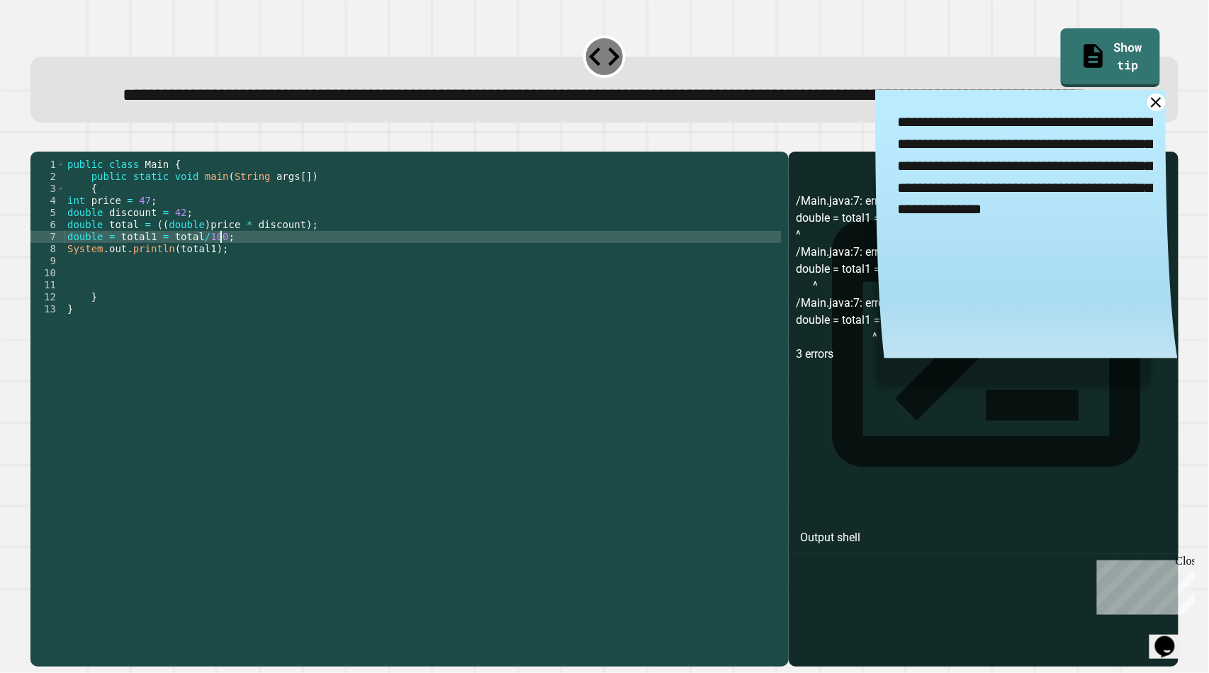
click at [38, 140] on icon "button" at bounding box center [38, 140] width 0 height 0
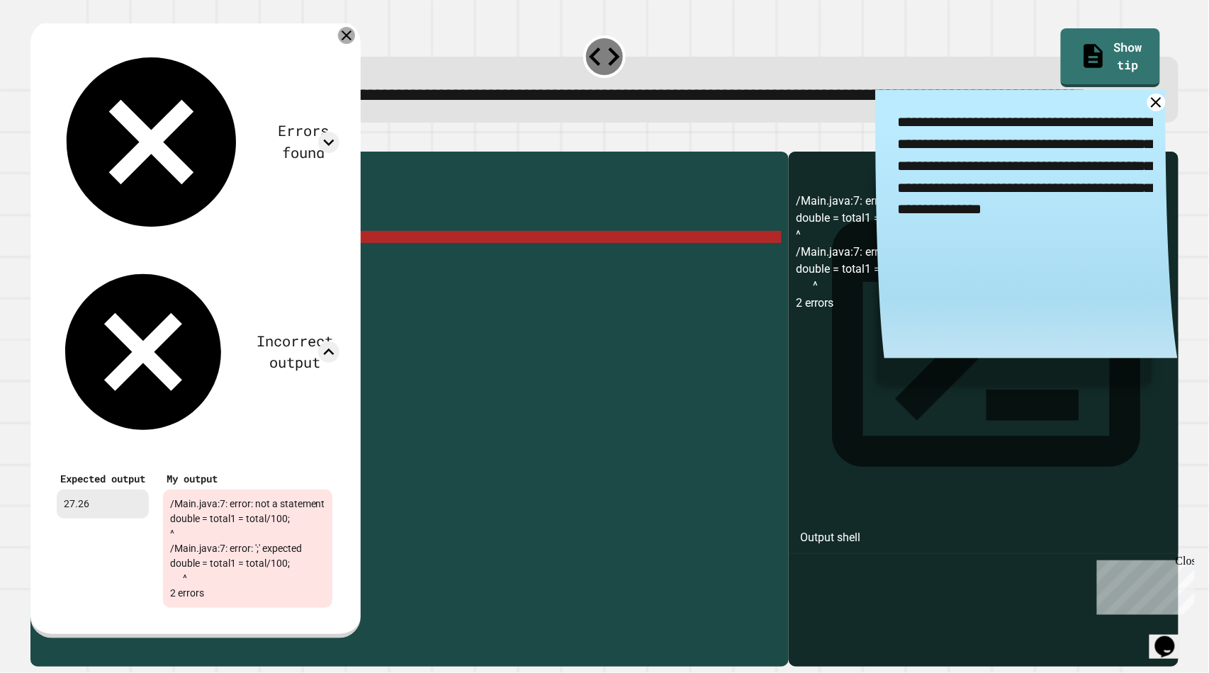
click at [355, 44] on icon at bounding box center [346, 35] width 17 height 17
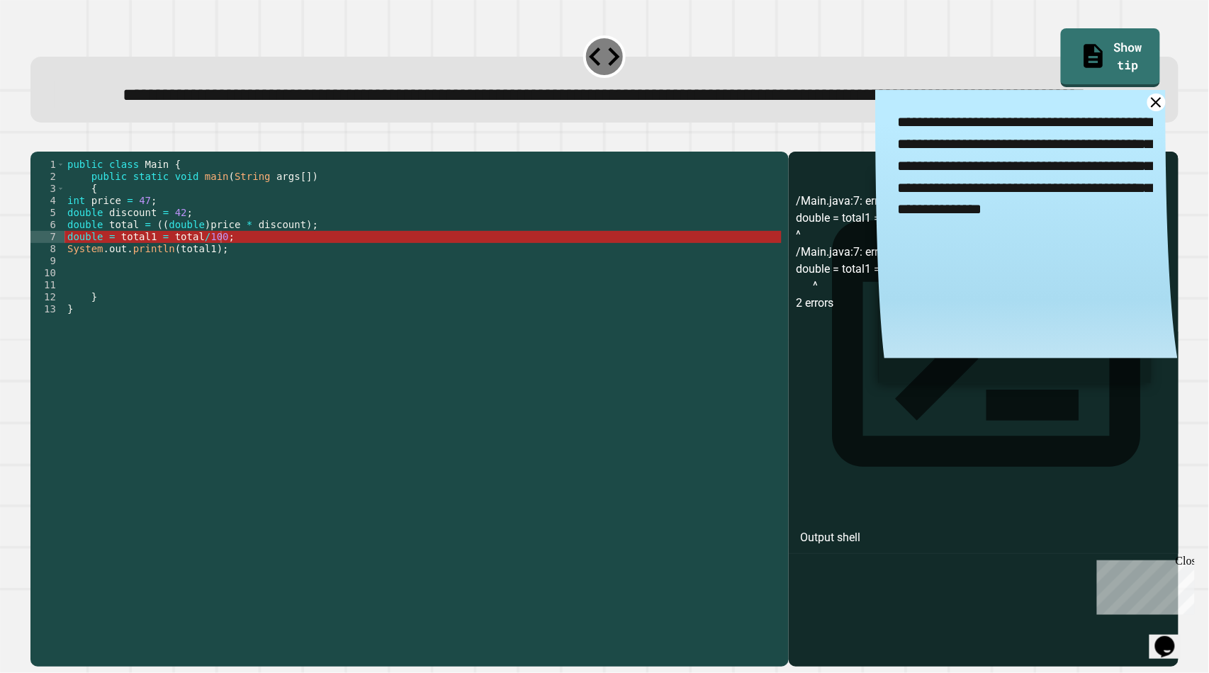
click at [114, 286] on div "public class Main { public static void main ( String args [ ]) { int price = 47…" at bounding box center [422, 376] width 717 height 434
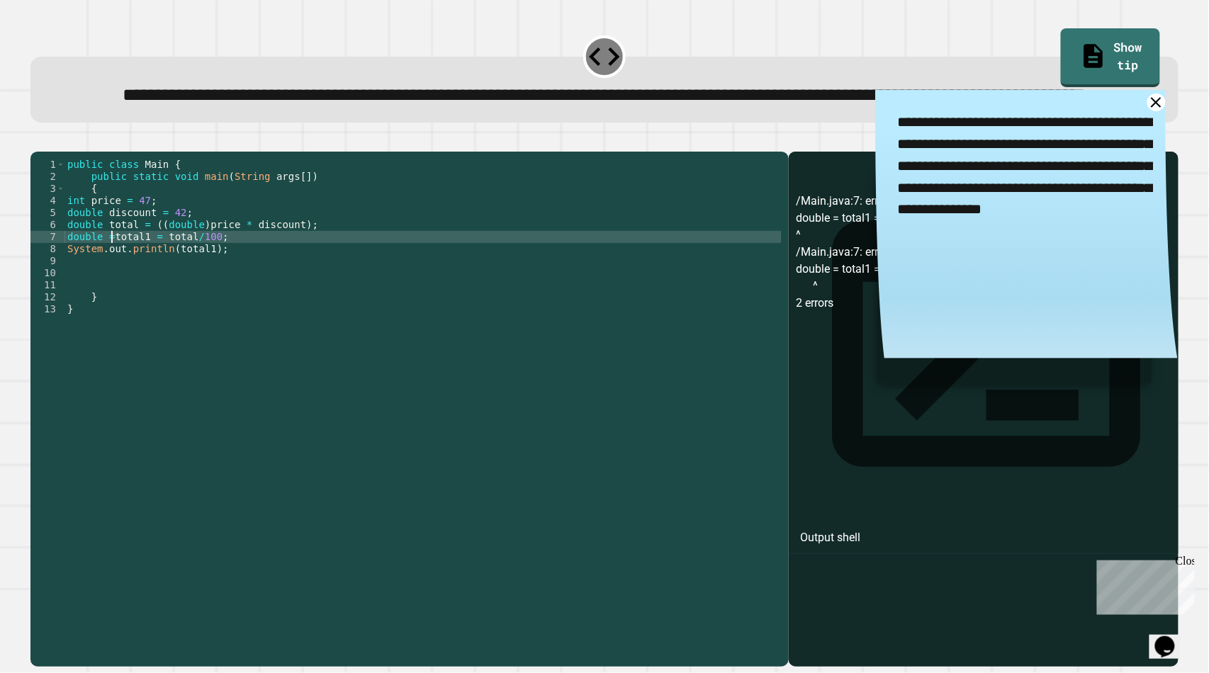
scroll to position [0, 9]
type textarea "**********"
click at [38, 140] on button "button" at bounding box center [38, 140] width 0 height 0
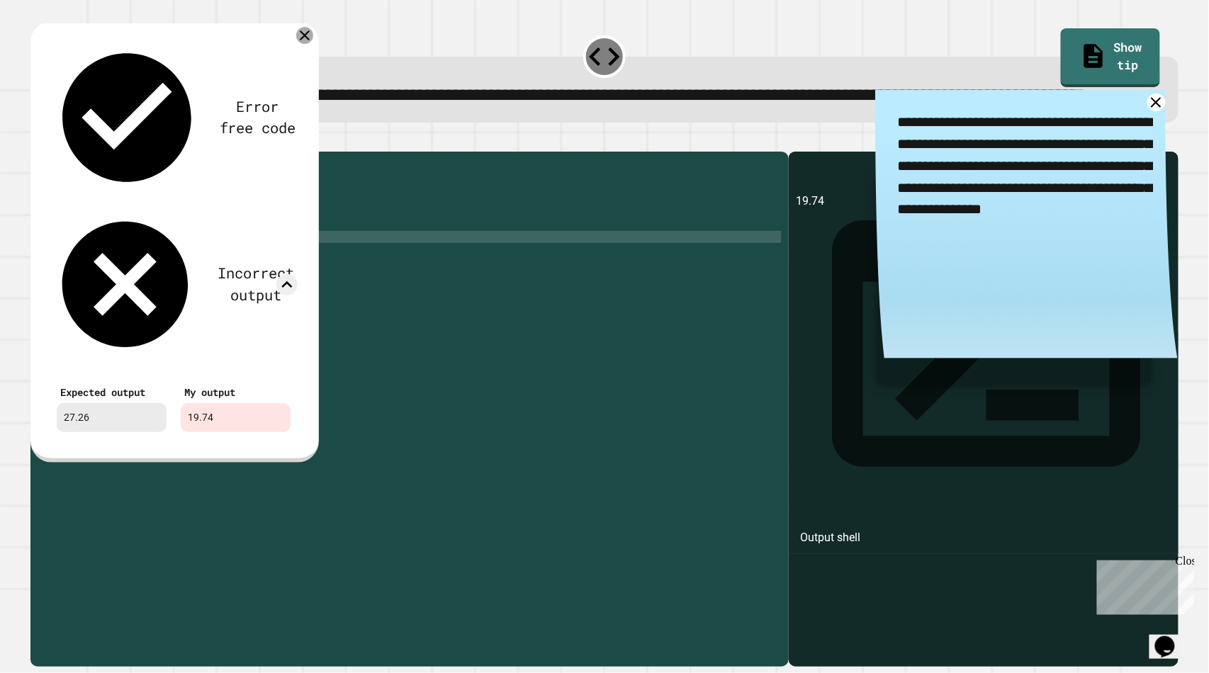
click at [298, 44] on div at bounding box center [304, 35] width 17 height 17
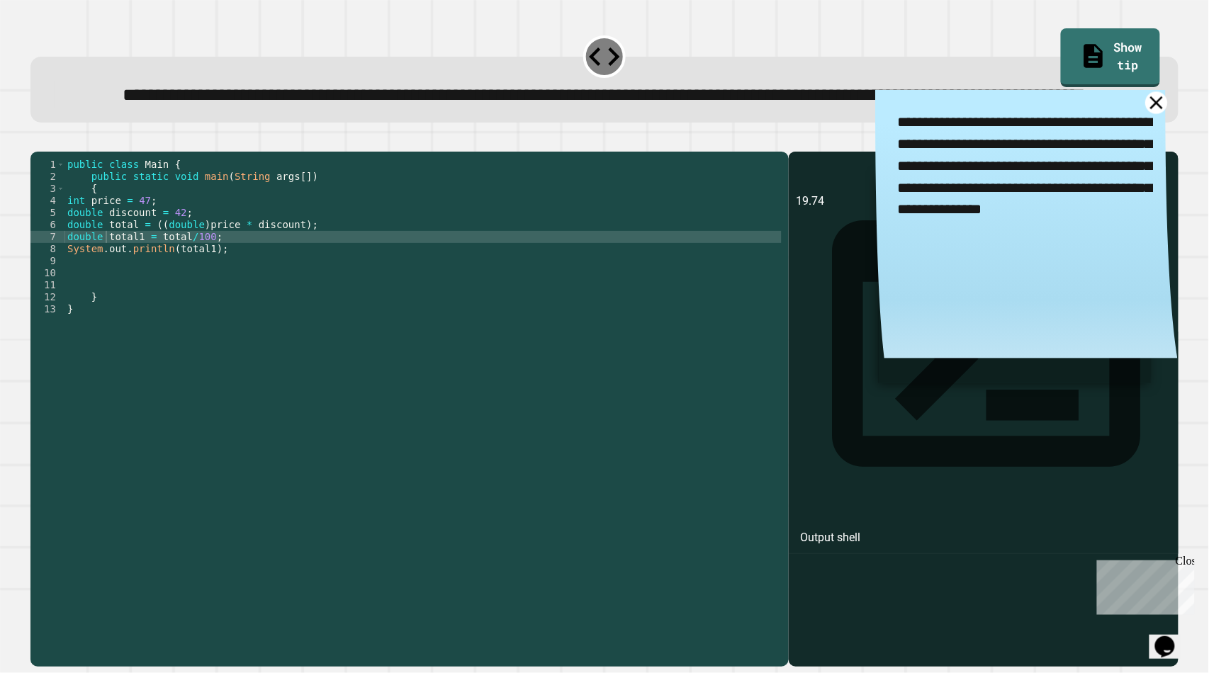
click at [1146, 113] on icon at bounding box center [1157, 102] width 22 height 22
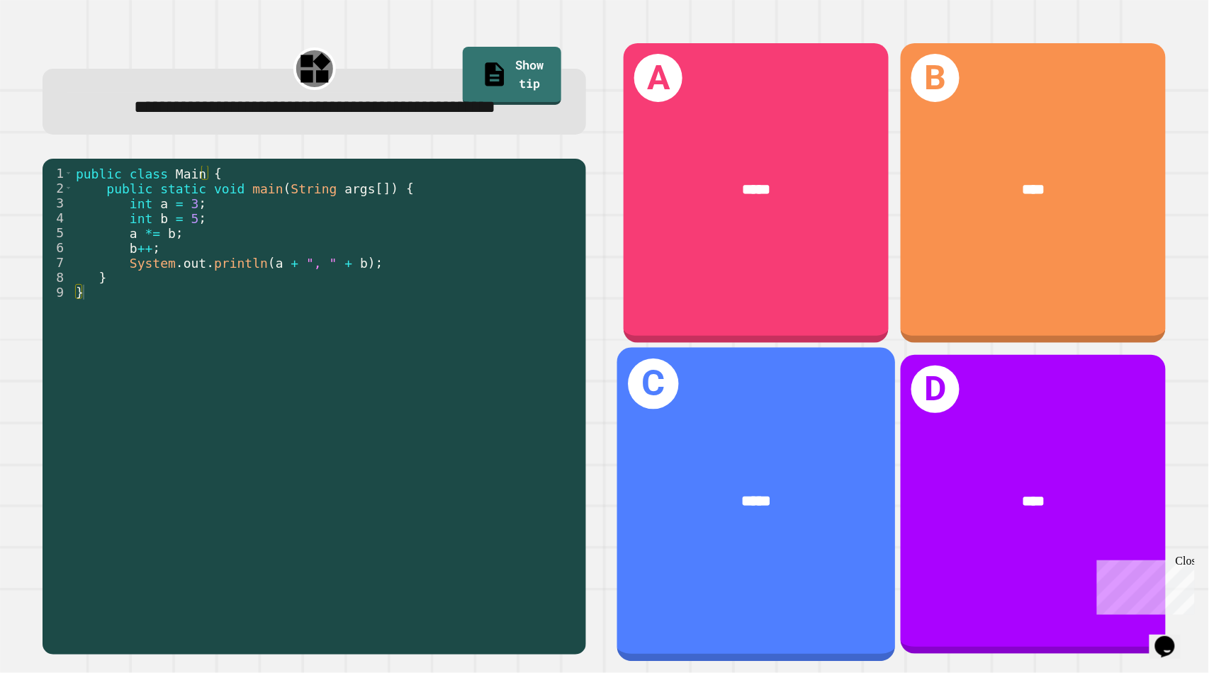
click at [732, 440] on div "C *****" at bounding box center [756, 504] width 279 height 315
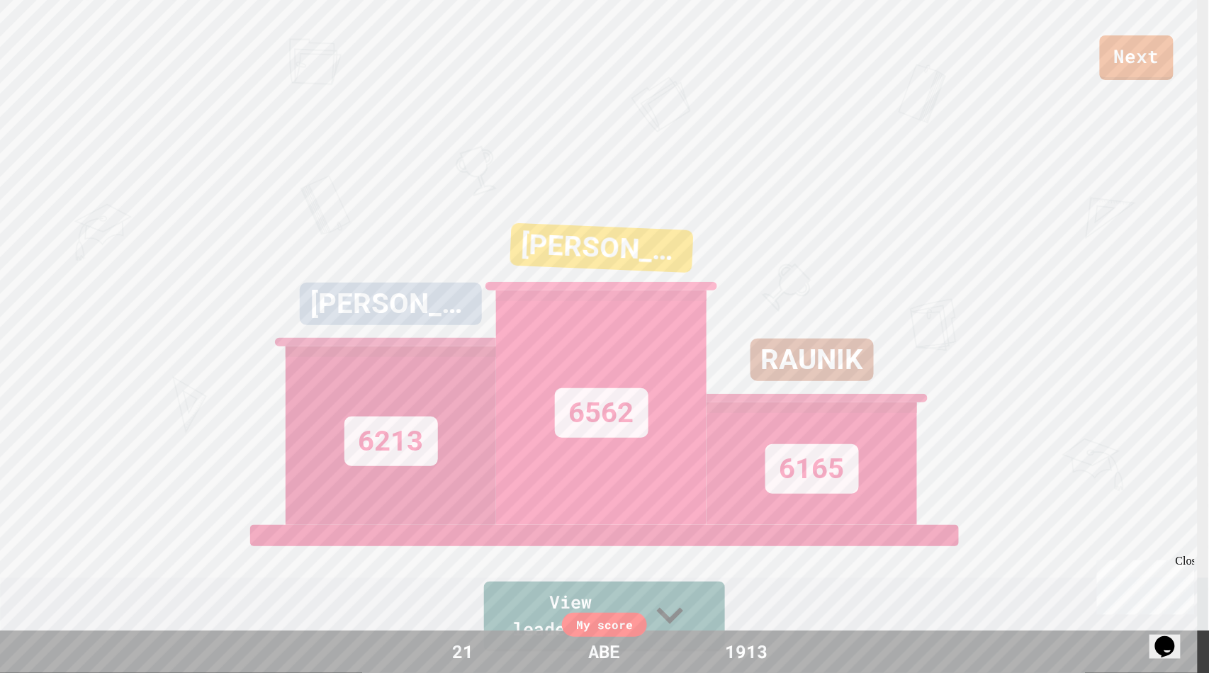
click at [684, 634] on div "My score 21 ABE 1913" at bounding box center [604, 652] width 1209 height 43
click at [685, 611] on icon at bounding box center [665, 613] width 49 height 56
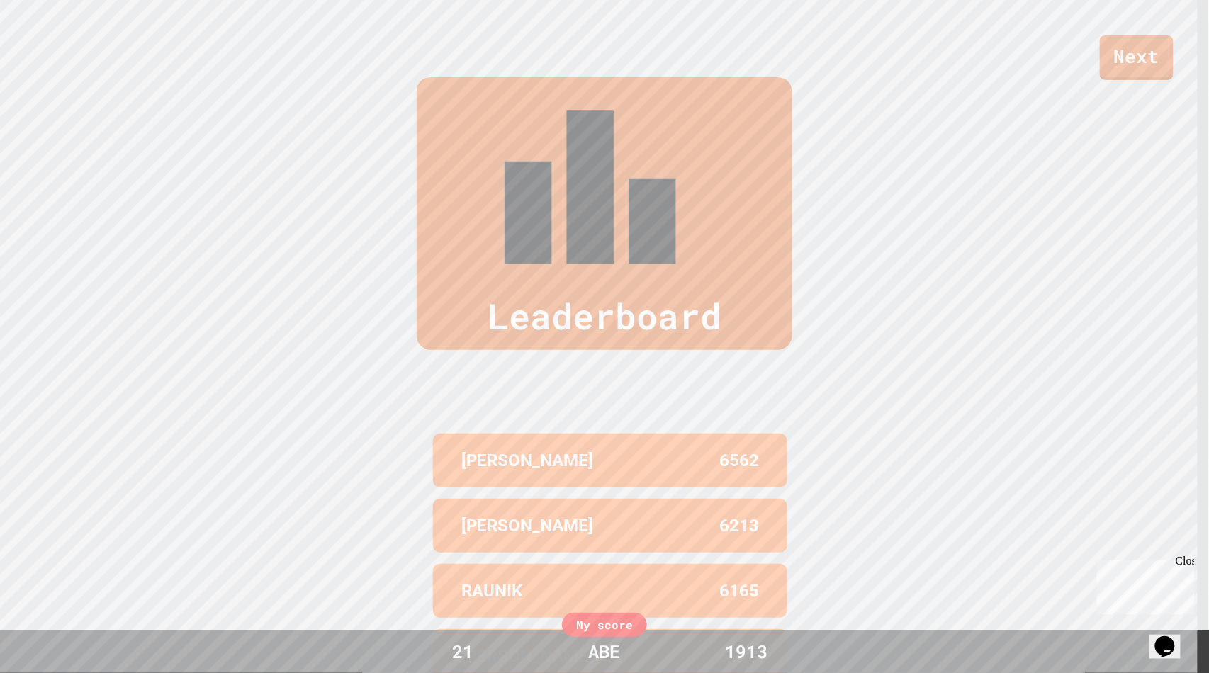
scroll to position [668, 0]
